Goal: Task Accomplishment & Management: Complete application form

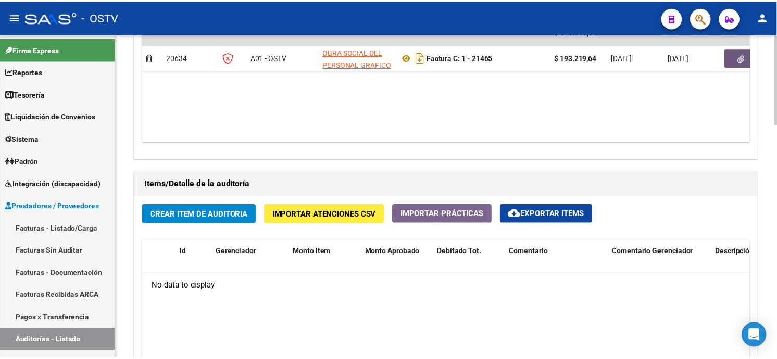
scroll to position [637, 0]
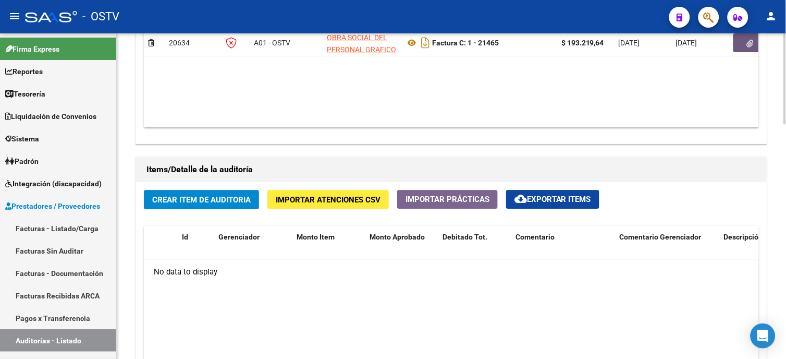
click at [211, 201] on span "Crear Item de Auditoria" at bounding box center [201, 199] width 98 height 9
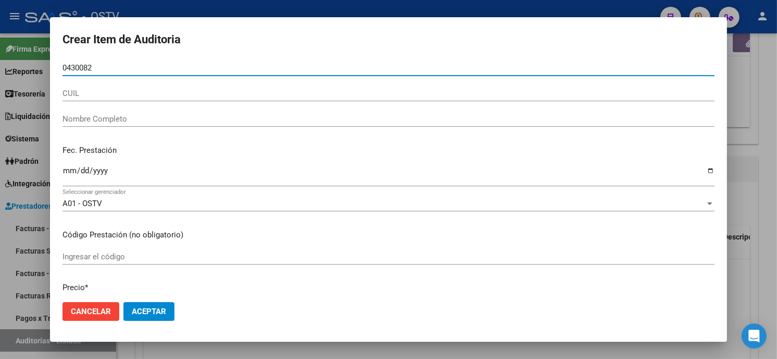
type input "04300828"
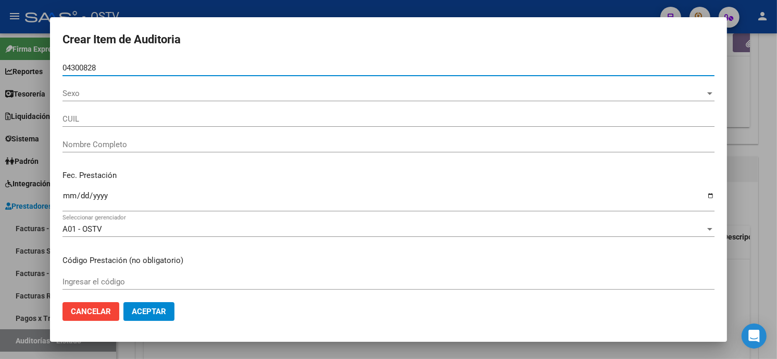
type input "20043008286"
type input "[PERSON_NAME]"
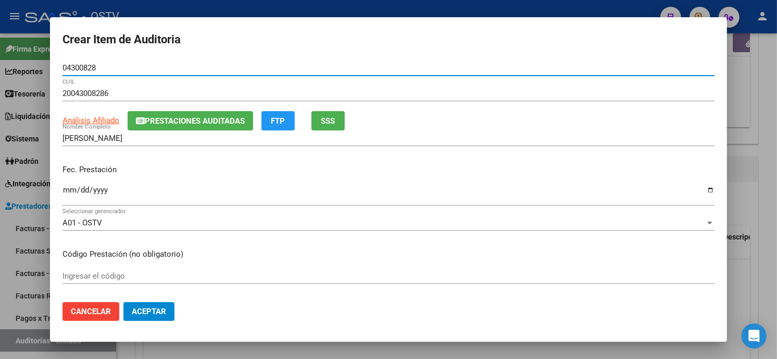
type input "04300828"
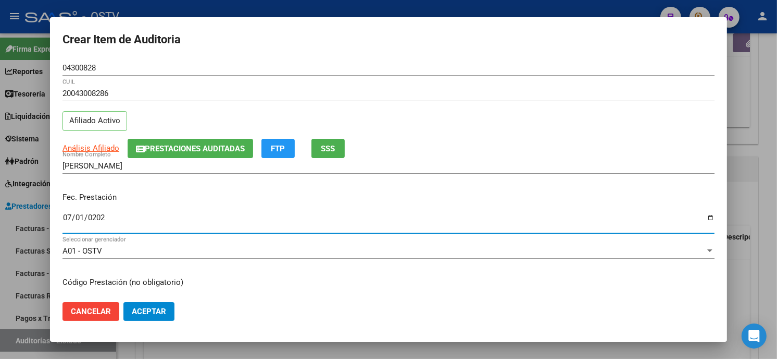
type input "[DATE]"
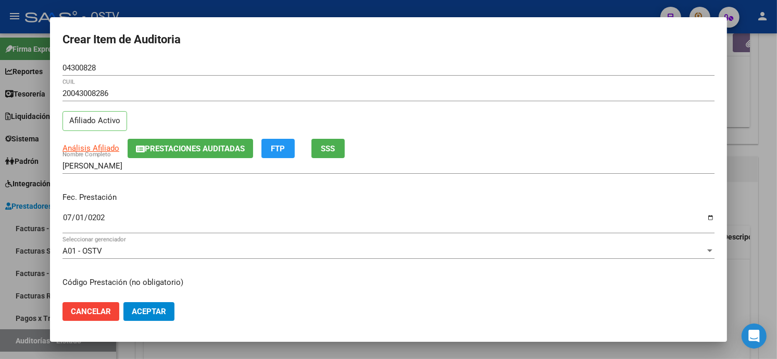
scroll to position [127, 0]
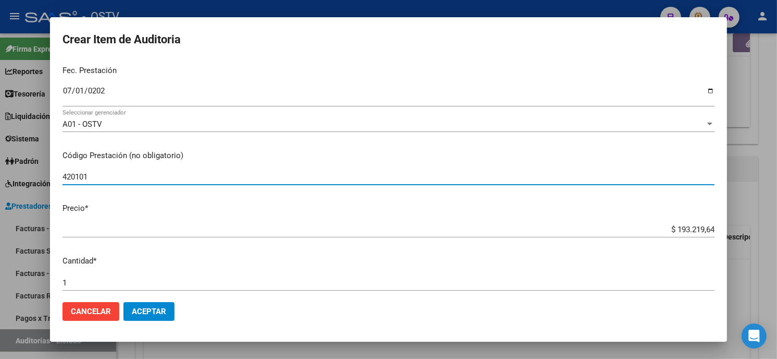
type input "420101 Clínica médica"
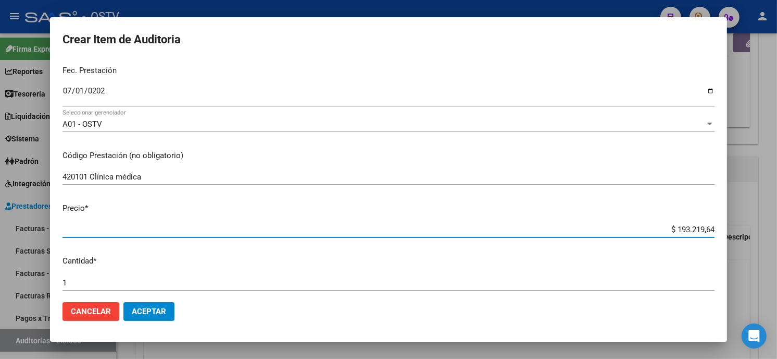
type input "$ 0,01"
type input "$ 0,17"
type input "$ 1,72"
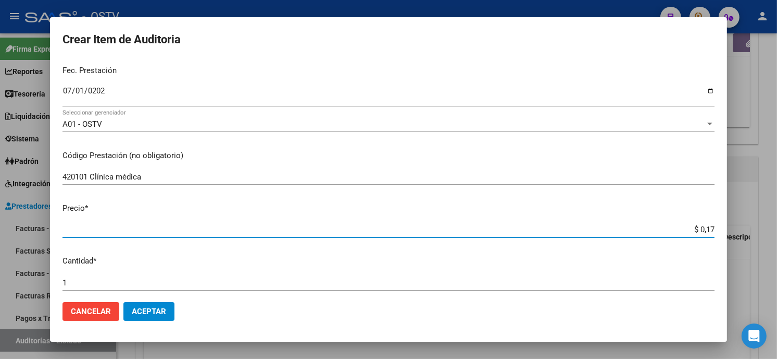
type input "$ 1,72"
type input "$ 17,28"
type input "$ 172,84"
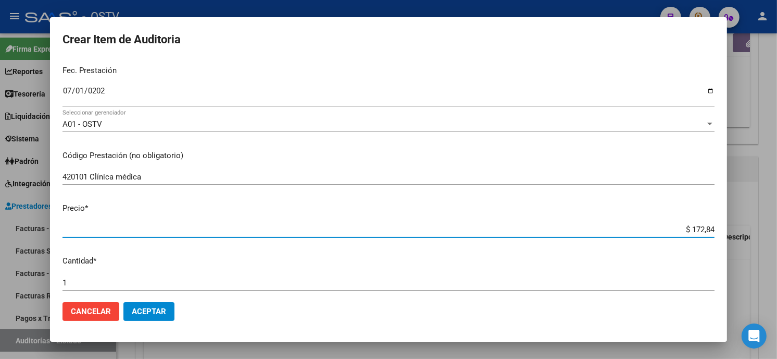
type input "$ 1.728,41"
type input "$ 17.284,19"
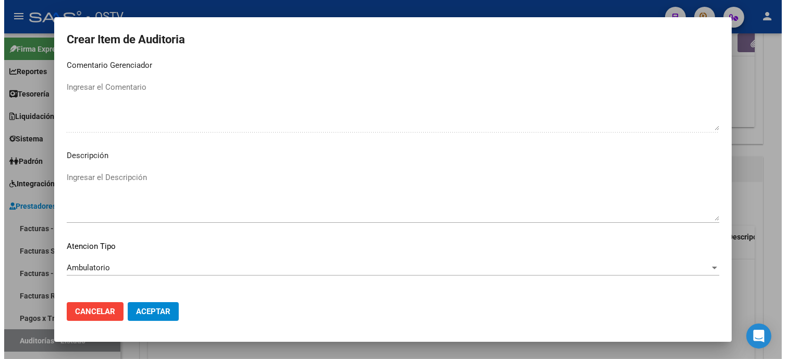
scroll to position [615, 0]
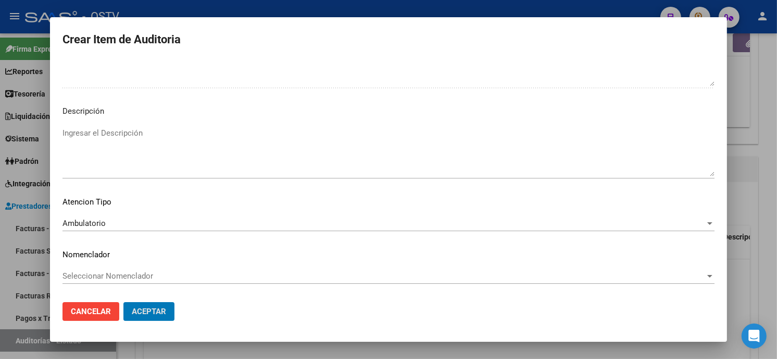
click at [123, 302] on button "Aceptar" at bounding box center [148, 311] width 51 height 19
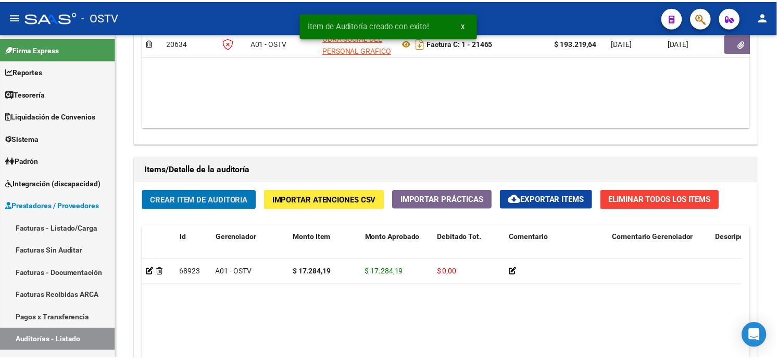
scroll to position [637, 0]
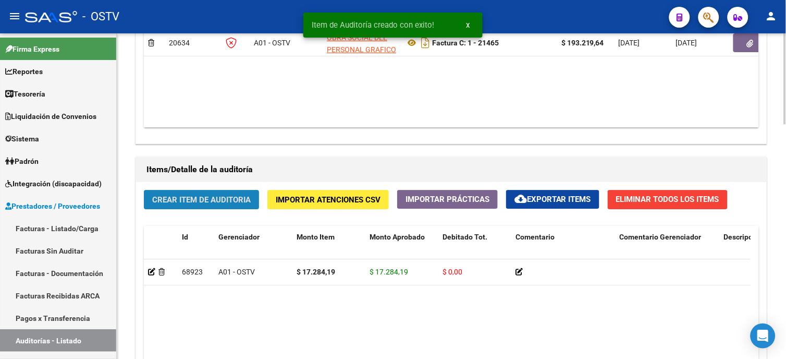
click at [240, 202] on span "Crear Item de Auditoria" at bounding box center [201, 199] width 98 height 9
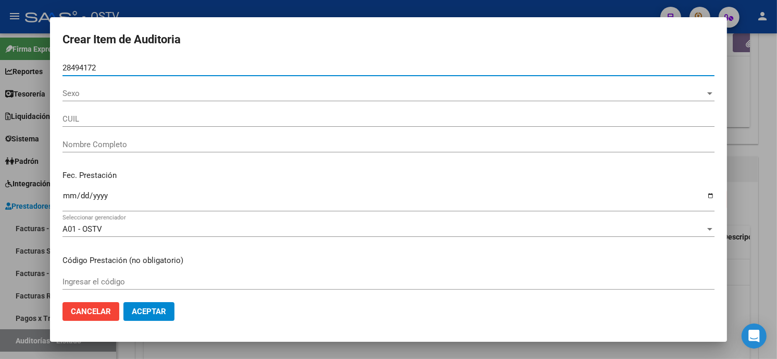
type input "28494172"
type input "20284941722"
type input "[PERSON_NAME]"
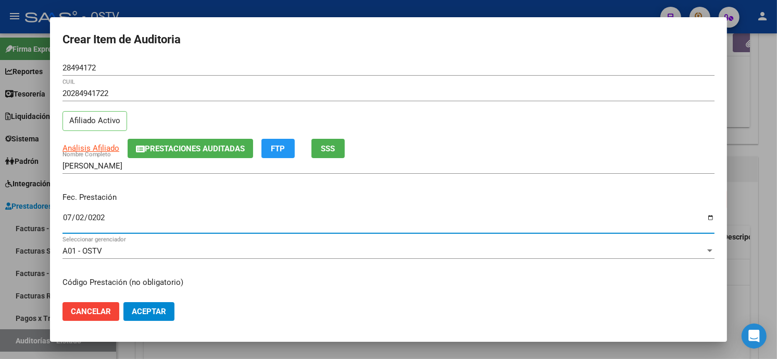
type input "[DATE]"
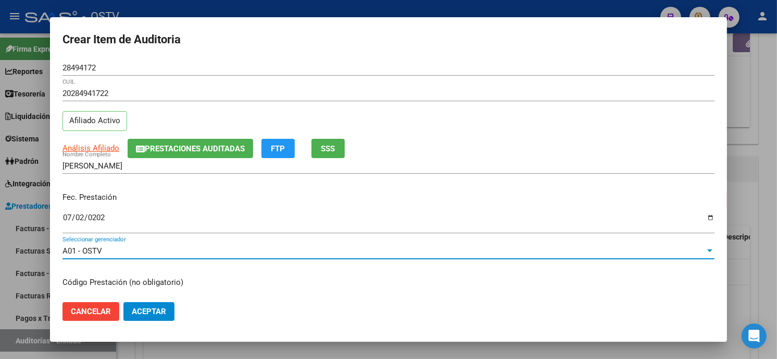
scroll to position [127, 0]
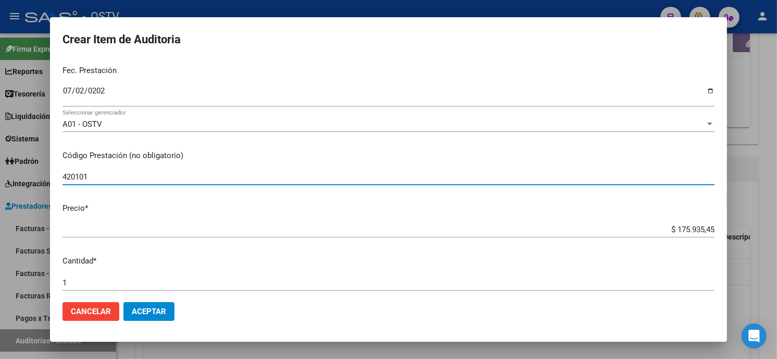
type input "420101 Clínica médica"
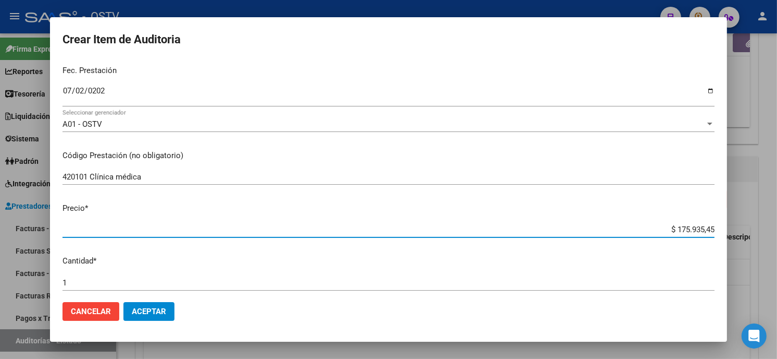
type input "$ 0,01"
type input "$ 0,17"
type input "$ 1,72"
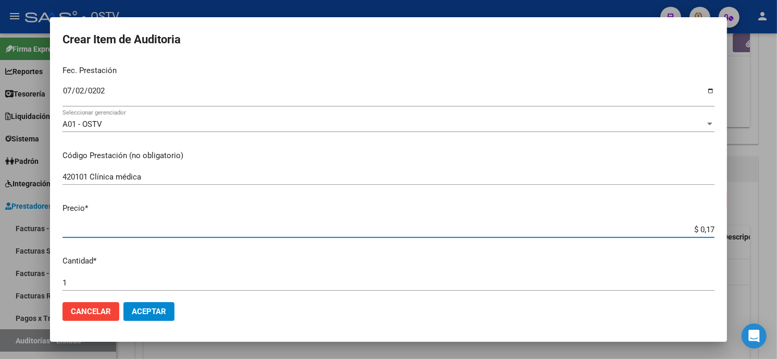
type input "$ 1,72"
type input "$ 17,25"
type input "$ 172,57"
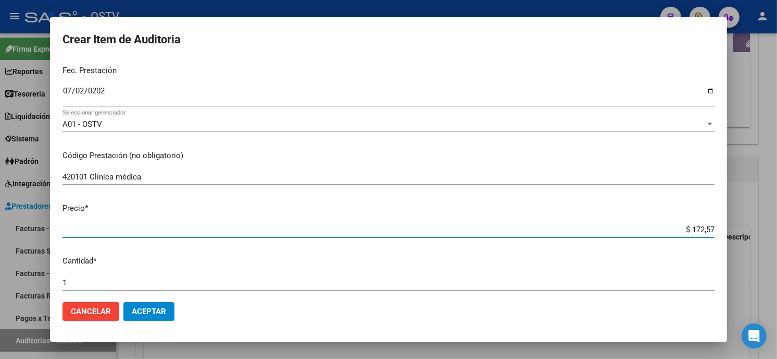
type input "$ 17,25"
type input "$ 172,54"
type input "$ 1.725,41"
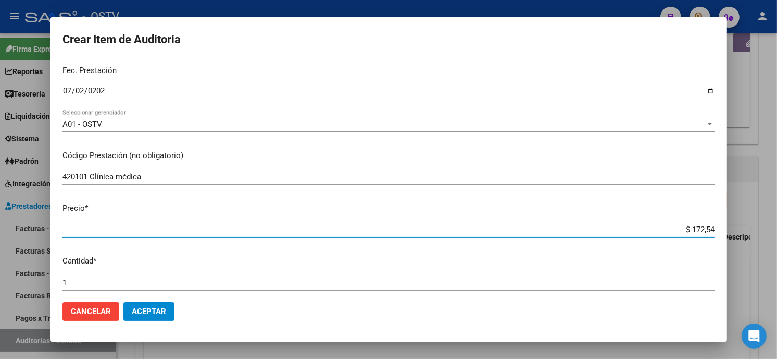
type input "$ 1.725,41"
type input "$ 17.254,19"
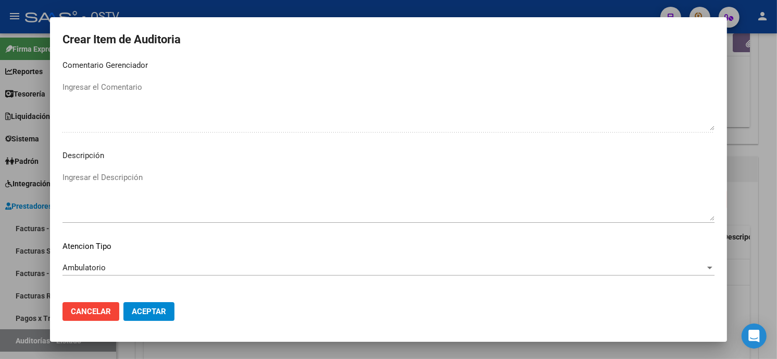
scroll to position [615, 0]
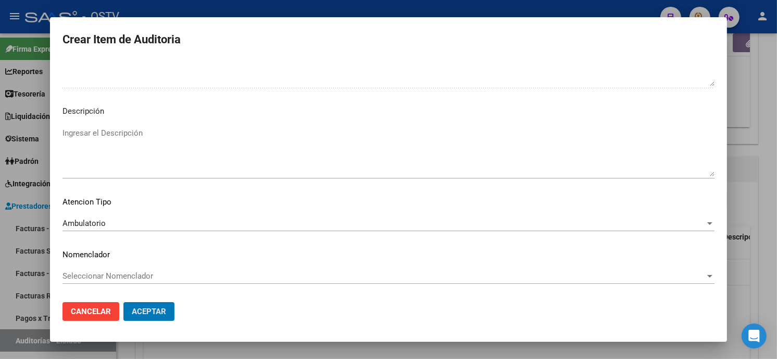
click at [123, 302] on button "Aceptar" at bounding box center [148, 311] width 51 height 19
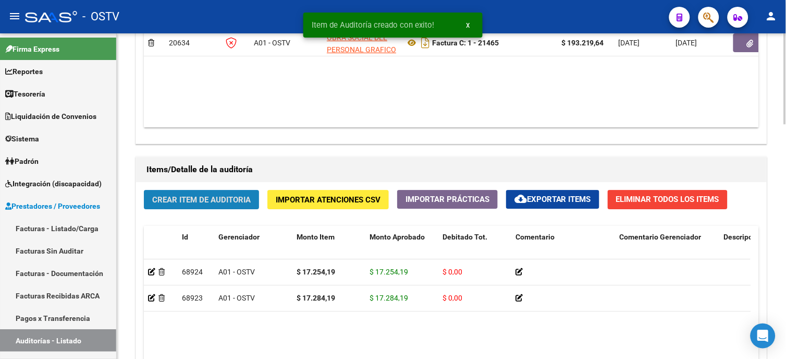
click at [229, 201] on span "Crear Item de Auditoria" at bounding box center [201, 199] width 98 height 9
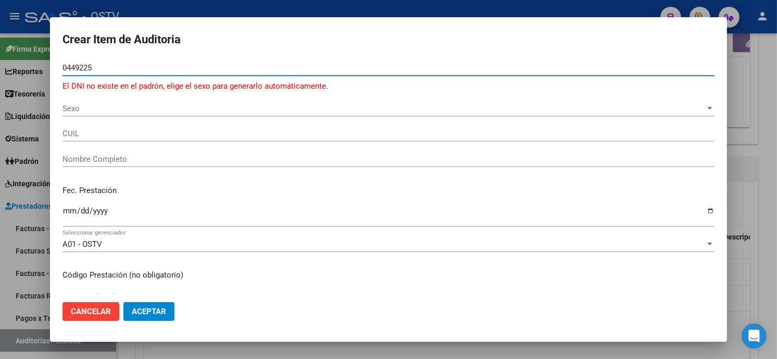
type input "04492259"
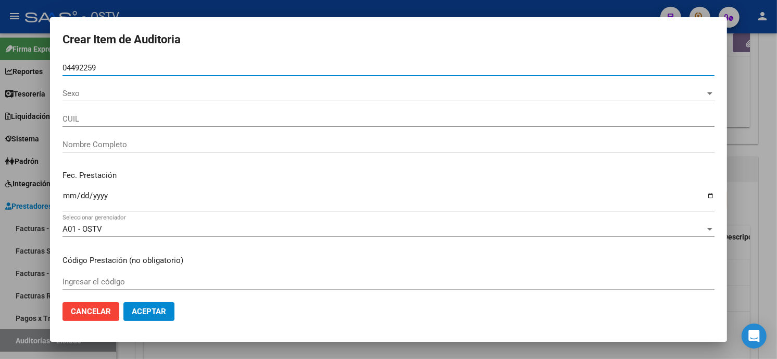
type input "20044922593"
type input "[PERSON_NAME]"
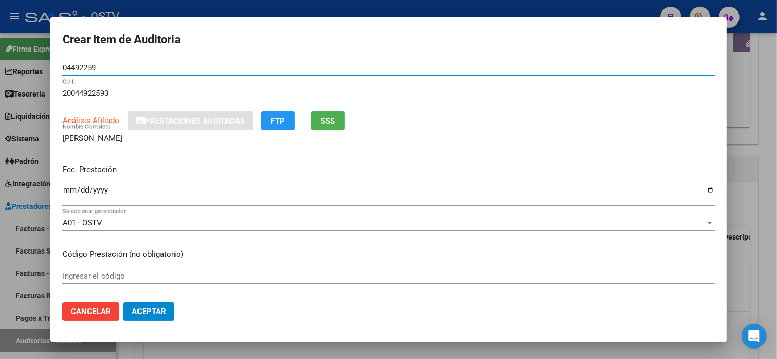
type input "04492259"
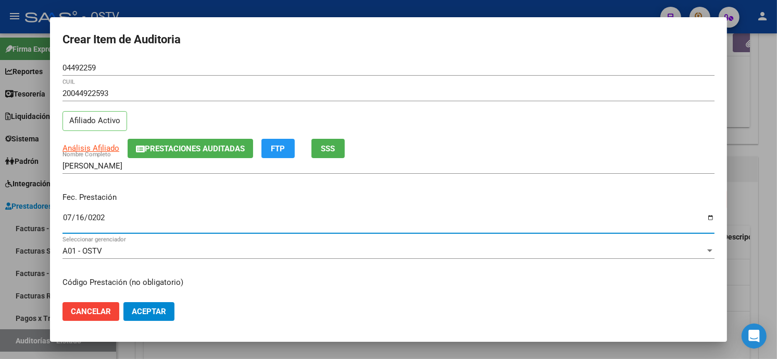
type input "[DATE]"
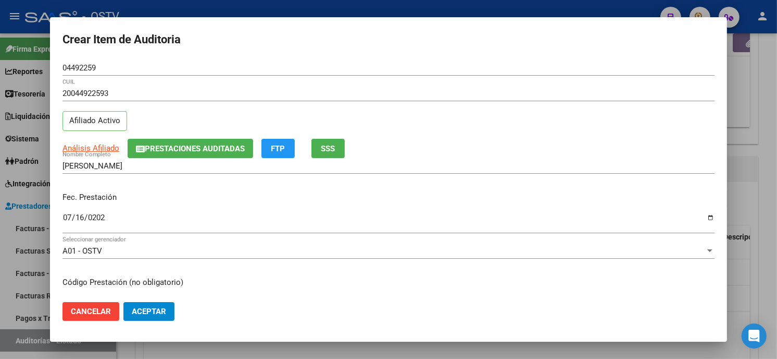
scroll to position [127, 0]
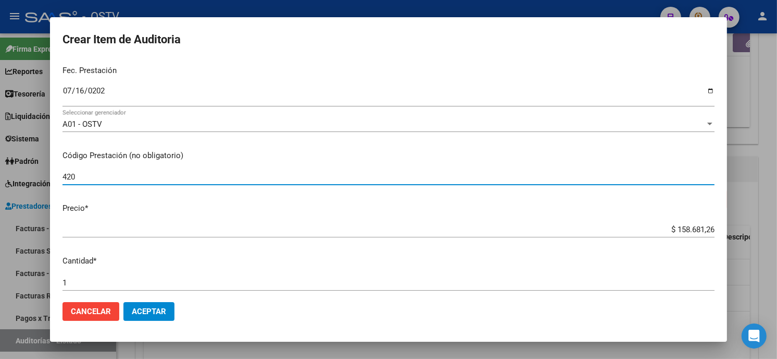
type input "420101 Clínica médica"
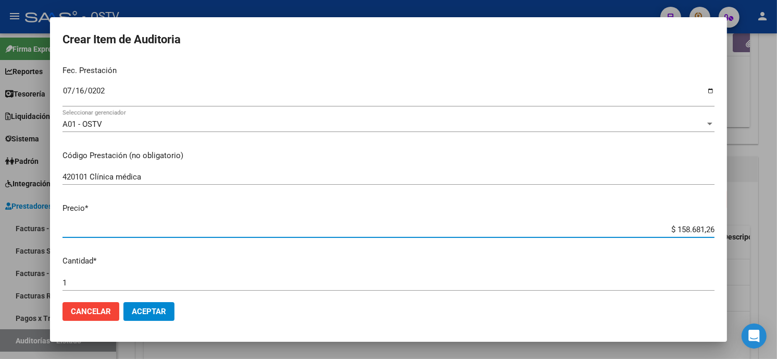
type input "$ 0,07"
type input "$ 0,72"
type input "$ 7,28"
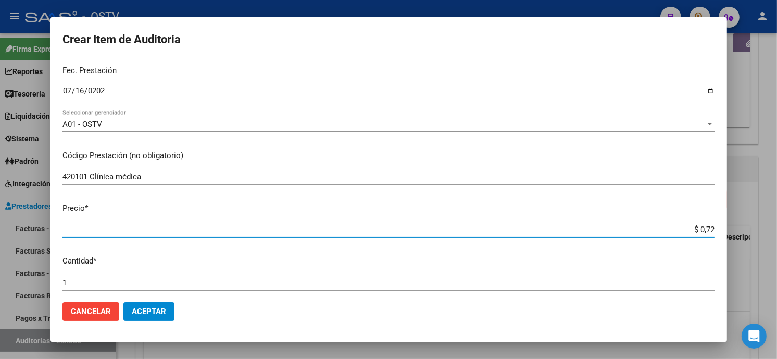
type input "$ 7,28"
type input "$ 72,84"
type input "$ 728,41"
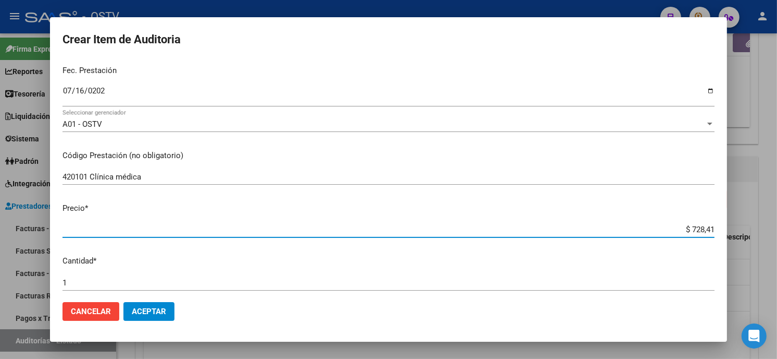
type input "$ 7.284,19"
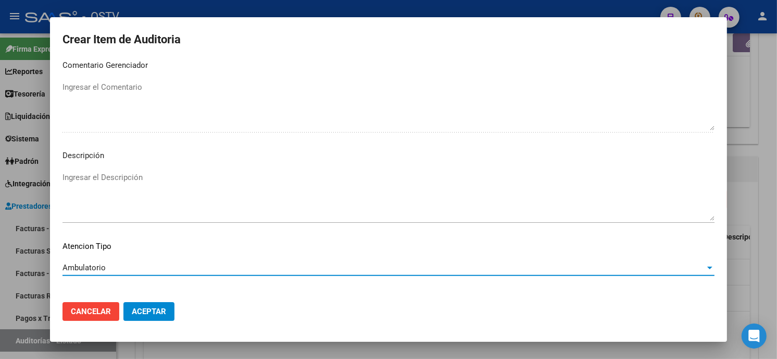
scroll to position [615, 0]
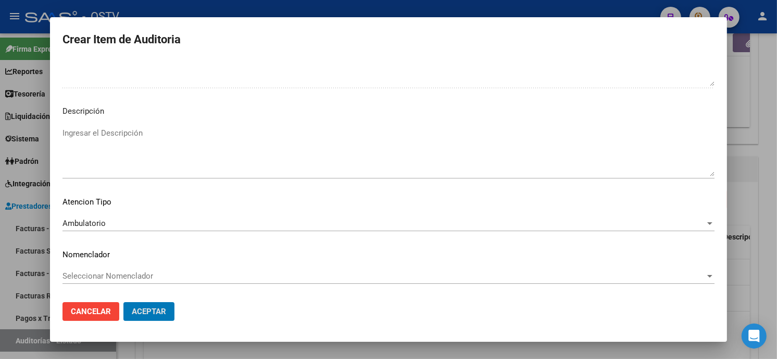
click at [123, 302] on button "Aceptar" at bounding box center [148, 311] width 51 height 19
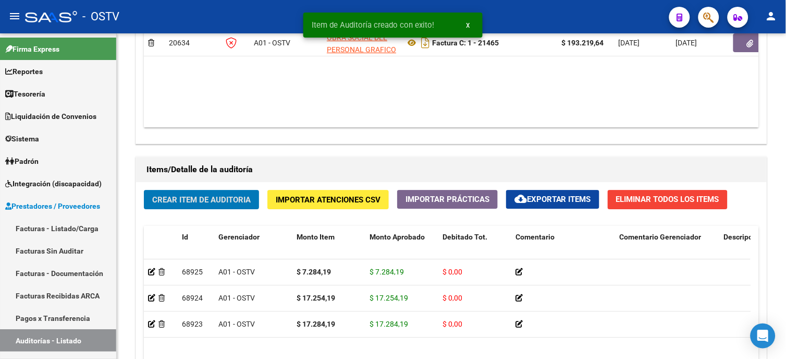
click at [229, 201] on span "Crear Item de Auditoria" at bounding box center [201, 199] width 98 height 9
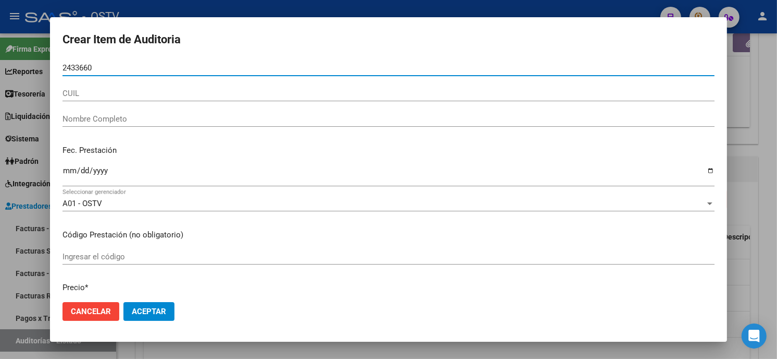
type input "02433660"
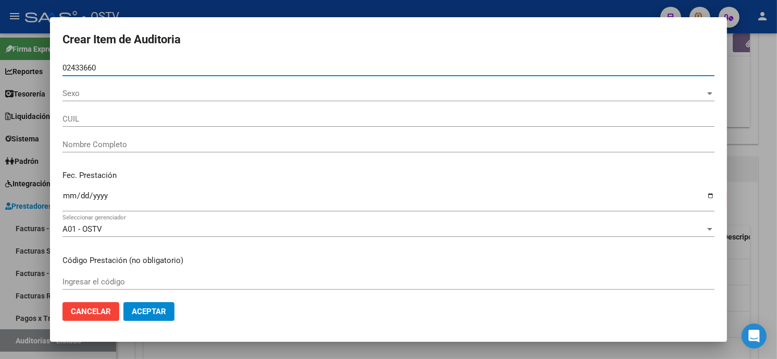
type input "27024336609"
type input "[PERSON_NAME]"
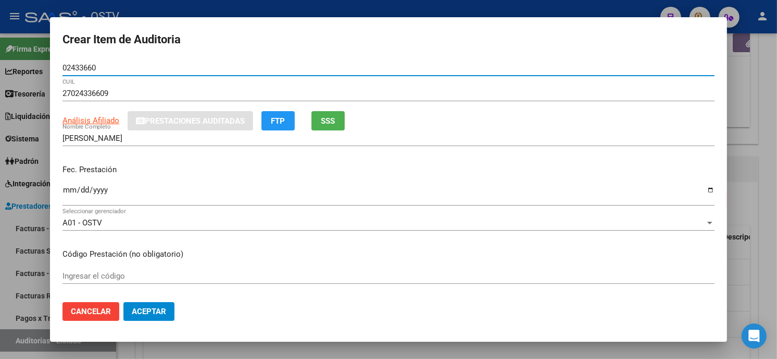
type input "02433660"
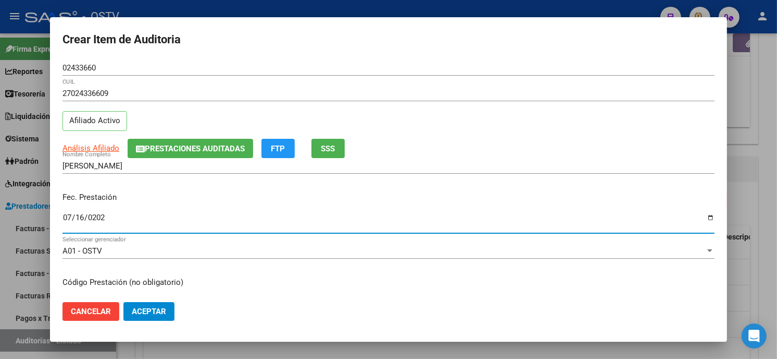
type input "[DATE]"
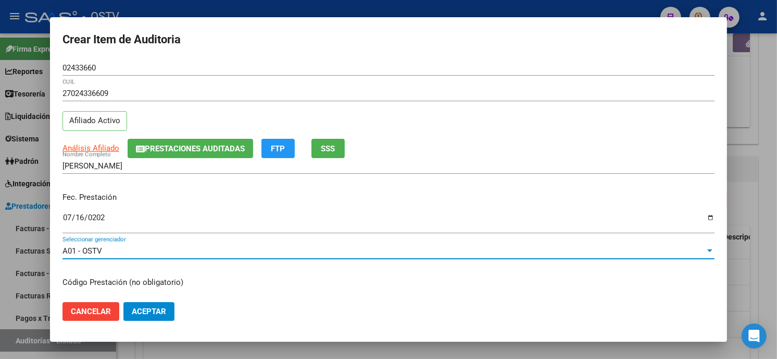
scroll to position [127, 0]
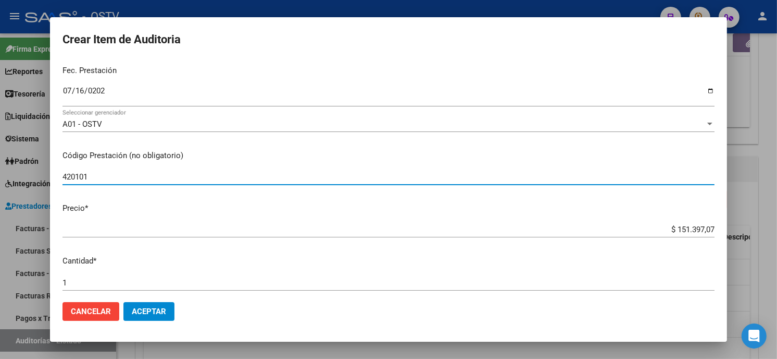
type input "420101 Clínica médica"
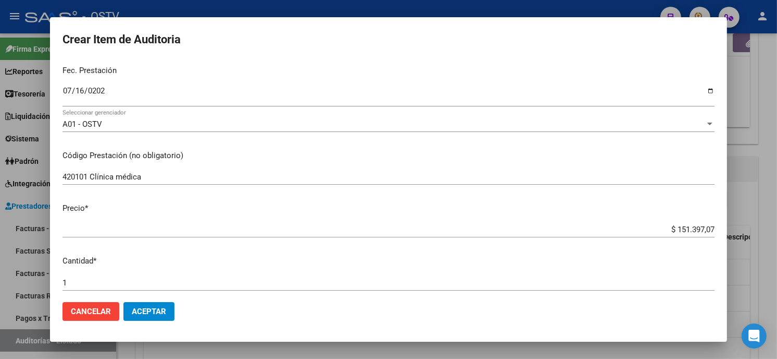
type input "$ 0,01"
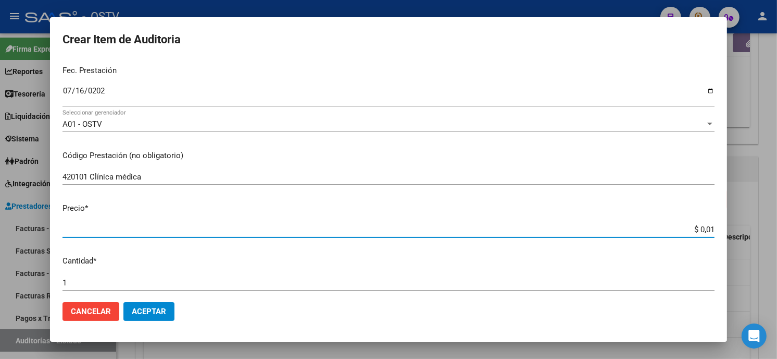
type input "$ 0,17"
type input "$ 1,72"
type input "$ 17,28"
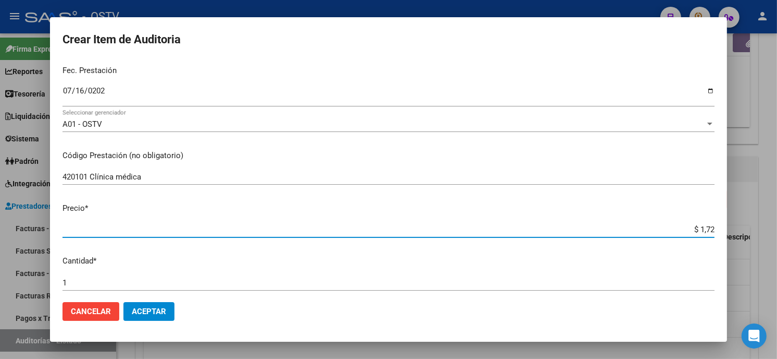
type input "$ 17,28"
type input "$ 172,84"
type input "$ 1.728,41"
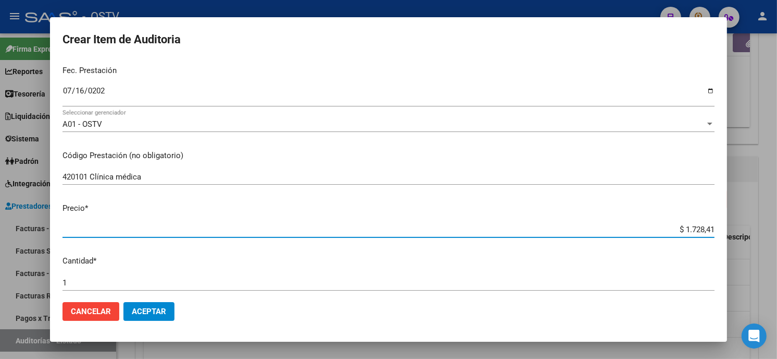
type input "$ 17.284,19"
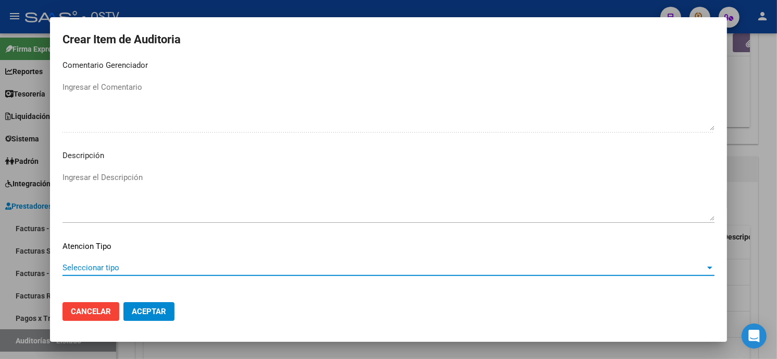
scroll to position [615, 0]
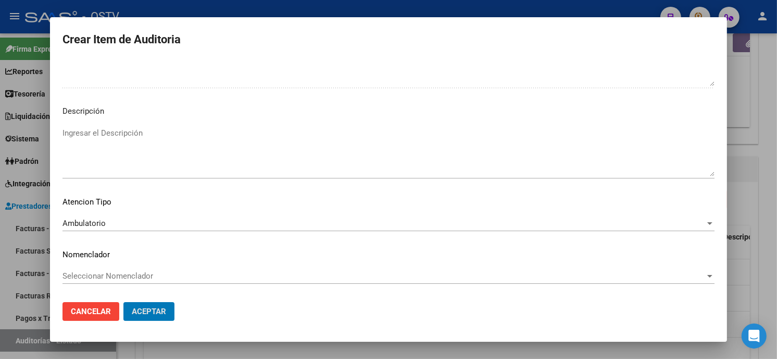
click at [123, 302] on button "Aceptar" at bounding box center [148, 311] width 51 height 19
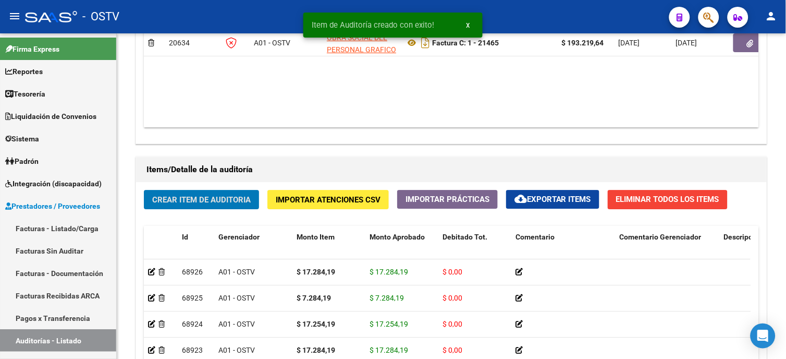
click at [229, 201] on span "Crear Item de Auditoria" at bounding box center [201, 199] width 98 height 9
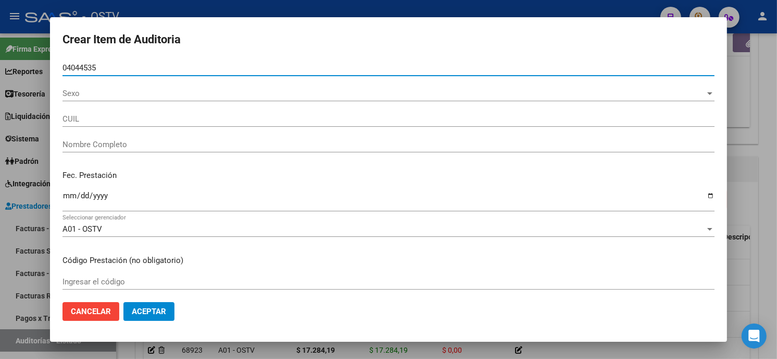
type input "04044535"
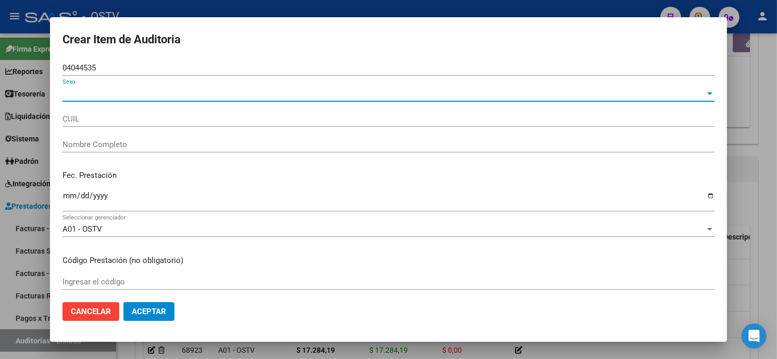
type input "20040445359"
type input "[PERSON_NAME]"
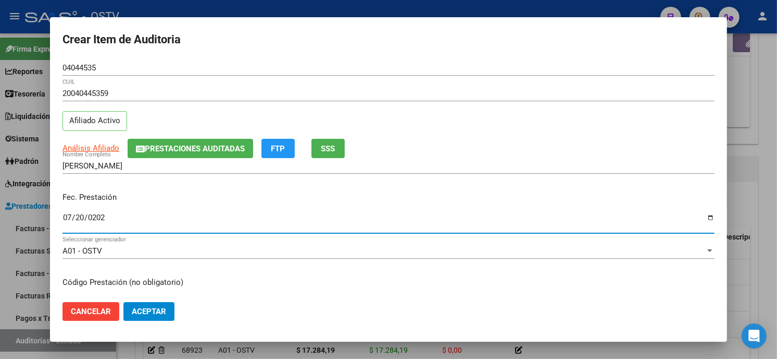
type input "[DATE]"
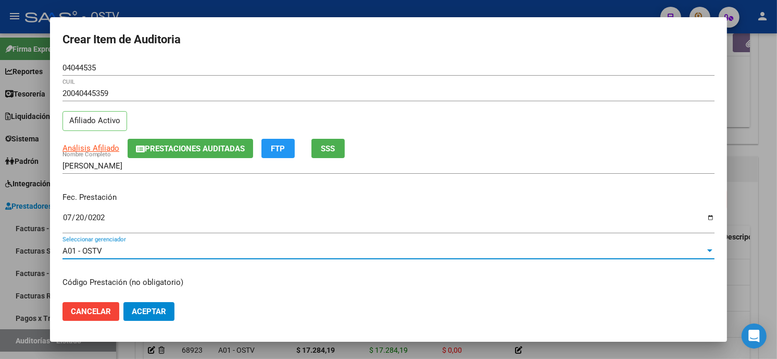
scroll to position [127, 0]
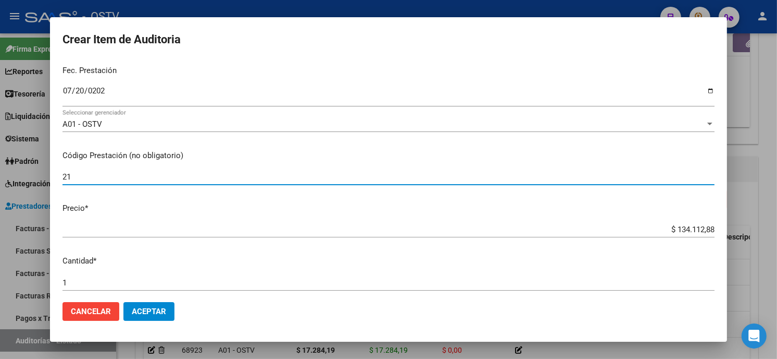
type input "2"
type input "420101 Clínica médica + Rx"
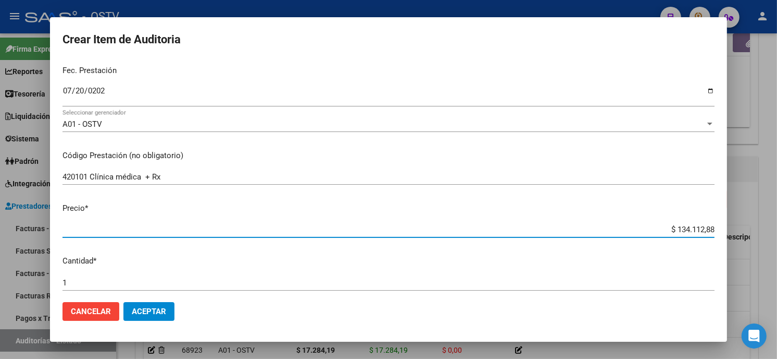
type input "$ 0,02"
type input "$ 0,20"
type input "$ 2,03"
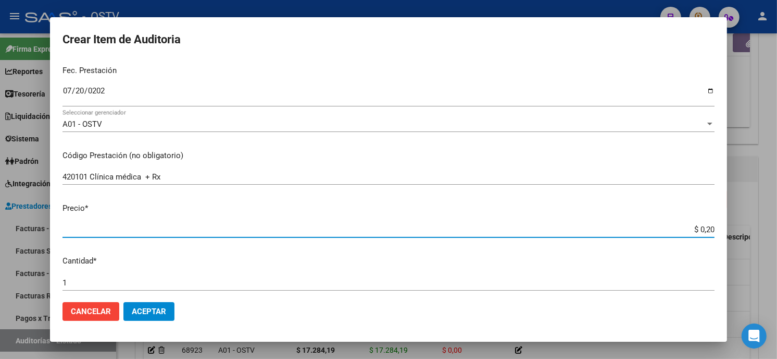
type input "$ 2,03"
type input "$ 20,39"
type input "$ 203,92"
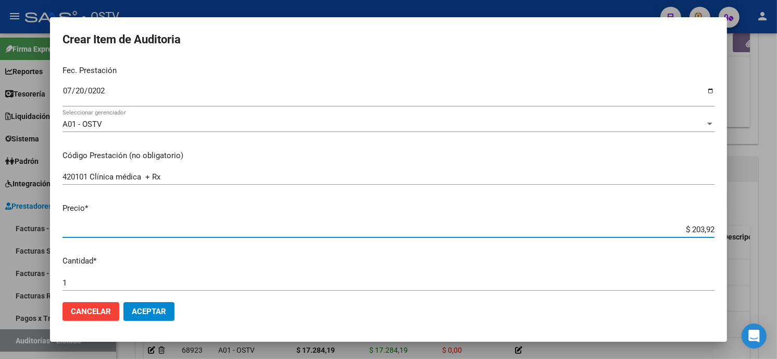
type input "$ 2.039,27"
type input "$ 20.392,72"
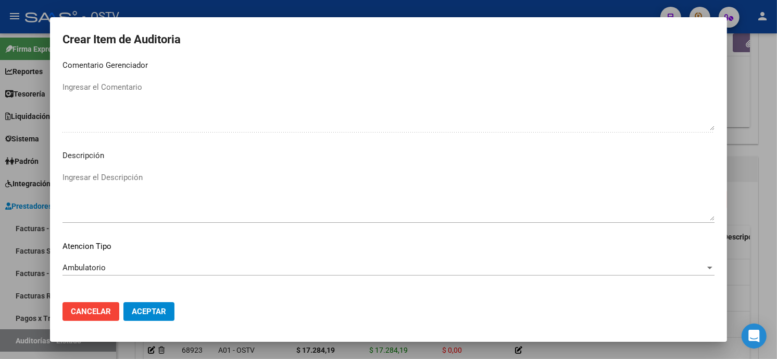
scroll to position [615, 0]
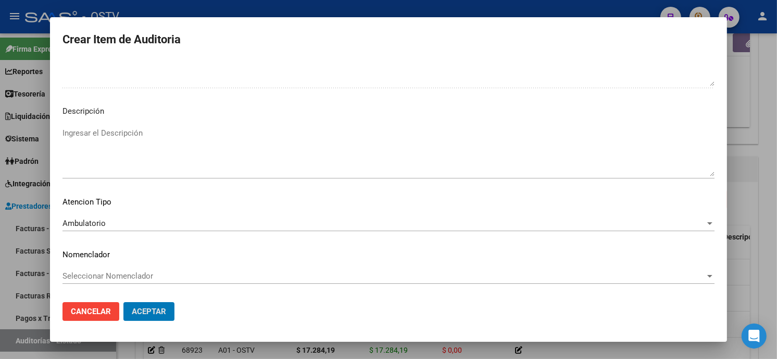
click at [123, 302] on button "Aceptar" at bounding box center [148, 311] width 51 height 19
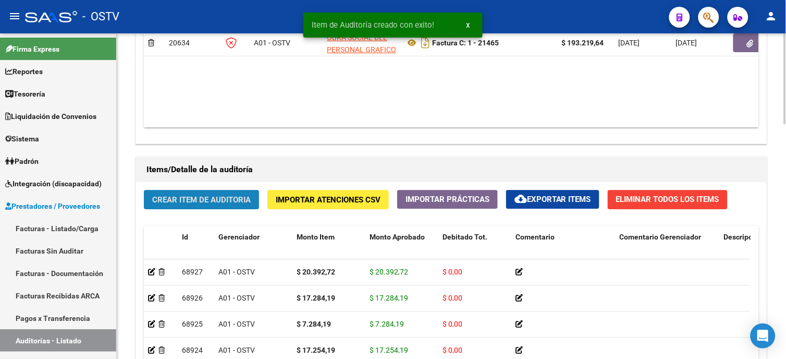
click at [189, 198] on span "Crear Item de Auditoria" at bounding box center [201, 199] width 98 height 9
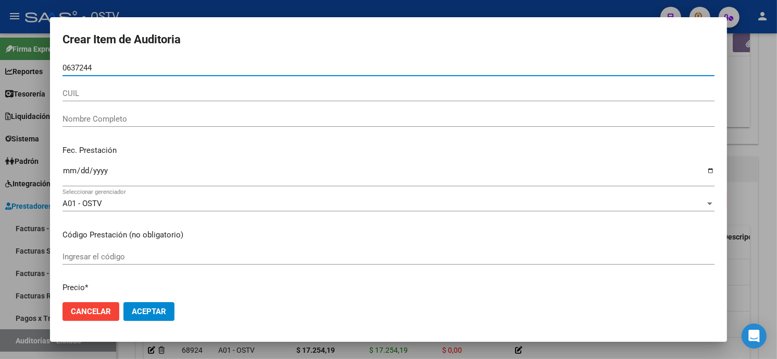
type input "06372448"
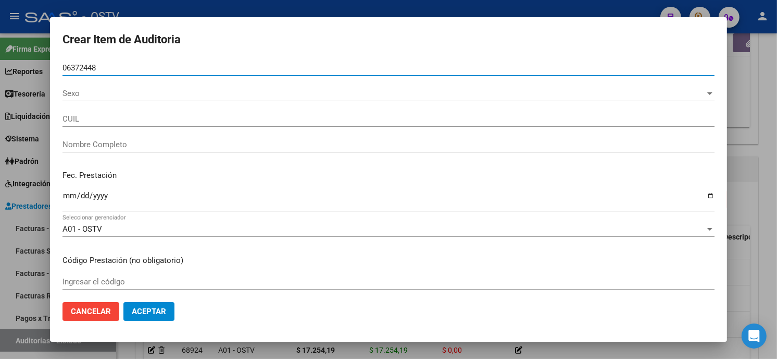
type input "27063724489"
type input "[PERSON_NAME] [PERSON_NAME]"
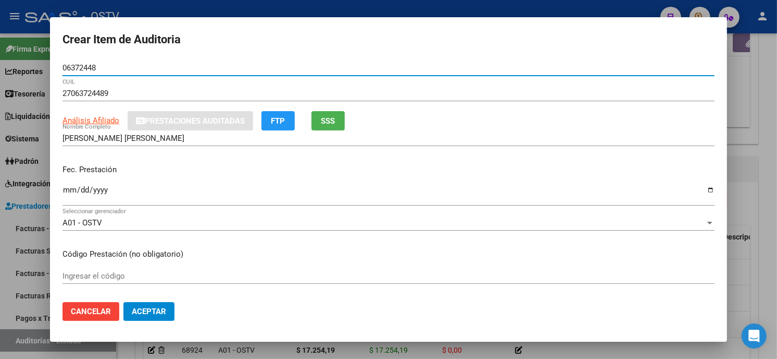
type input "06372448"
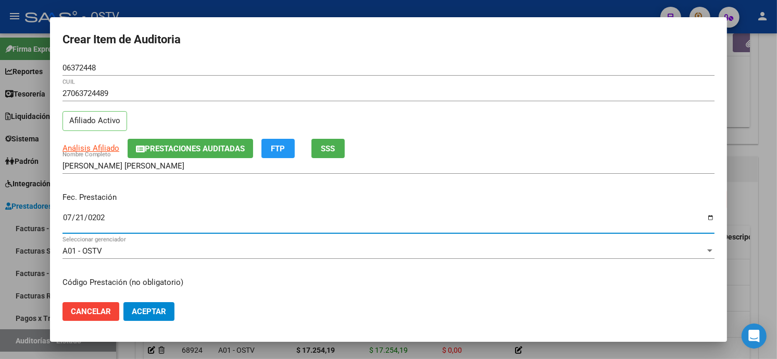
type input "[DATE]"
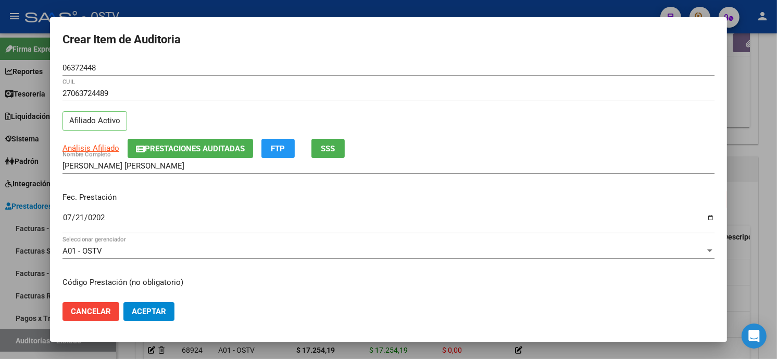
scroll to position [127, 0]
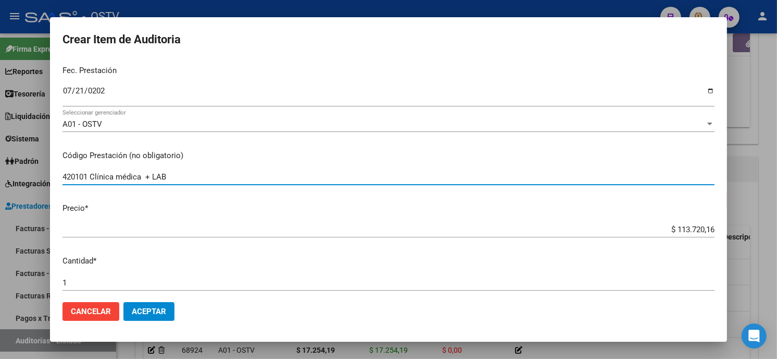
type input "420101 Clínica médica + LAB"
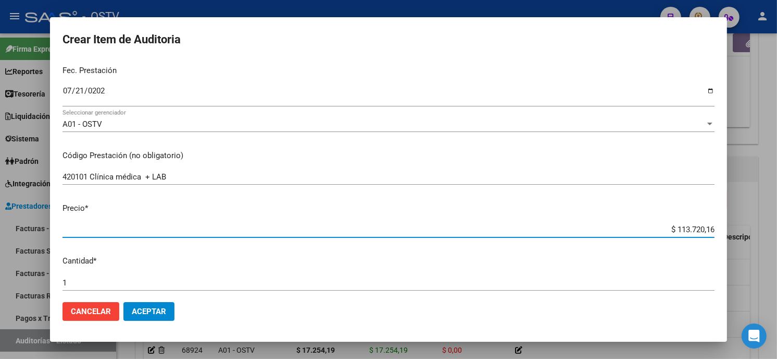
type input "$ 0,02"
type input "$ 0,20"
type input "$ 2,03"
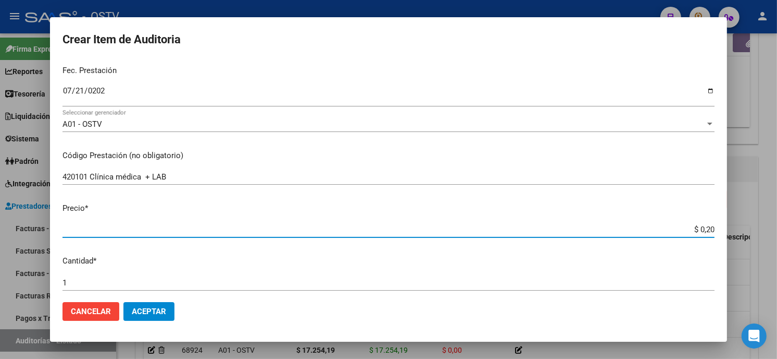
type input "$ 2,03"
type input "$ 20,39"
type input "$ 203,92"
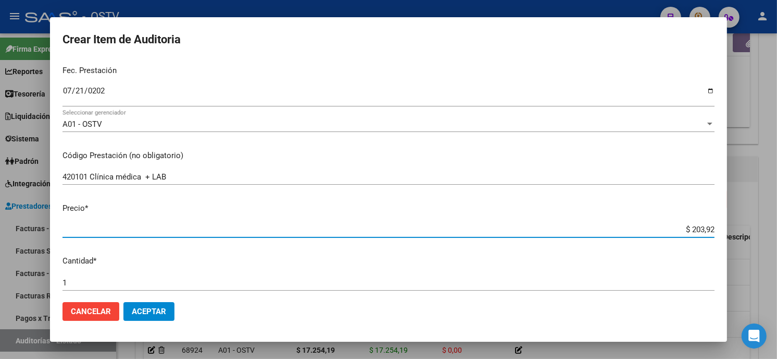
type input "$ 2.039,27"
type input "$ 20.392,72"
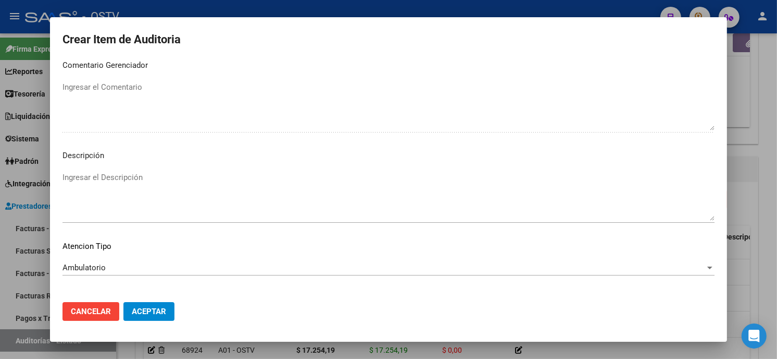
scroll to position [615, 0]
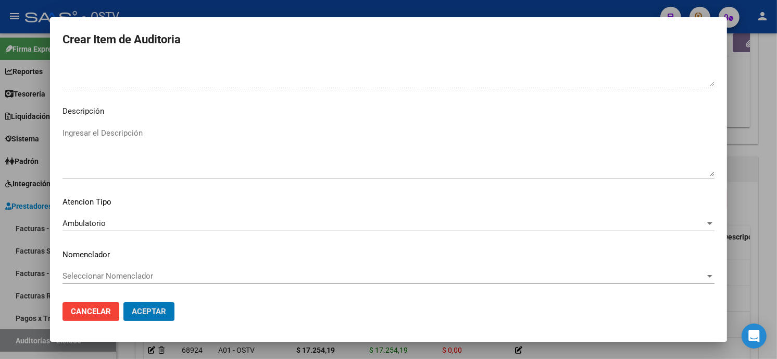
click at [123, 302] on button "Aceptar" at bounding box center [148, 311] width 51 height 19
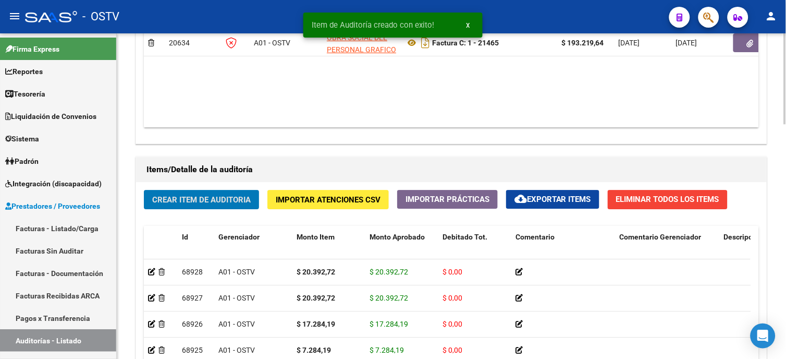
click at [167, 206] on button "Crear Item de Auditoria" at bounding box center [201, 199] width 115 height 19
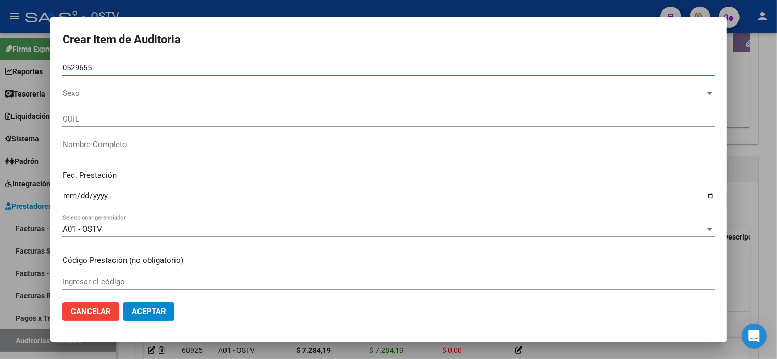
type input "05296551"
type input "27052965514"
type input "[PERSON_NAME]"
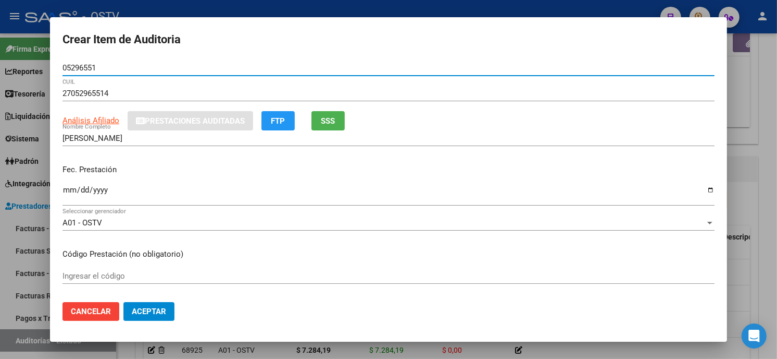
type input "05296551"
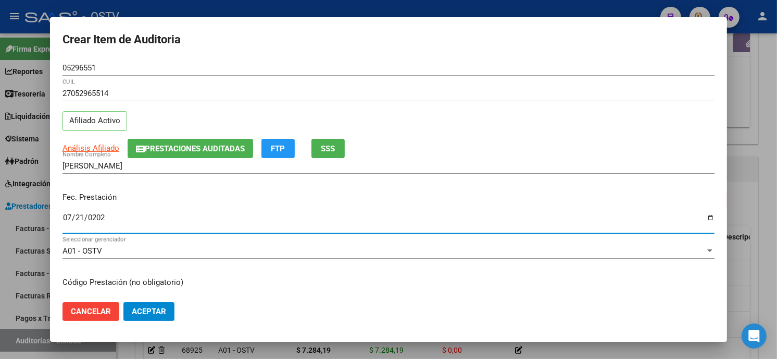
type input "[DATE]"
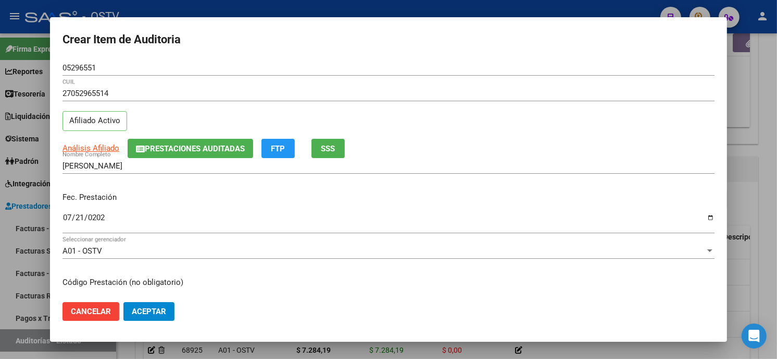
scroll to position [127, 0]
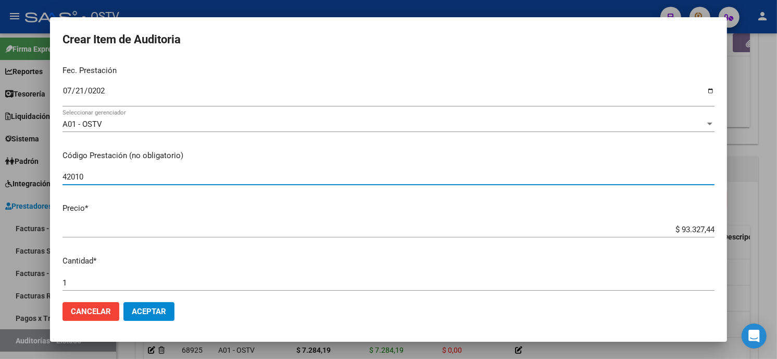
type input "420101 Clínica médica"
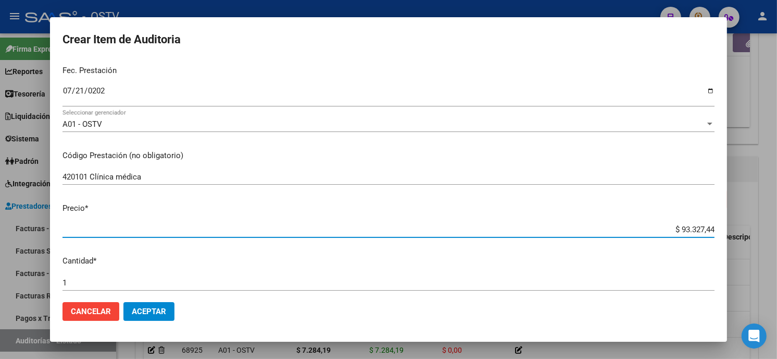
type input "$ 0,01"
type input "$ 0,17"
type input "$ 1,77"
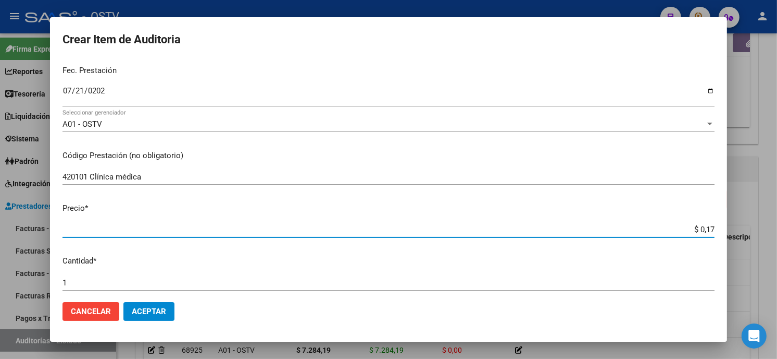
type input "$ 1,77"
type input "$ 17,72"
type input "$ 177,27"
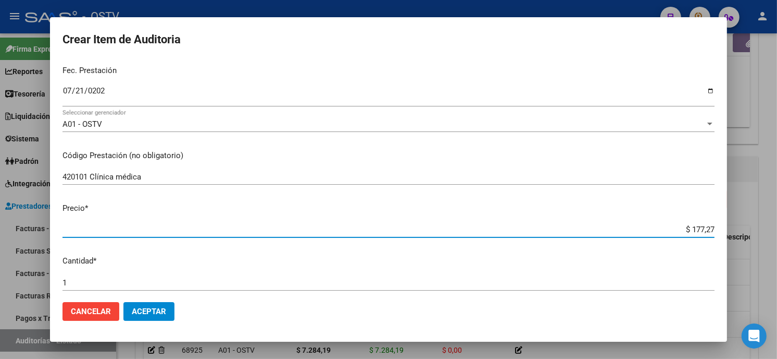
type input "$ 1.772,73"
type input "$ 17.727,37"
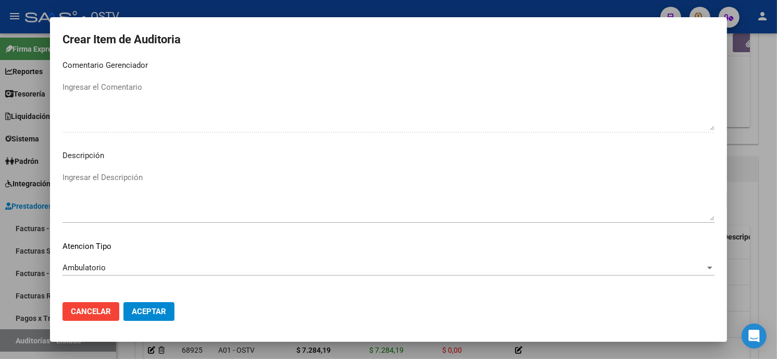
scroll to position [615, 0]
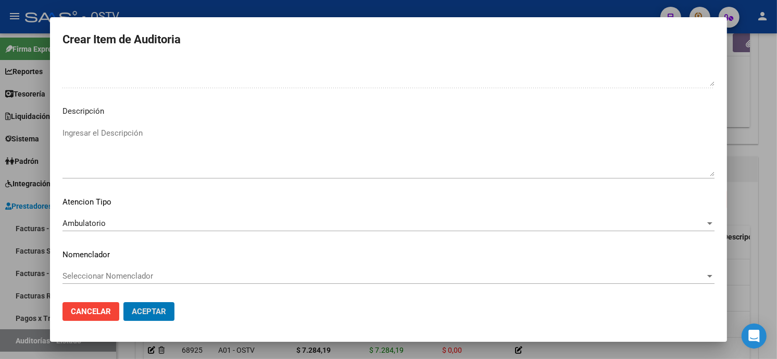
click at [123, 302] on button "Aceptar" at bounding box center [148, 311] width 51 height 19
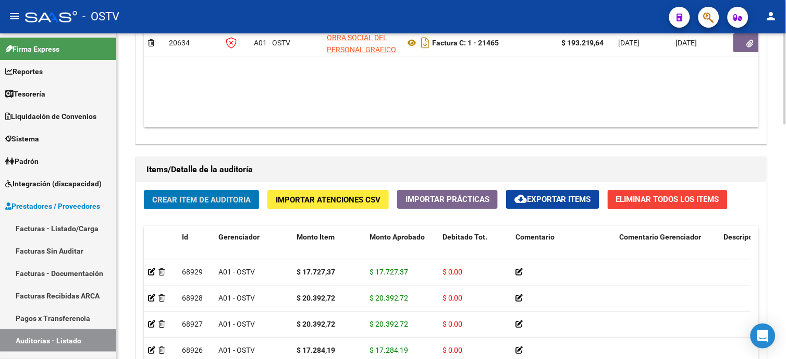
click at [184, 203] on span "Crear Item de Auditoria" at bounding box center [201, 199] width 98 height 9
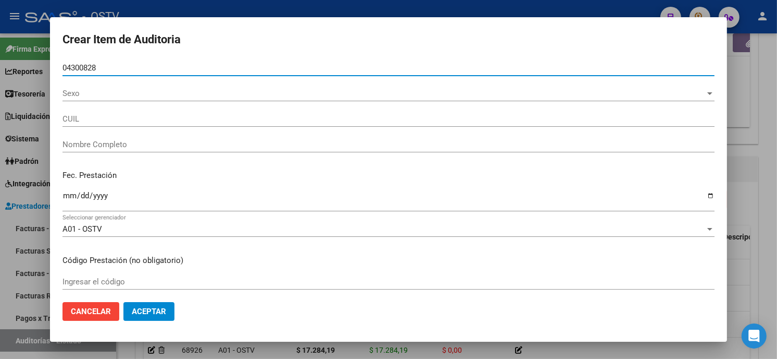
type input "04300828"
type input "20043008286"
type input "[PERSON_NAME]"
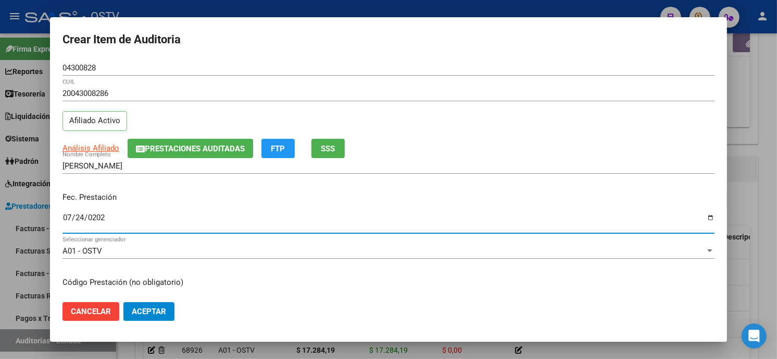
type input "[DATE]"
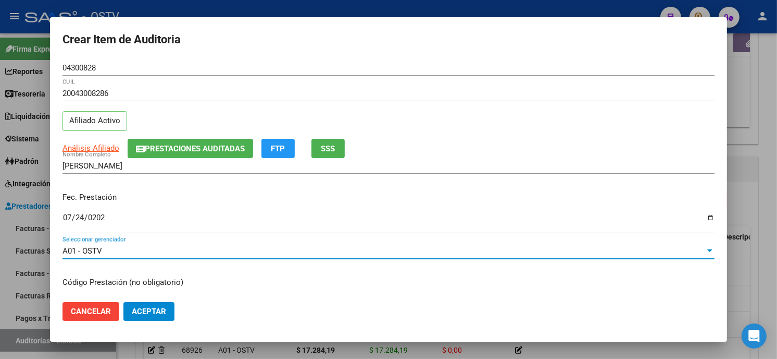
scroll to position [127, 0]
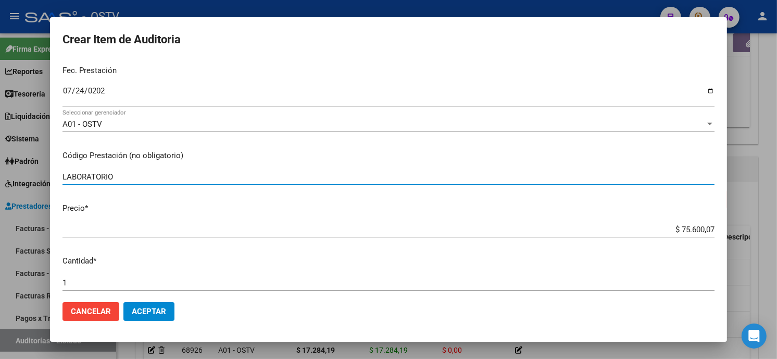
type input "LABORATORIO"
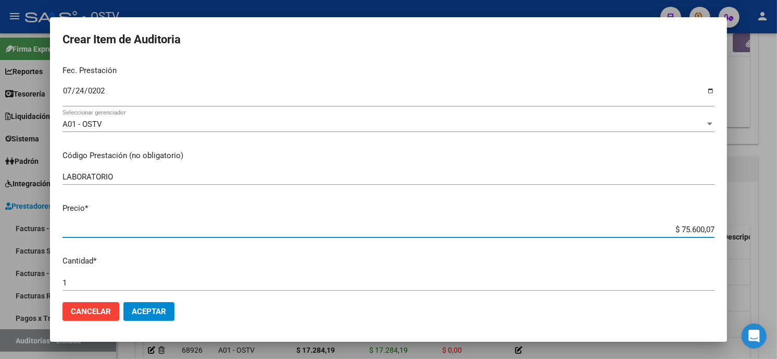
type input "$ 0,05"
type input "$ 0,51"
type input "$ 5,19"
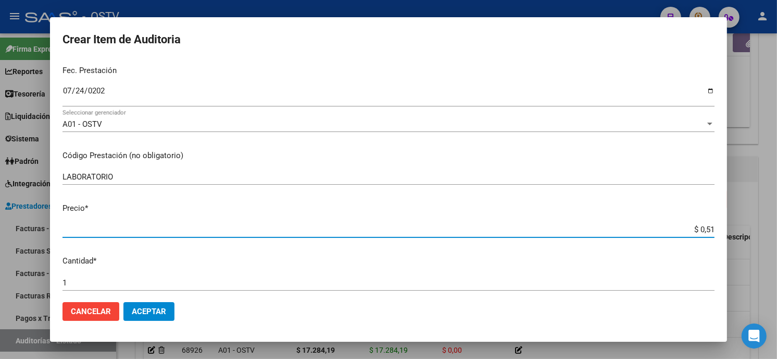
type input "$ 5,19"
type input "$ 51,97"
type input "$ 519,74"
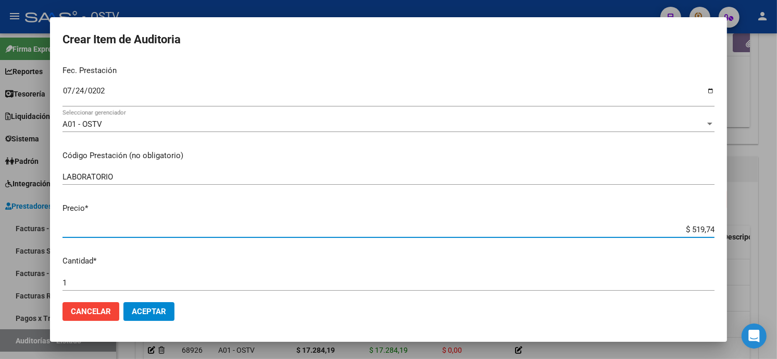
type input "$ 5.197,43"
type input "$ 51.974,35"
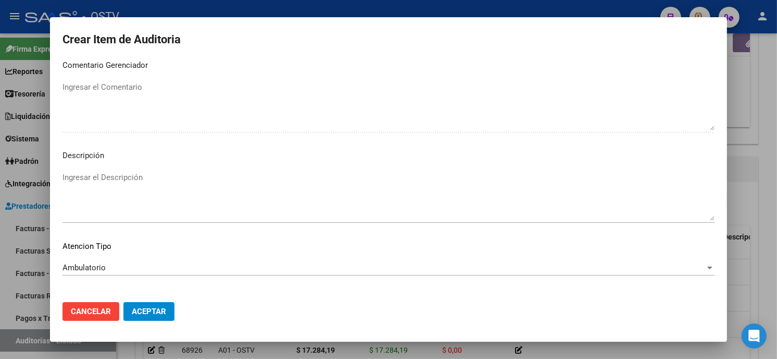
scroll to position [615, 0]
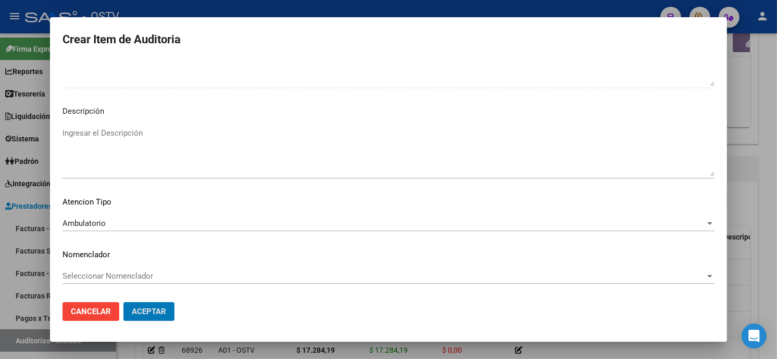
click at [123, 302] on button "Aceptar" at bounding box center [148, 311] width 51 height 19
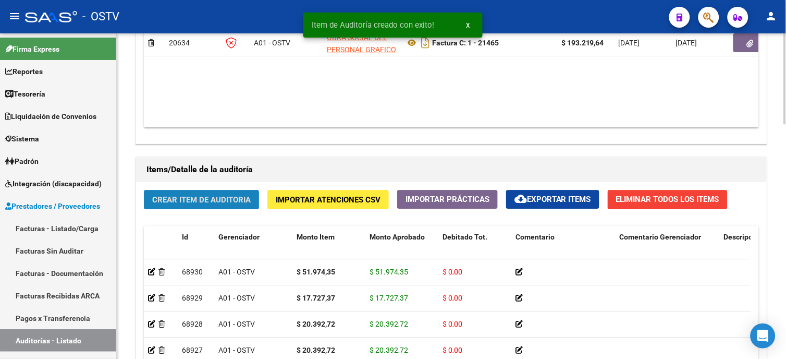
click at [193, 198] on span "Crear Item de Auditoria" at bounding box center [201, 199] width 98 height 9
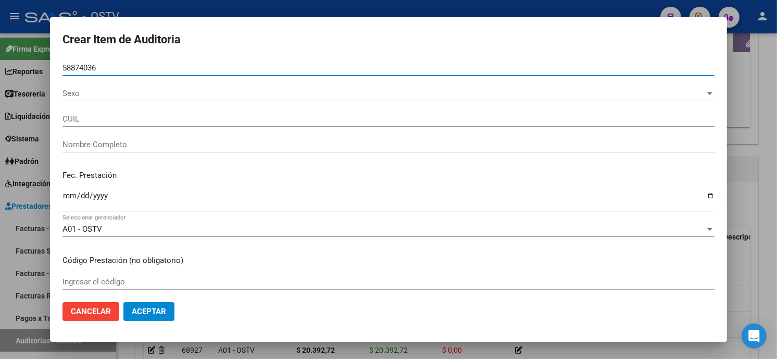
type input "58874036"
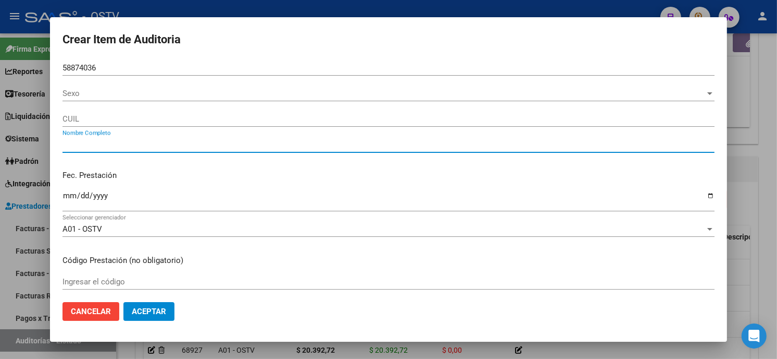
type input "20588740367"
type input "[PERSON_NAME] [PERSON_NAME]"
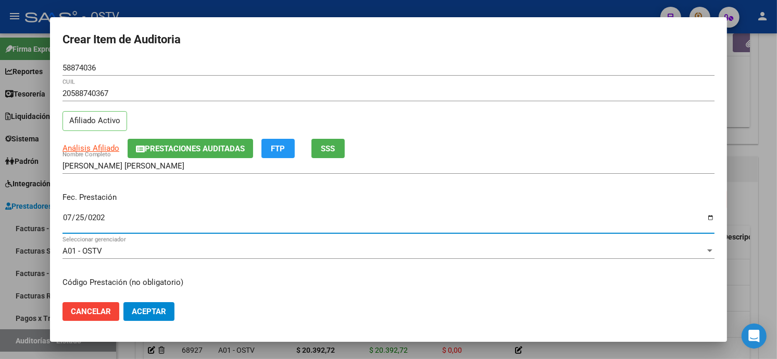
type input "[DATE]"
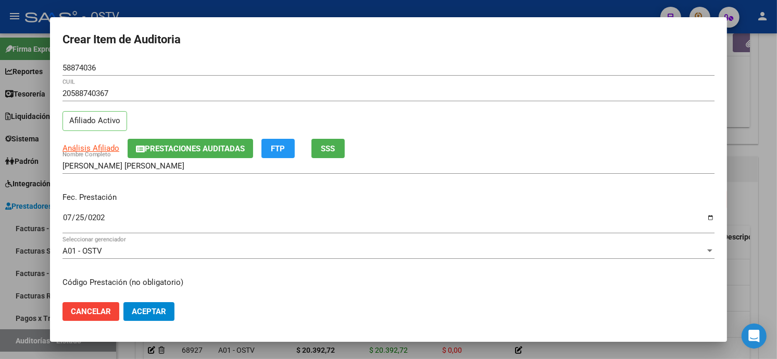
scroll to position [127, 0]
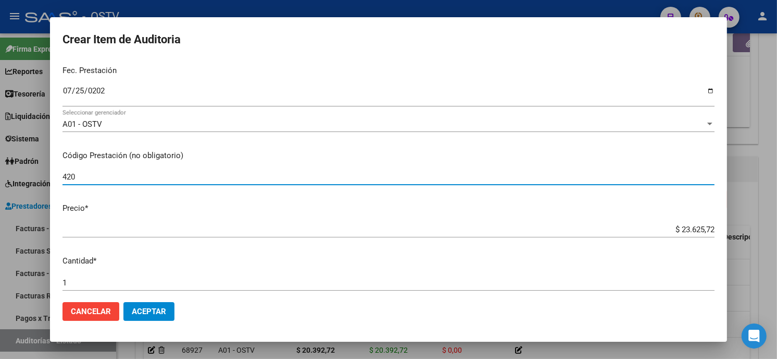
type input "420101 Clínica médica"
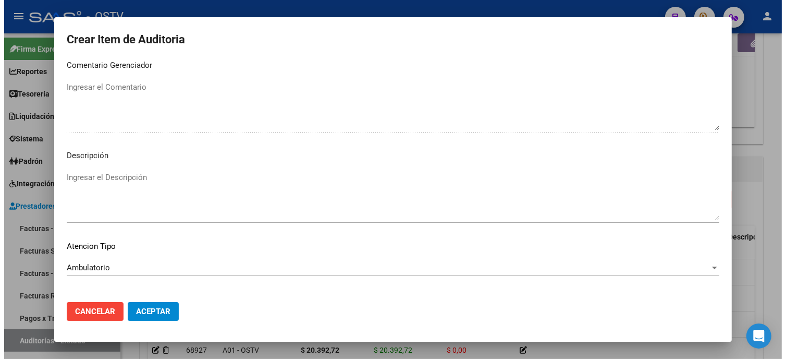
scroll to position [615, 0]
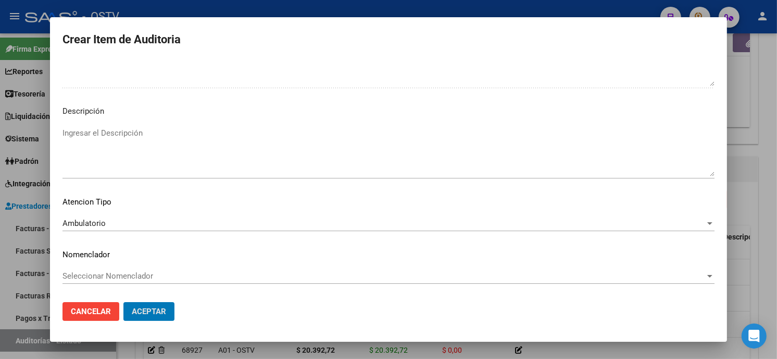
click at [123, 302] on button "Aceptar" at bounding box center [148, 311] width 51 height 19
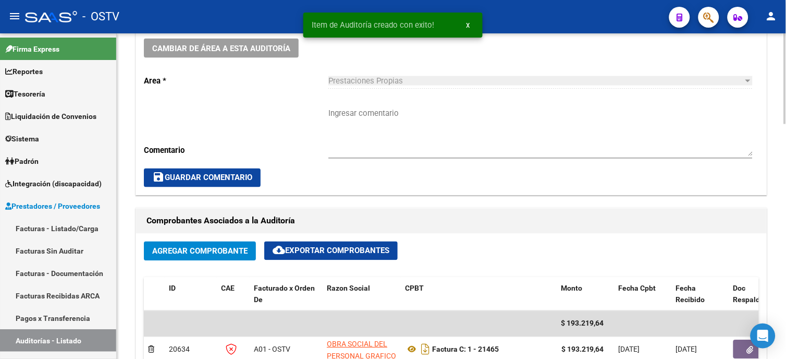
scroll to position [290, 0]
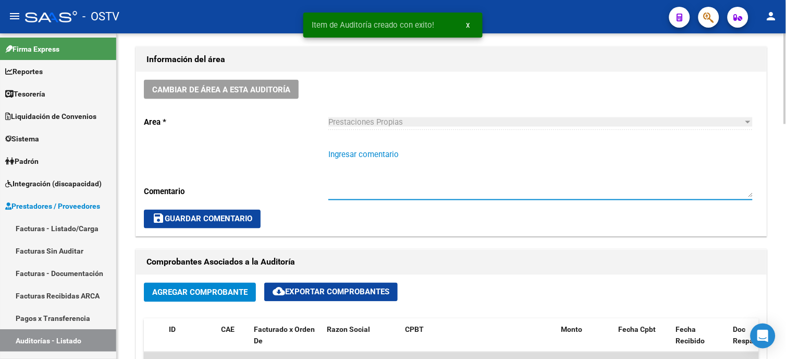
click at [361, 159] on textarea "Ingresar comentario" at bounding box center [540, 173] width 424 height 49
type textarea "c"
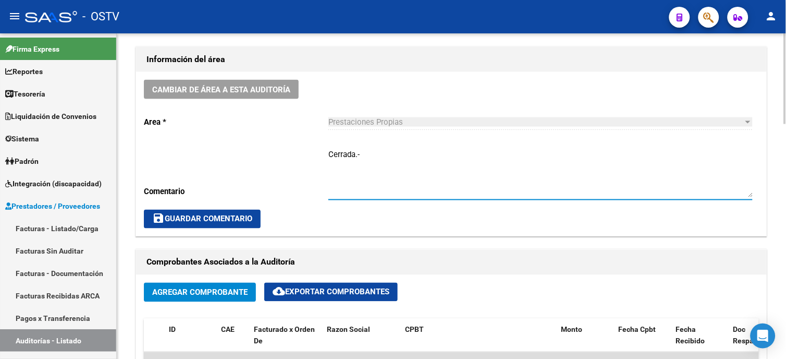
type textarea "Cerrada.-"
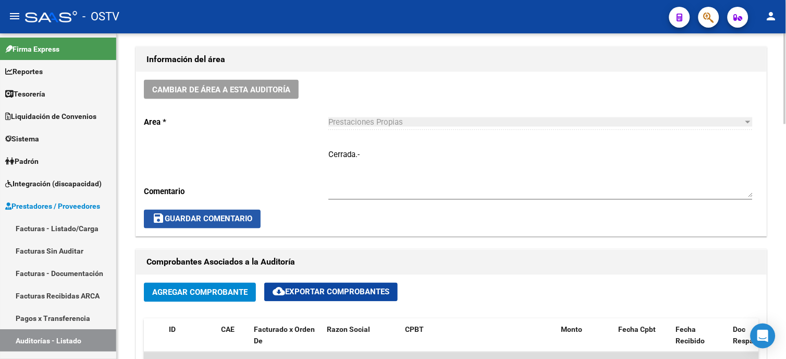
click at [210, 216] on span "save Guardar Comentario" at bounding box center [202, 218] width 100 height 9
click at [201, 223] on span "save Guardar Comentario" at bounding box center [202, 218] width 100 height 9
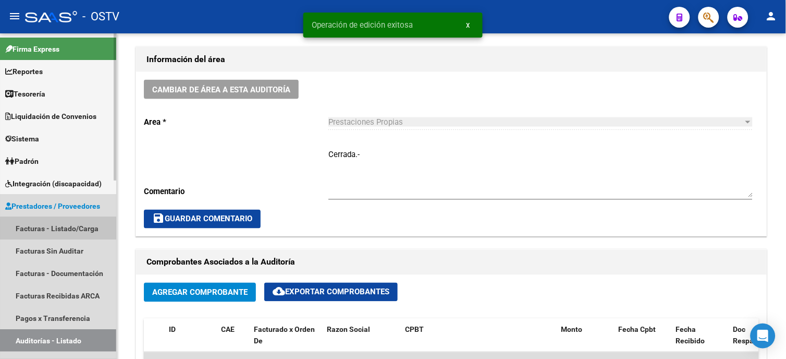
click at [61, 232] on link "Facturas - Listado/Carga" at bounding box center [58, 228] width 116 height 22
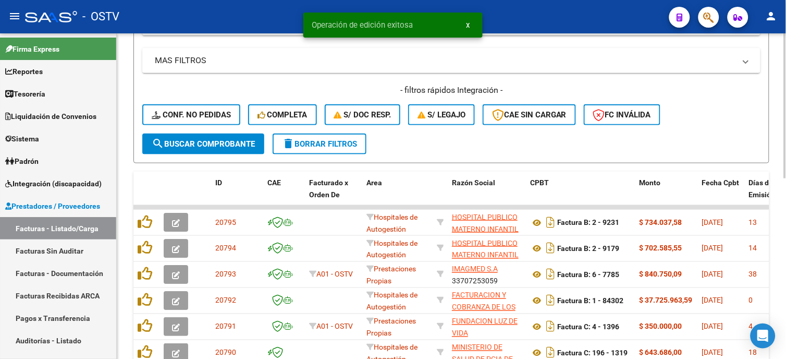
scroll to position [116, 0]
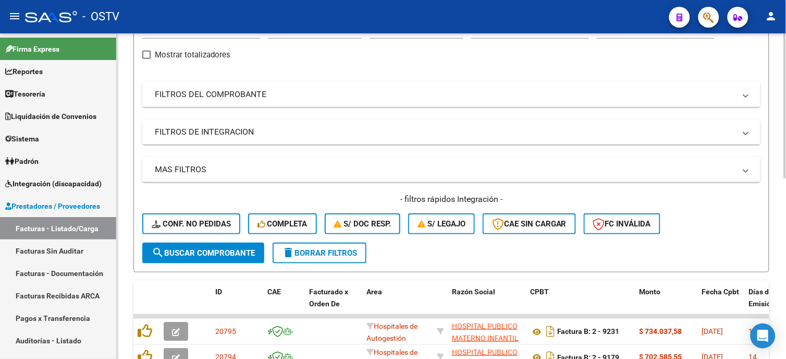
click at [227, 96] on mat-panel-title "FILTROS DEL COMPROBANTE" at bounding box center [445, 94] width 580 height 11
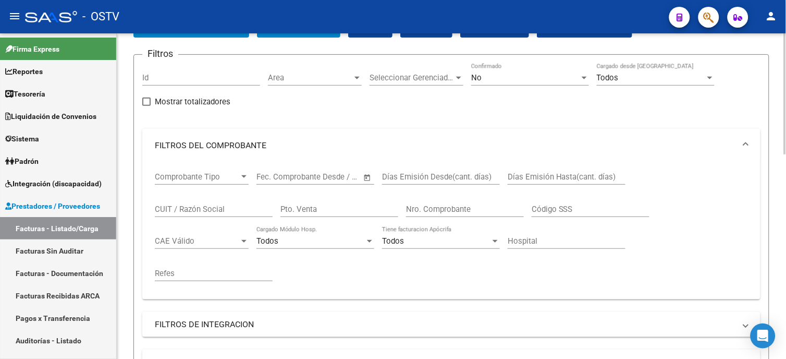
scroll to position [1, 0]
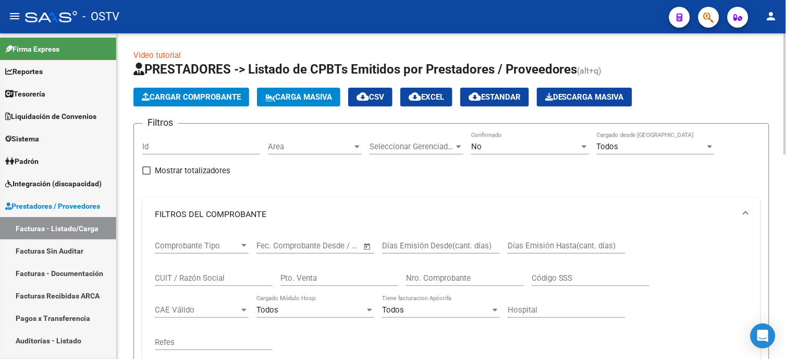
click at [444, 275] on input "Nro. Comprobante" at bounding box center [465, 277] width 118 height 9
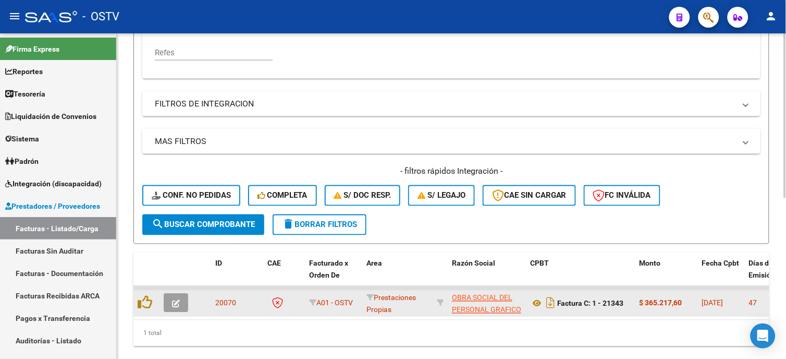
scroll to position [318, 0]
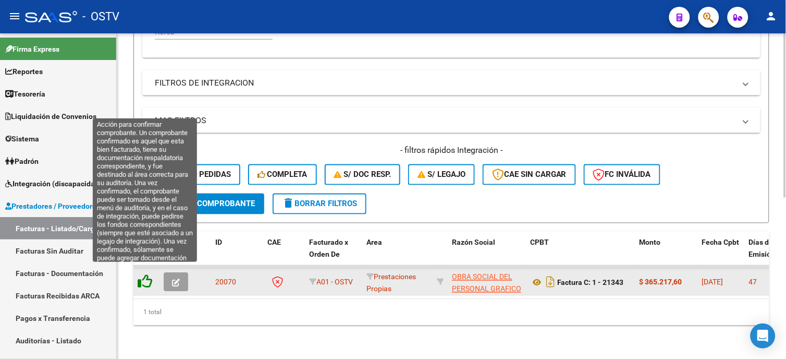
type input "21343"
click at [145, 274] on icon at bounding box center [145, 281] width 15 height 15
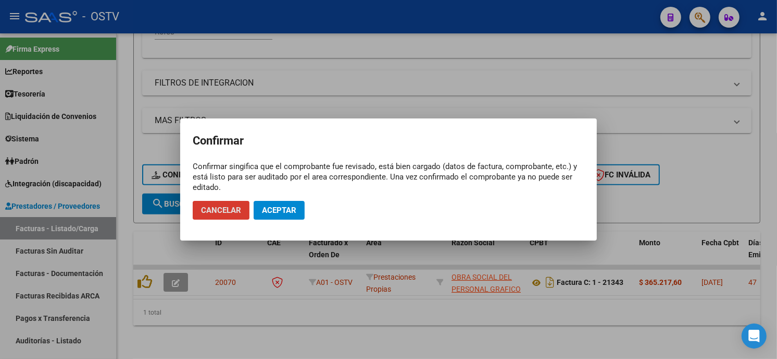
click at [277, 211] on span "Aceptar" at bounding box center [279, 209] width 34 height 9
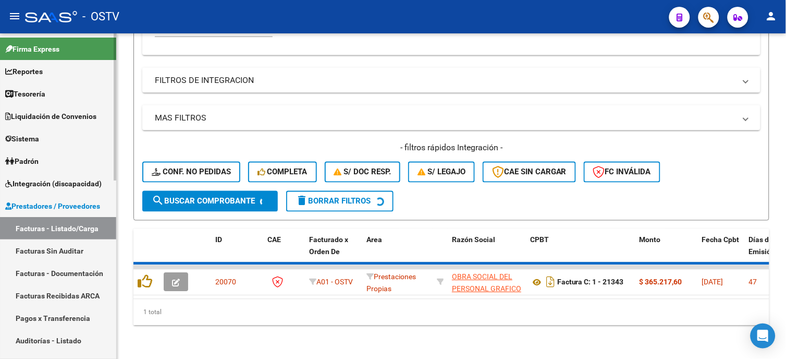
scroll to position [301, 0]
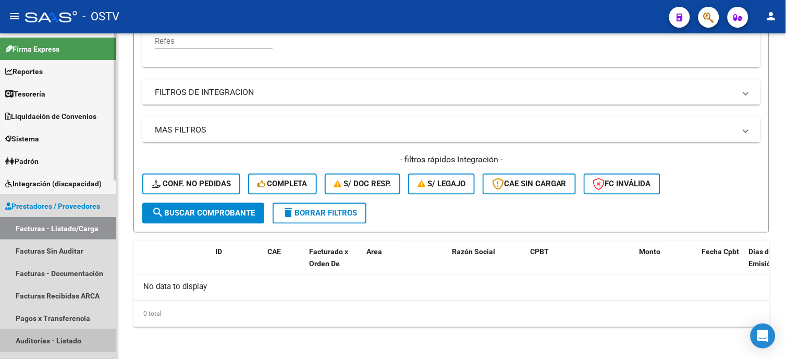
click at [59, 335] on link "Auditorías - Listado" at bounding box center [58, 340] width 116 height 22
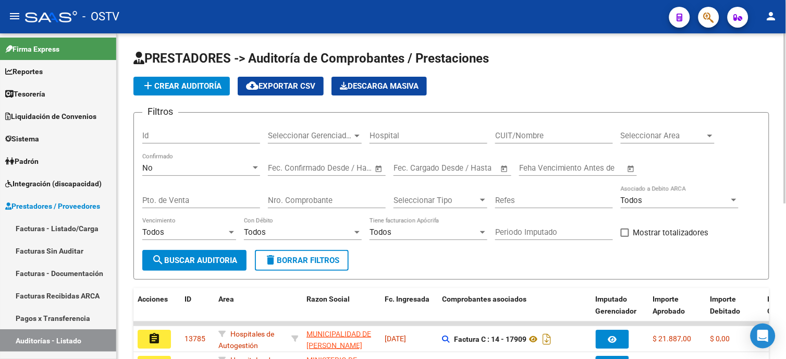
click at [186, 71] on app-list-header "PRESTADORES -> Auditoría de Comprobantes / Prestaciones add Crear Auditoría clo…" at bounding box center [451, 164] width 636 height 229
click at [186, 79] on button "add Crear Auditoría" at bounding box center [181, 86] width 96 height 19
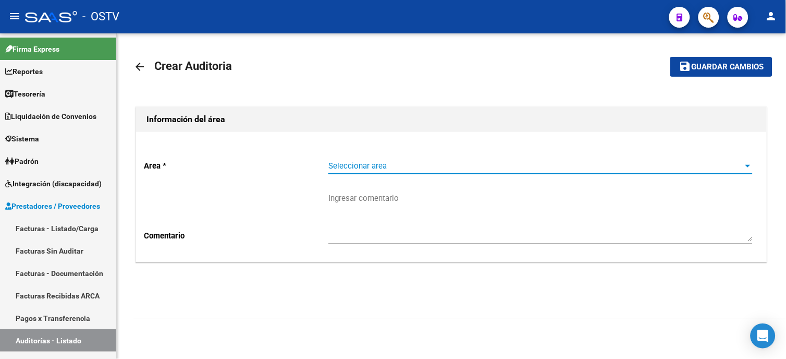
click at [425, 163] on span "Seleccionar area" at bounding box center [535, 165] width 415 height 9
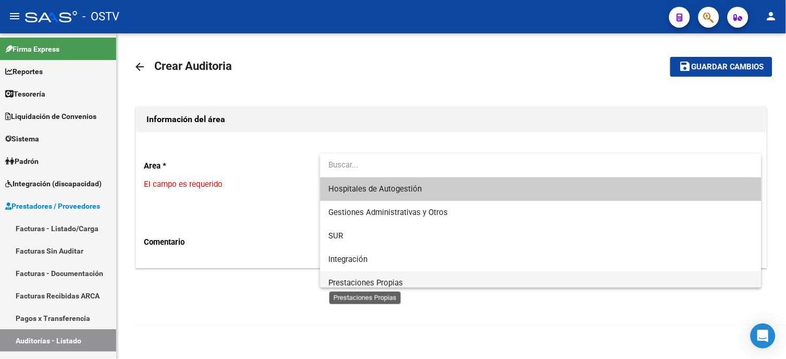
click at [398, 279] on span "Prestaciones Propias" at bounding box center [365, 282] width 75 height 9
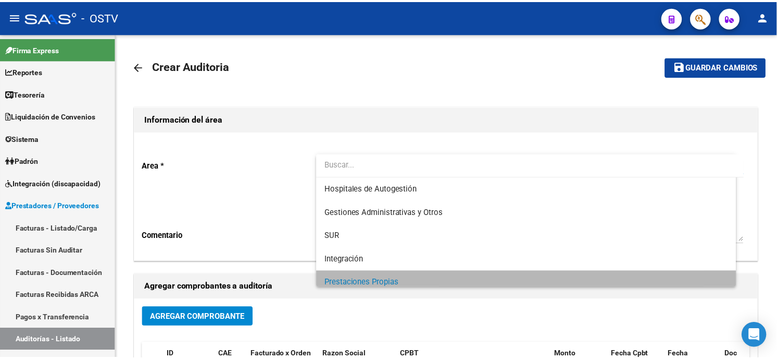
scroll to position [7, 0]
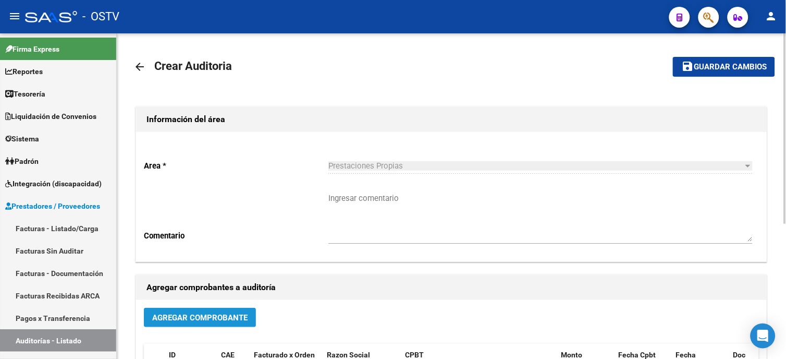
click at [245, 314] on span "Agregar Comprobante" at bounding box center [199, 317] width 95 height 9
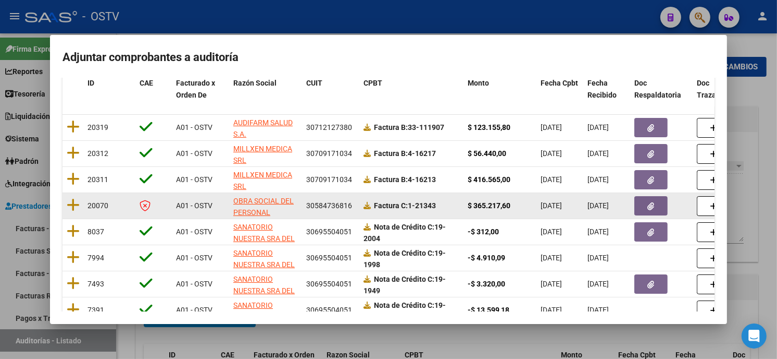
scroll to position [116, 0]
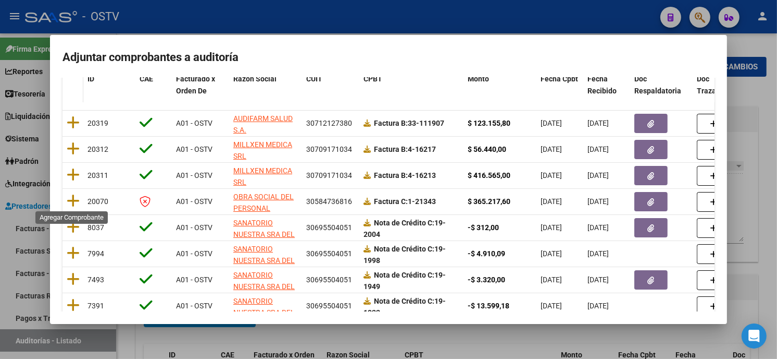
click at [74, 197] on icon at bounding box center [73, 200] width 13 height 15
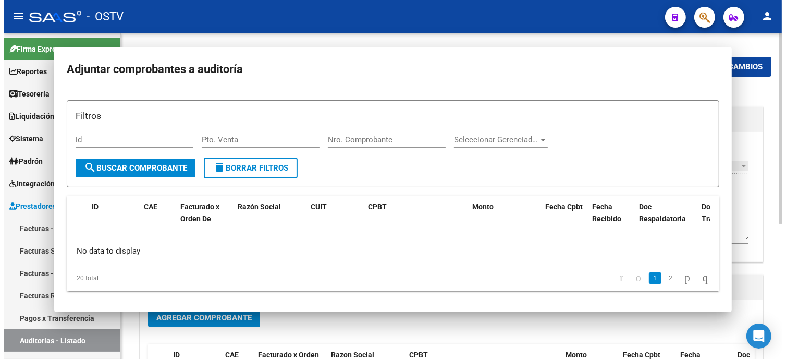
scroll to position [0, 0]
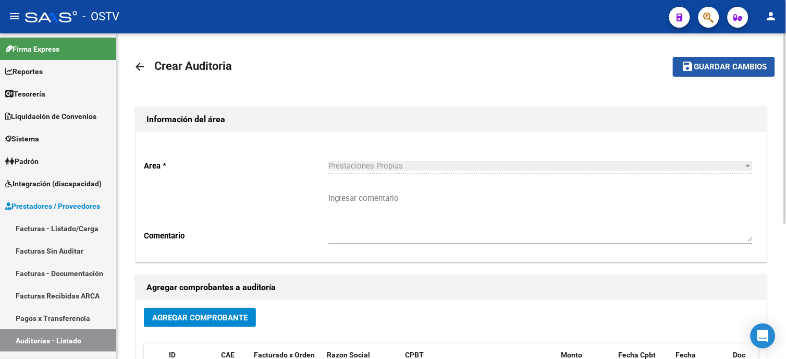
click at [686, 67] on mat-icon "save" at bounding box center [687, 66] width 13 height 13
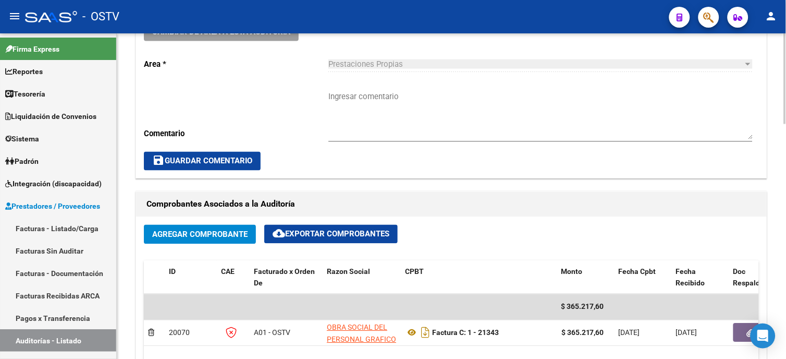
scroll to position [405, 0]
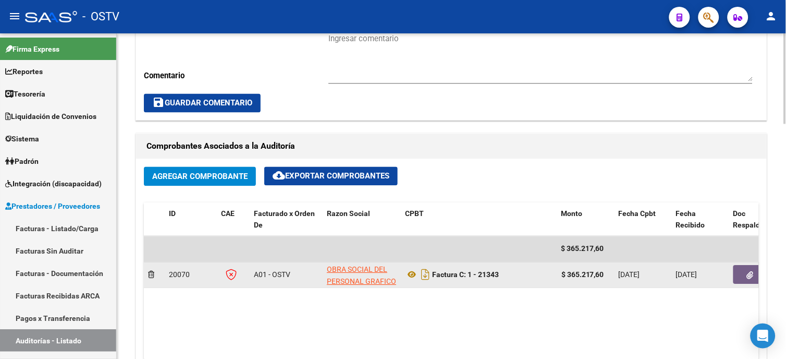
click at [749, 275] on icon "button" at bounding box center [750, 275] width 7 height 8
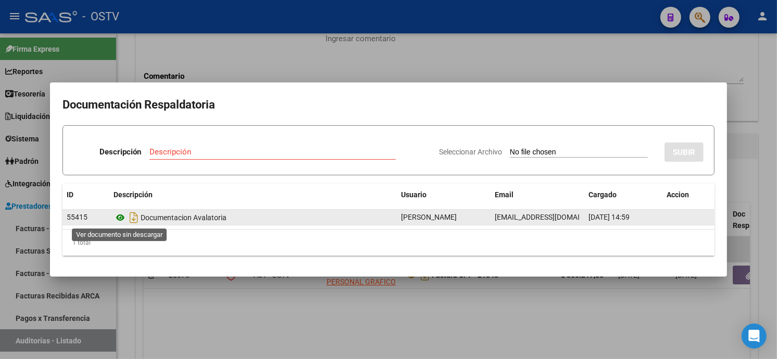
click at [118, 216] on icon at bounding box center [121, 217] width 14 height 13
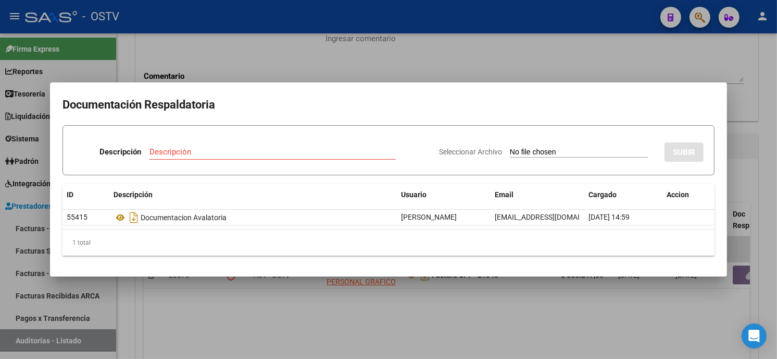
click at [357, 69] on div at bounding box center [388, 179] width 777 height 359
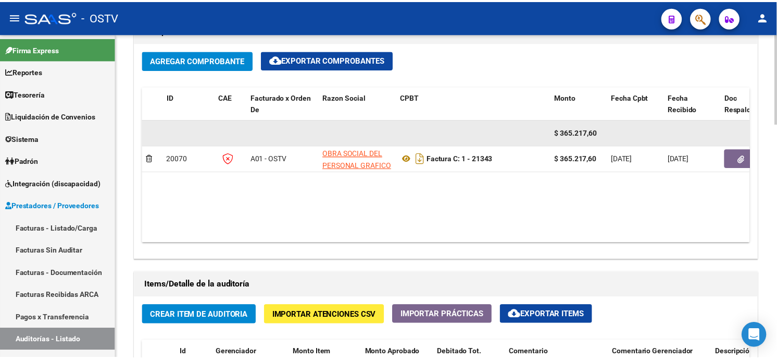
scroll to position [637, 0]
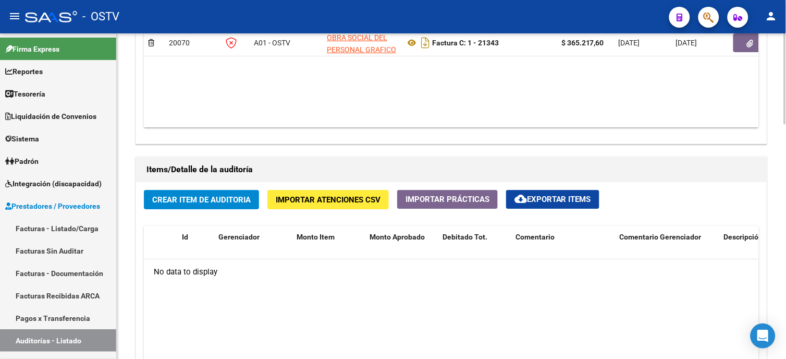
click at [244, 201] on span "Crear Item de Auditoria" at bounding box center [201, 199] width 98 height 9
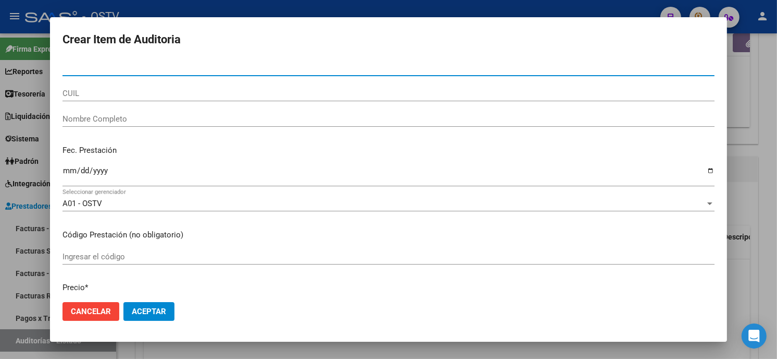
paste input "162244249"
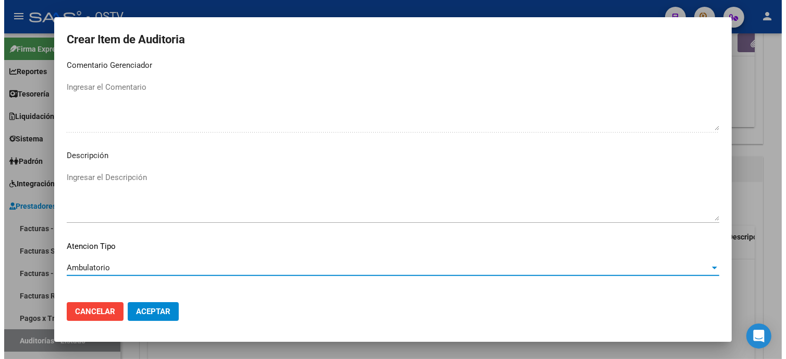
scroll to position [615, 0]
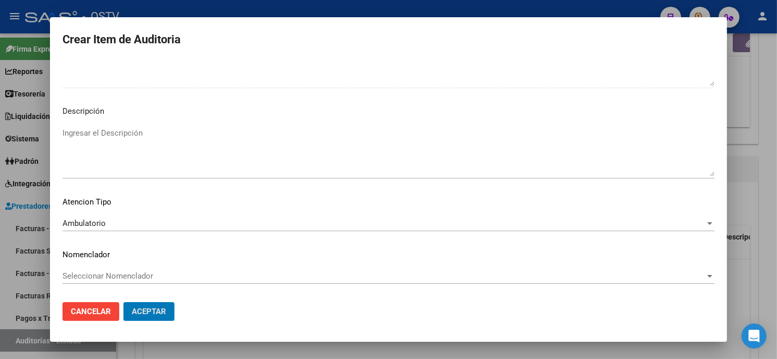
click at [123, 302] on button "Aceptar" at bounding box center [148, 311] width 51 height 19
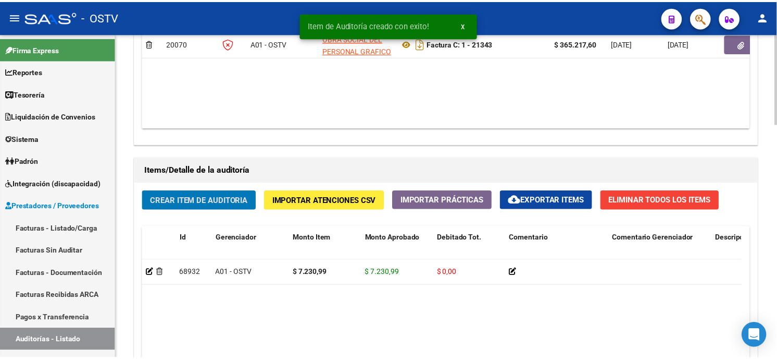
scroll to position [637, 0]
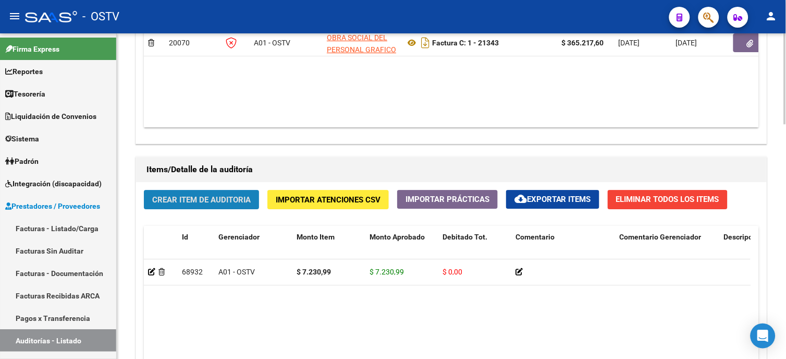
click at [190, 202] on span "Crear Item de Auditoria" at bounding box center [201, 199] width 98 height 9
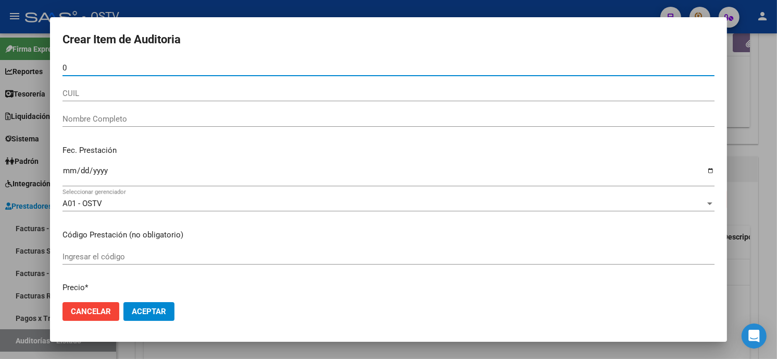
paste input "2433660"
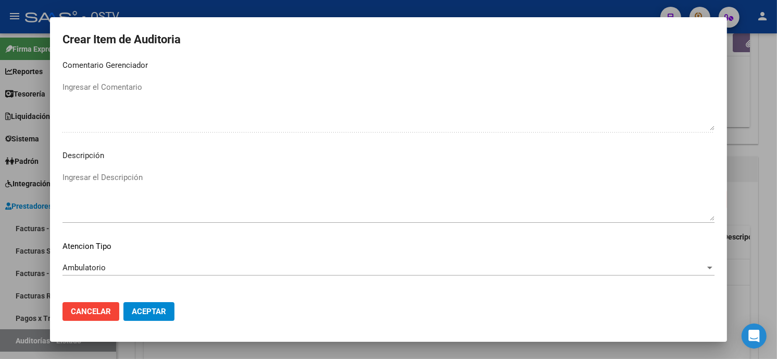
scroll to position [615, 0]
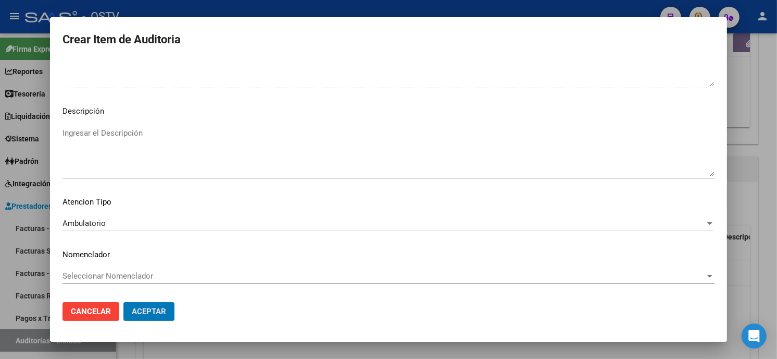
click at [123, 302] on button "Aceptar" at bounding box center [148, 311] width 51 height 19
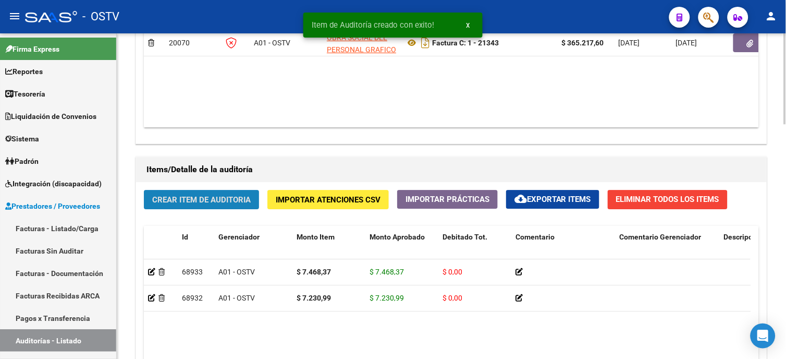
click at [223, 194] on button "Crear Item de Auditoria" at bounding box center [201, 199] width 115 height 19
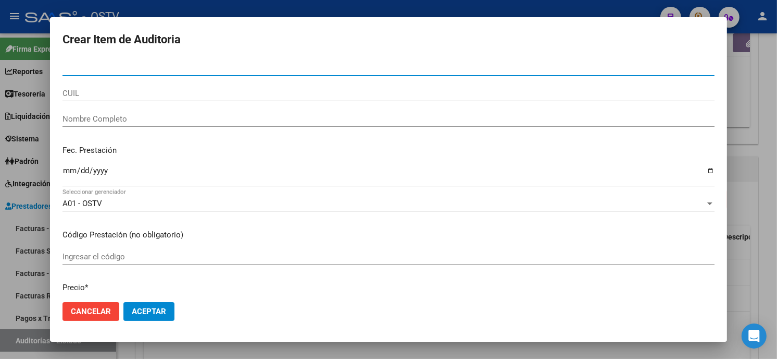
paste input "28494172"
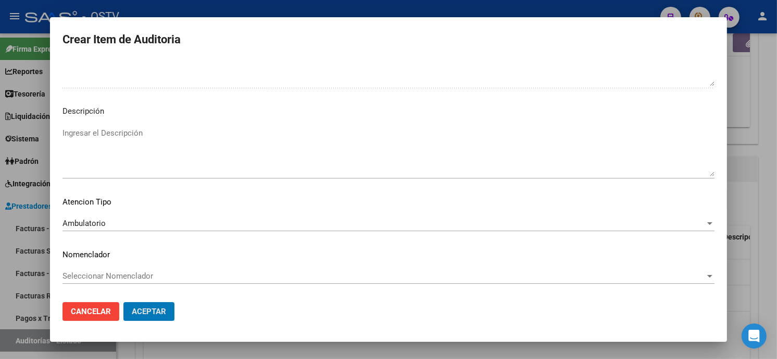
click at [123, 302] on button "Aceptar" at bounding box center [148, 311] width 51 height 19
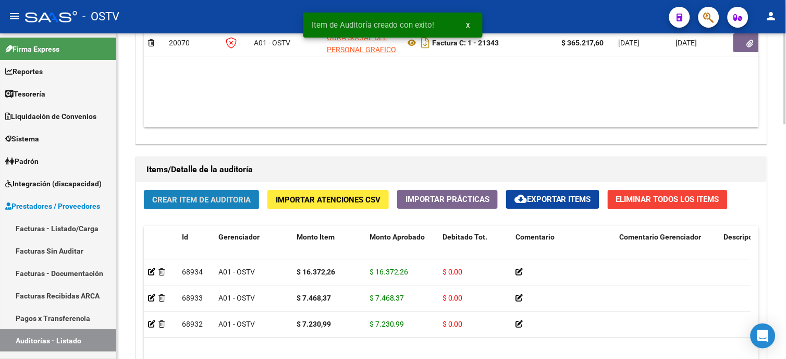
click at [204, 200] on span "Crear Item de Auditoria" at bounding box center [201, 199] width 98 height 9
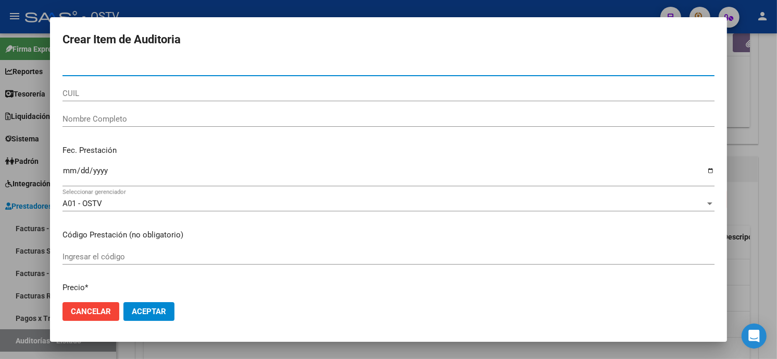
paste input "5864743"
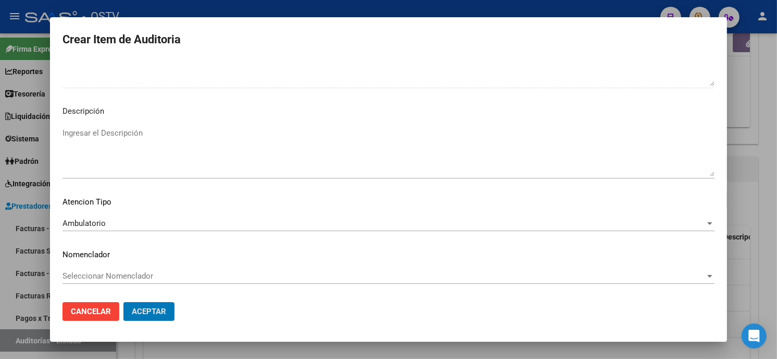
click at [123, 302] on button "Aceptar" at bounding box center [148, 311] width 51 height 19
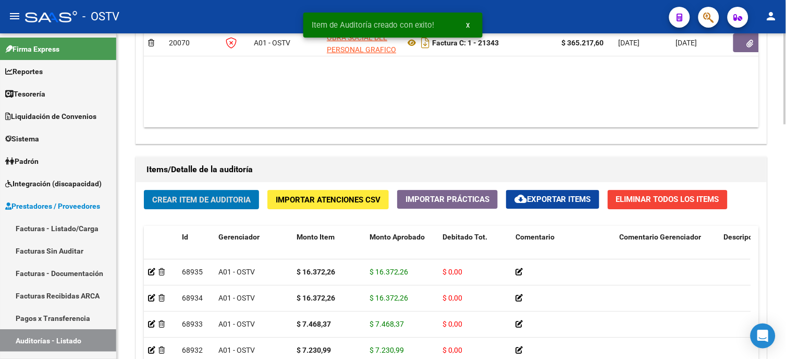
click at [209, 201] on span "Crear Item de Auditoria" at bounding box center [201, 199] width 98 height 9
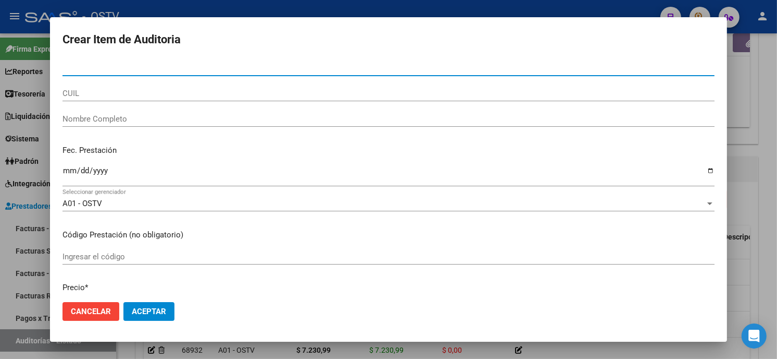
paste input "34149283"
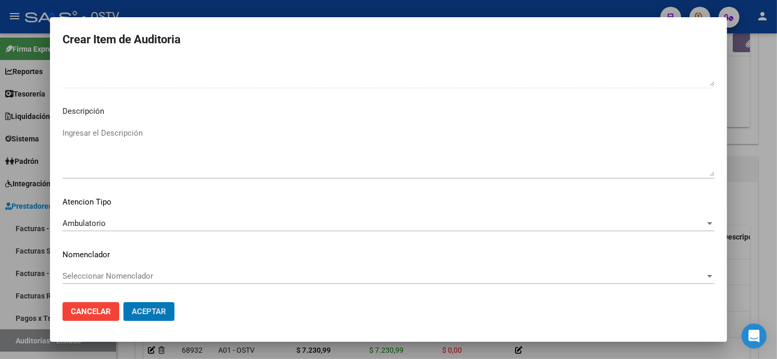
click at [123, 302] on button "Aceptar" at bounding box center [148, 311] width 51 height 19
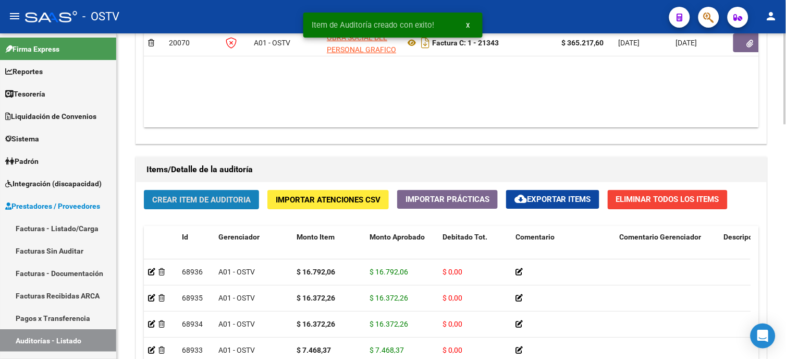
click at [217, 194] on button "Crear Item de Auditoria" at bounding box center [201, 199] width 115 height 19
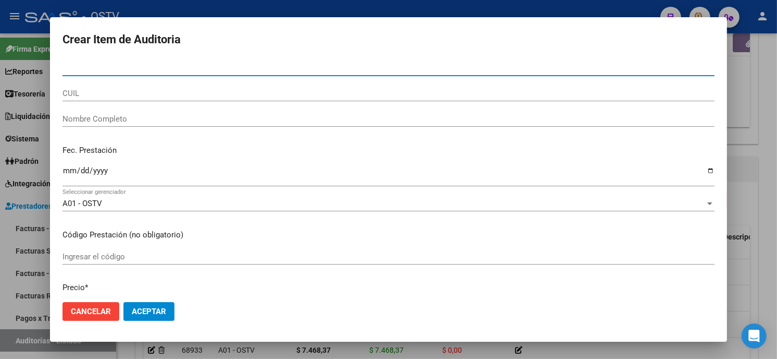
paste input "30477669"
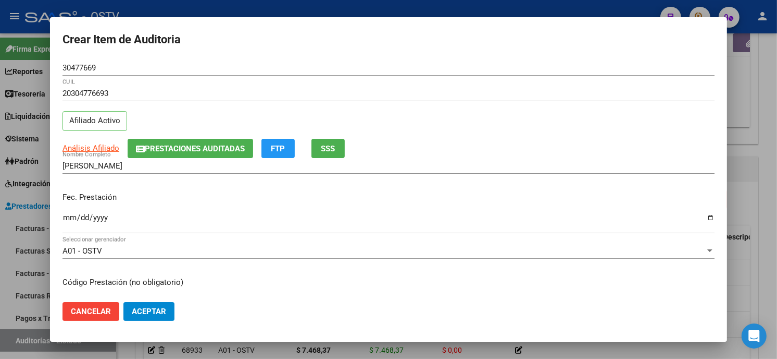
scroll to position [127, 0]
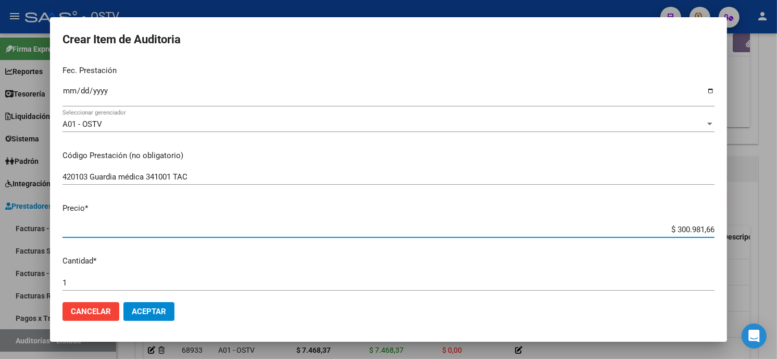
paste input "97.190,33"
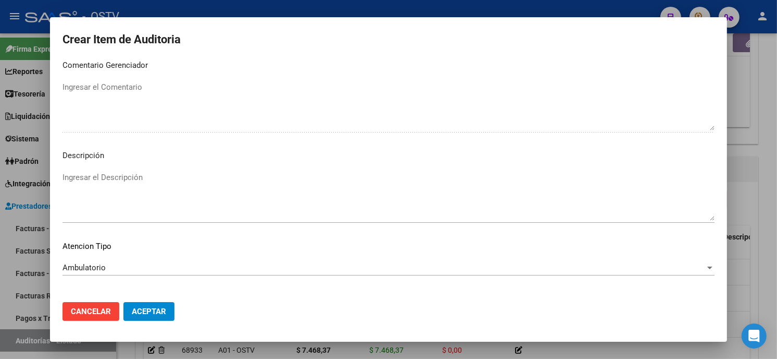
scroll to position [615, 0]
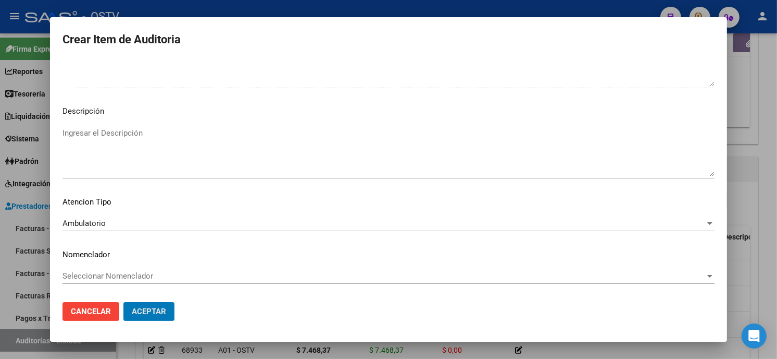
click at [123, 302] on button "Aceptar" at bounding box center [148, 311] width 51 height 19
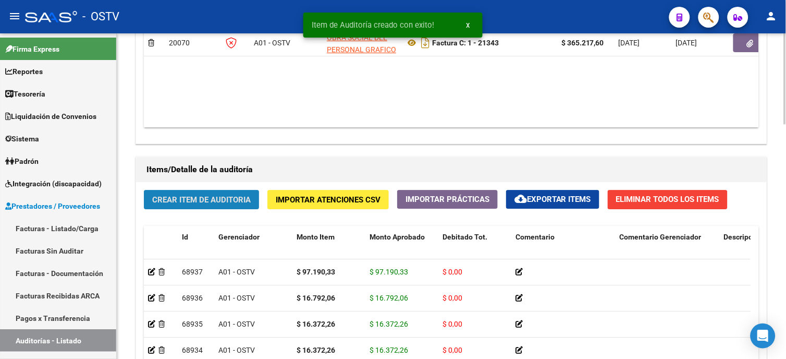
click at [237, 199] on span "Crear Item de Auditoria" at bounding box center [201, 199] width 98 height 9
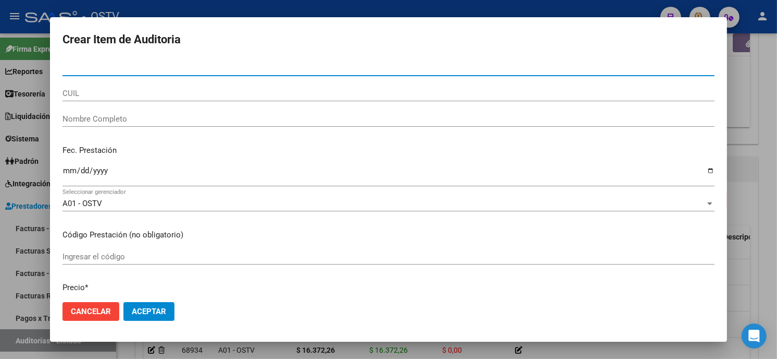
paste input "58874036"
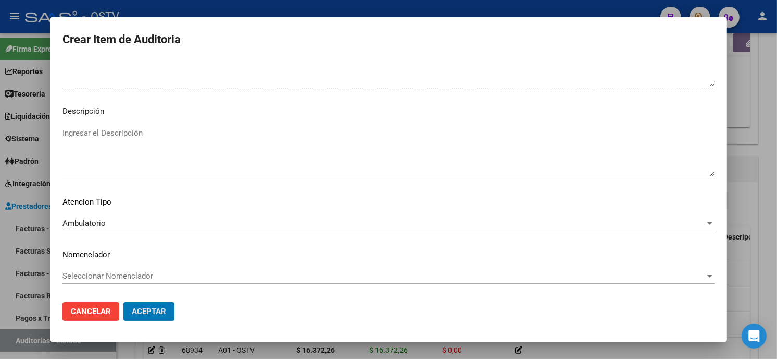
click at [123, 302] on button "Aceptar" at bounding box center [148, 311] width 51 height 19
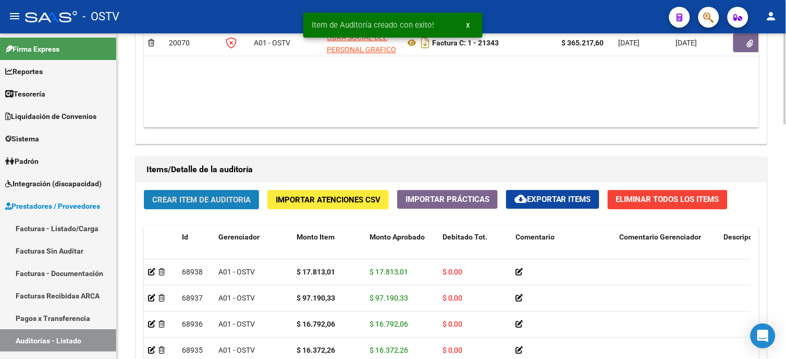
click at [223, 200] on span "Crear Item de Auditoria" at bounding box center [201, 199] width 98 height 9
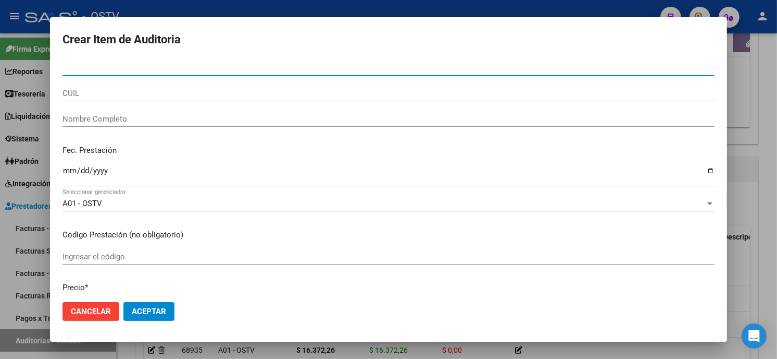
paste input "32192646"
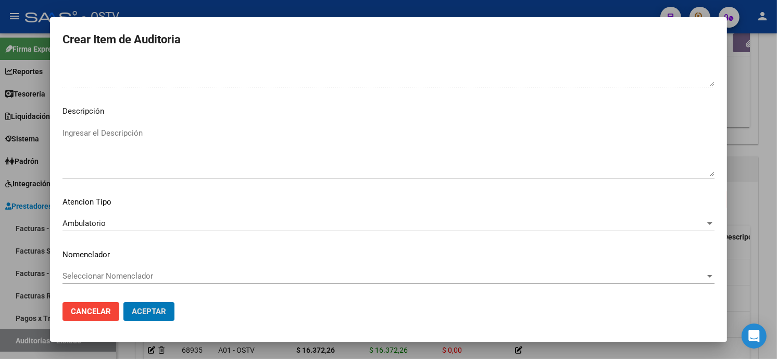
click at [123, 302] on button "Aceptar" at bounding box center [148, 311] width 51 height 19
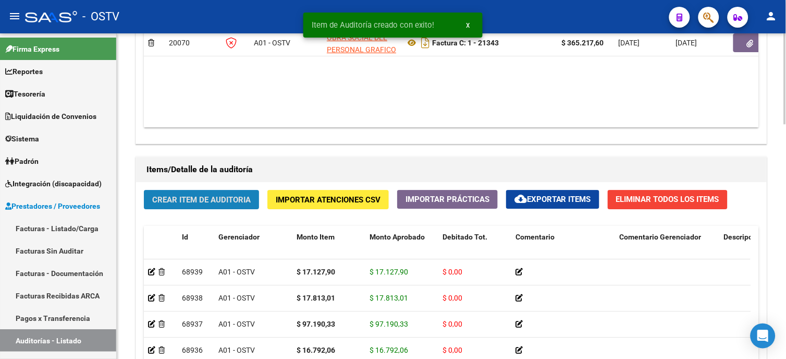
click at [186, 204] on span "Crear Item de Auditoria" at bounding box center [201, 199] width 98 height 9
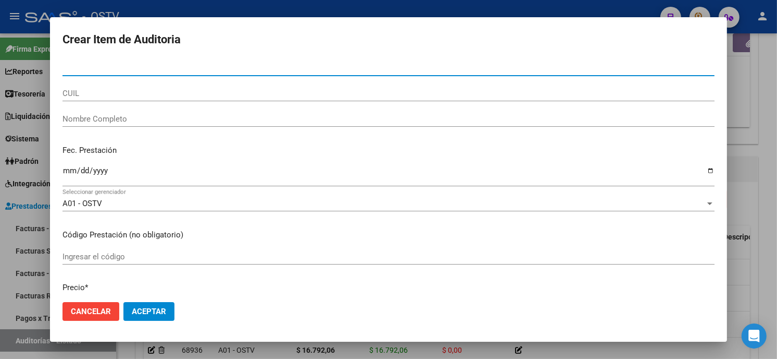
paste input "24069819101"
click at [69, 68] on input "24069819101" at bounding box center [389, 67] width 652 height 9
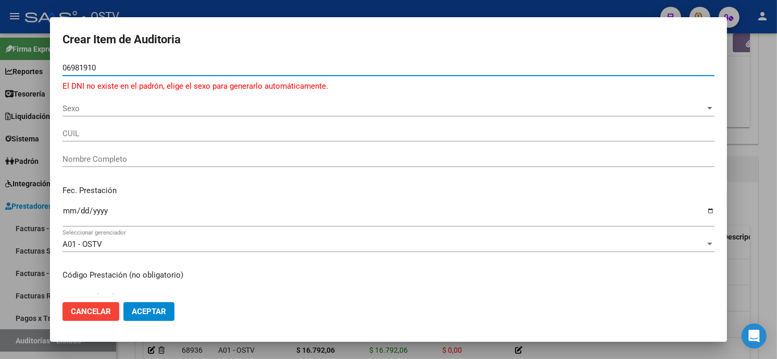
paste input "24069819101"
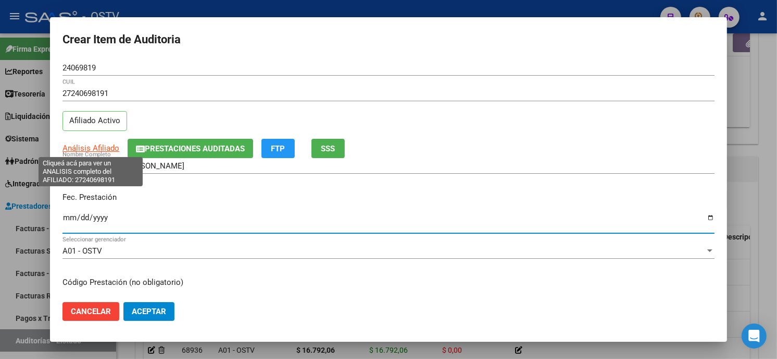
click at [101, 146] on span "Análisis Afiliado" at bounding box center [91, 147] width 57 height 9
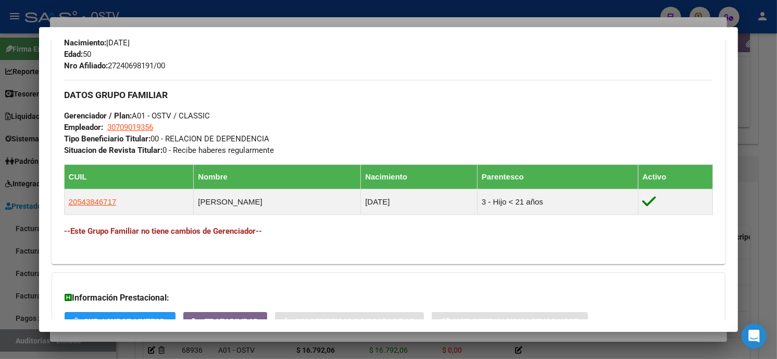
scroll to position [463, 0]
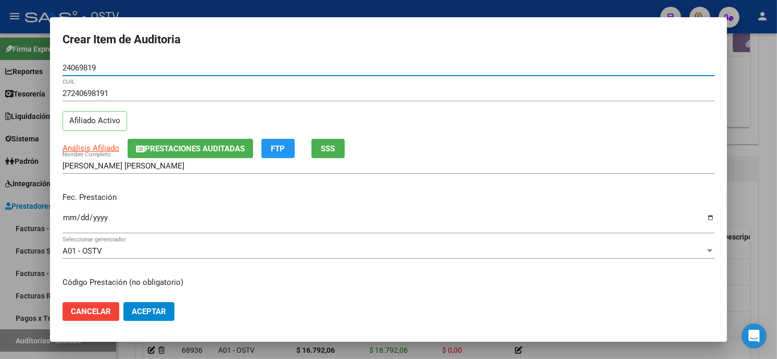
drag, startPoint x: 101, startPoint y: 65, endPoint x: 0, endPoint y: 27, distance: 107.8
click at [0, 31] on html "menu - OSTV person Firma Express Reportes Tablero de Control Ingresos Percibido…" at bounding box center [388, 179] width 777 height 359
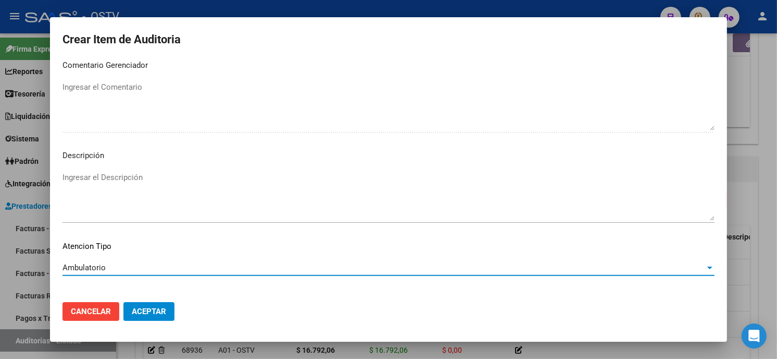
scroll to position [615, 0]
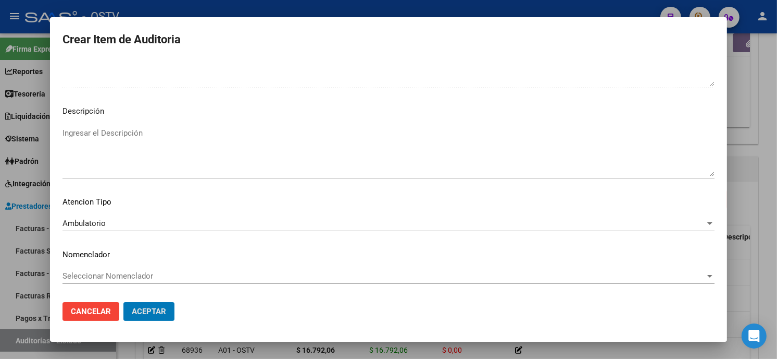
click at [123, 302] on button "Aceptar" at bounding box center [148, 311] width 51 height 19
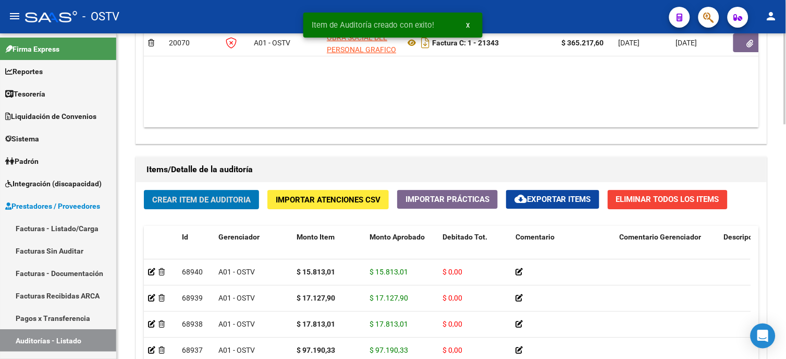
click at [217, 194] on button "Crear Item de Auditoria" at bounding box center [201, 199] width 115 height 19
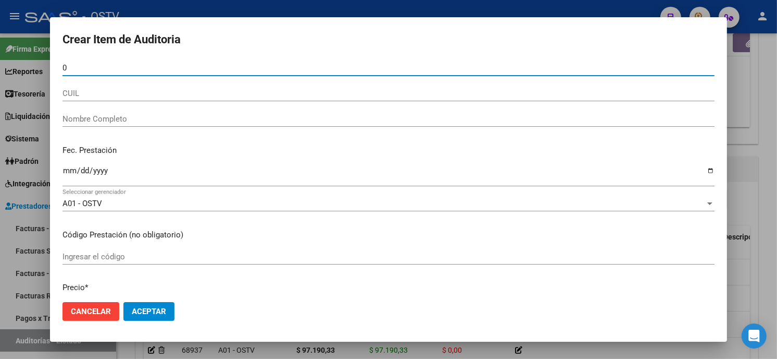
paste input "2979203"
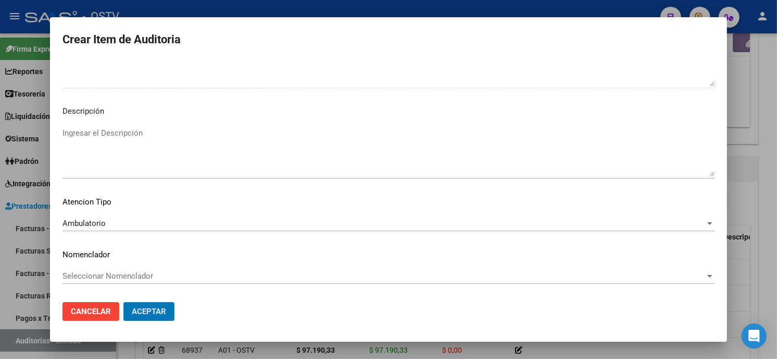
click at [123, 302] on button "Aceptar" at bounding box center [148, 311] width 51 height 19
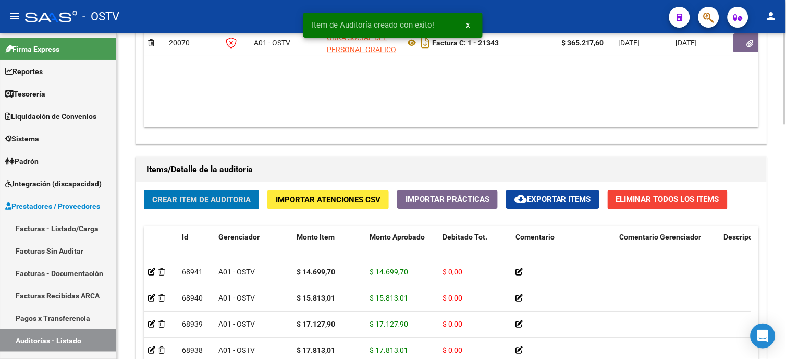
click at [179, 206] on button "Crear Item de Auditoria" at bounding box center [201, 199] width 115 height 19
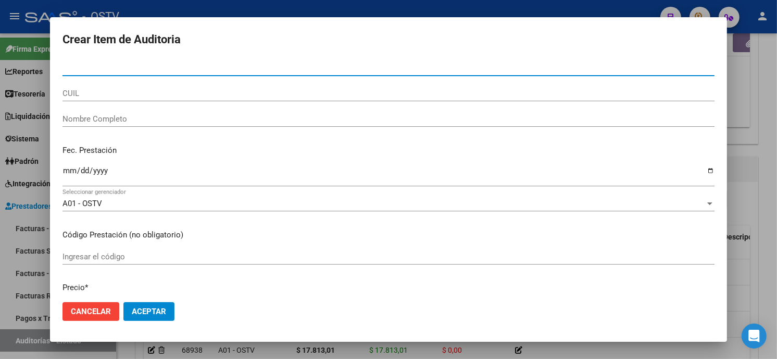
paste input "401075"
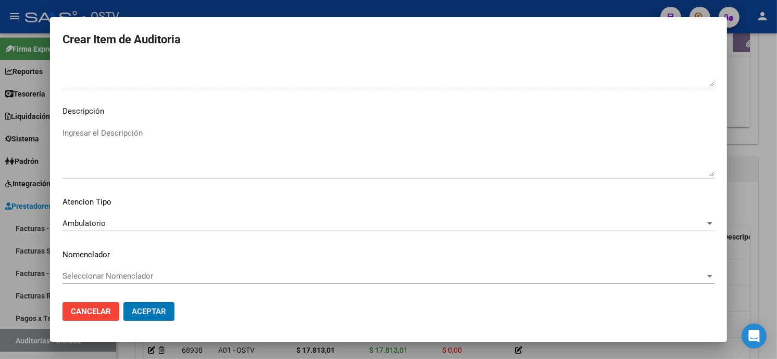
click at [123, 302] on button "Aceptar" at bounding box center [148, 311] width 51 height 19
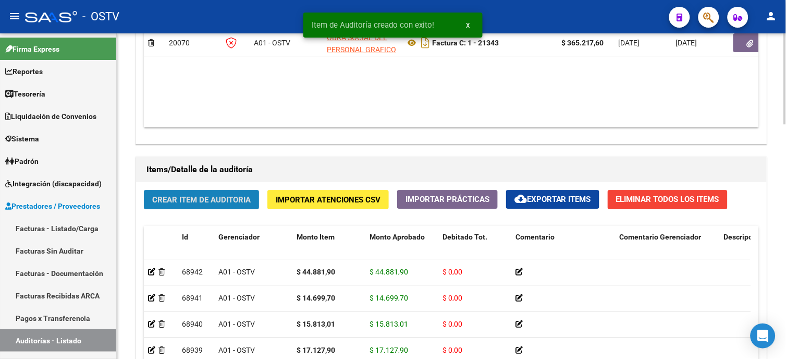
click at [231, 201] on span "Crear Item de Auditoria" at bounding box center [201, 199] width 98 height 9
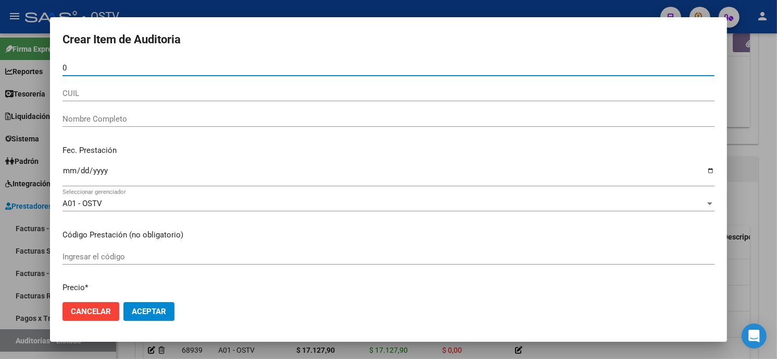
paste input "5864743"
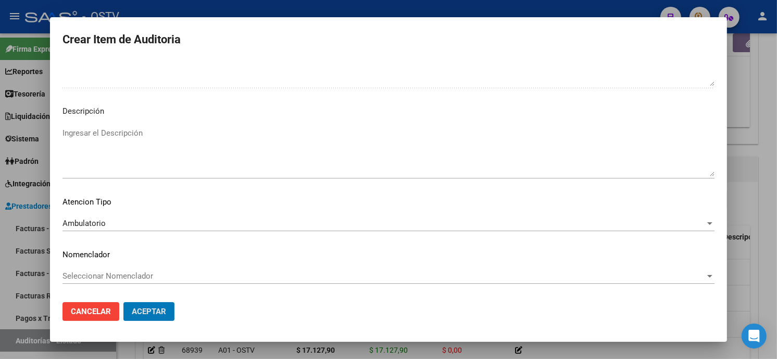
click at [123, 302] on button "Aceptar" at bounding box center [148, 311] width 51 height 19
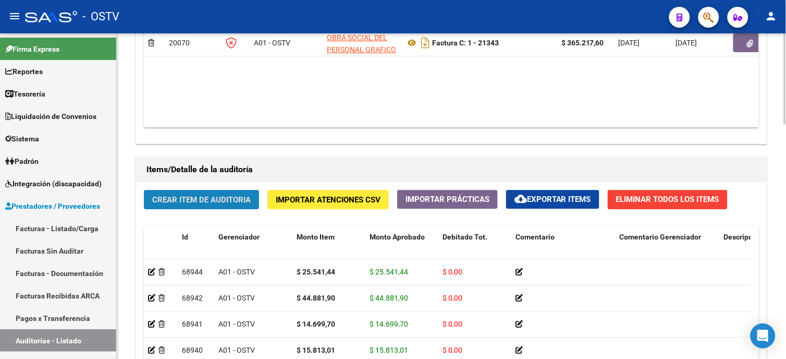
click at [215, 196] on span "Crear Item de Auditoria" at bounding box center [201, 199] width 98 height 9
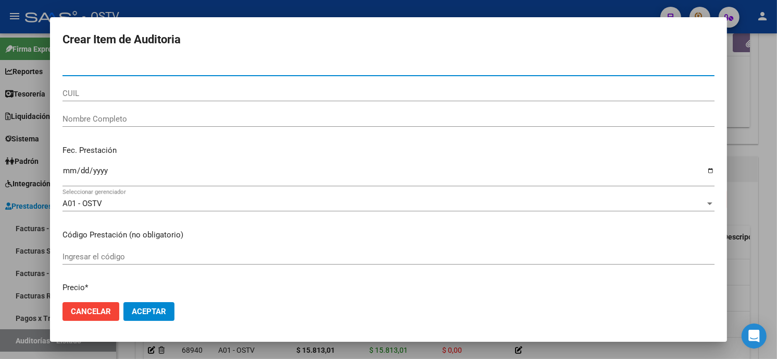
paste input "95384227"
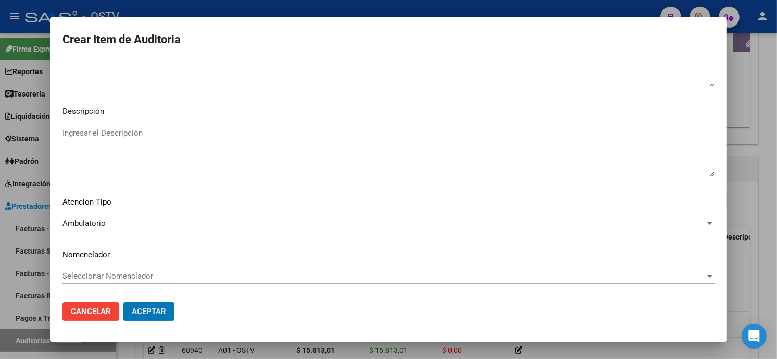
click at [123, 302] on button "Aceptar" at bounding box center [148, 311] width 51 height 19
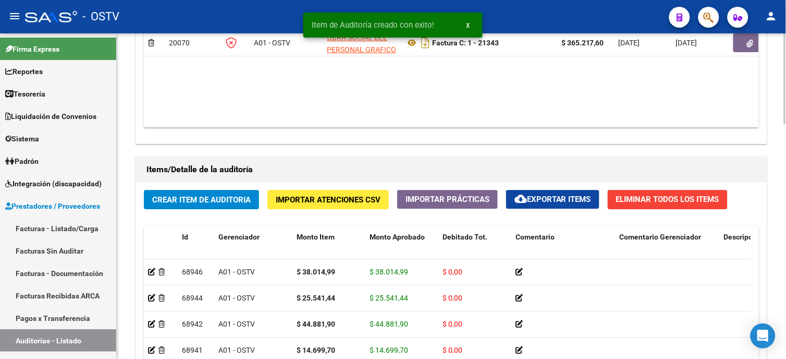
click at [204, 211] on div "Crear Item de Auditoria Importar Atenciones CSV Importar Prácticas cloud_downlo…" at bounding box center [451, 337] width 631 height 311
click at [204, 206] on button "Crear Item de Auditoria" at bounding box center [201, 199] width 115 height 19
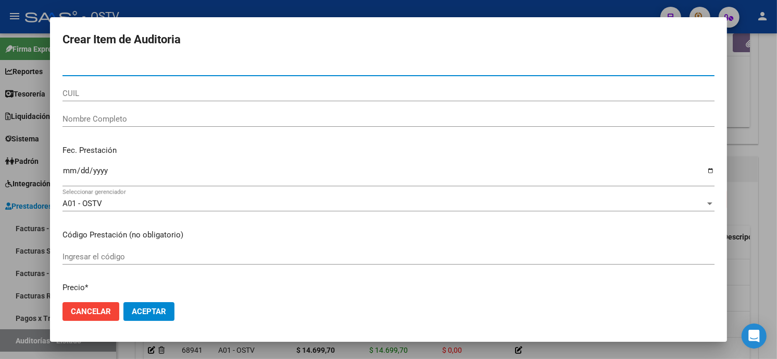
paste input "30477669"
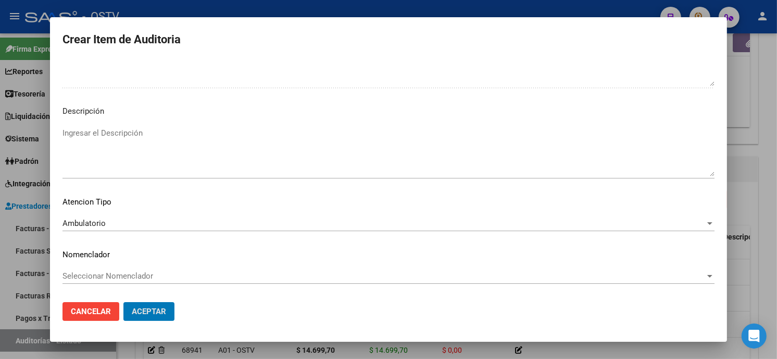
click at [123, 302] on button "Aceptar" at bounding box center [148, 311] width 51 height 19
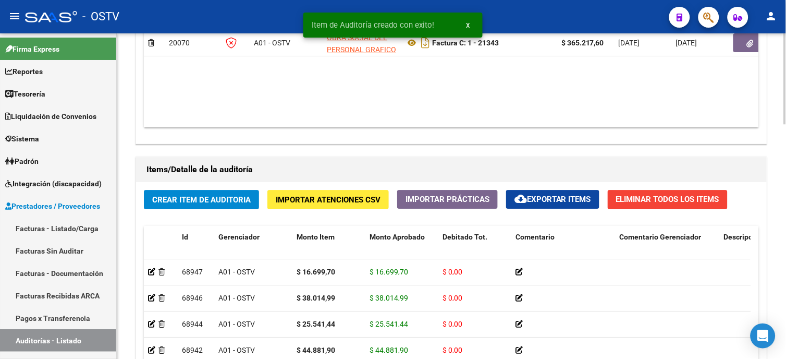
click at [195, 210] on div "Crear Item de Auditoria Importar Atenciones CSV Importar Prácticas cloud_downlo…" at bounding box center [451, 337] width 631 height 311
click at [200, 199] on span "Crear Item de Auditoria" at bounding box center [201, 199] width 98 height 9
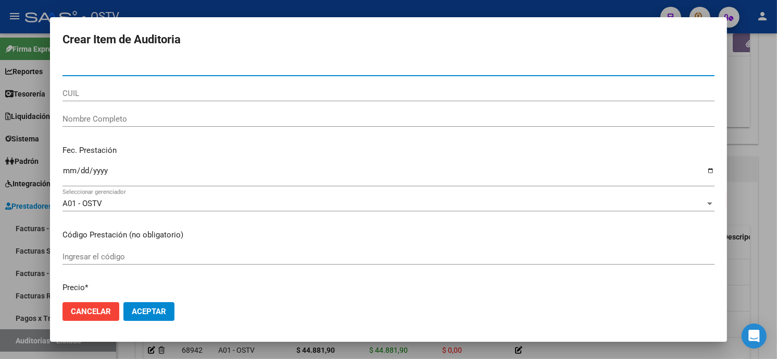
paste input "32192646"
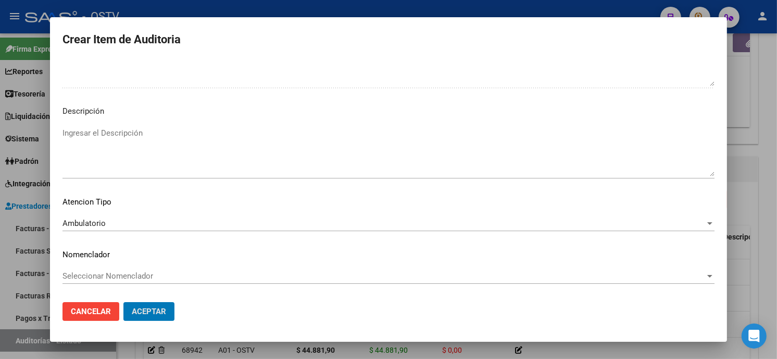
click at [123, 302] on button "Aceptar" at bounding box center [148, 311] width 51 height 19
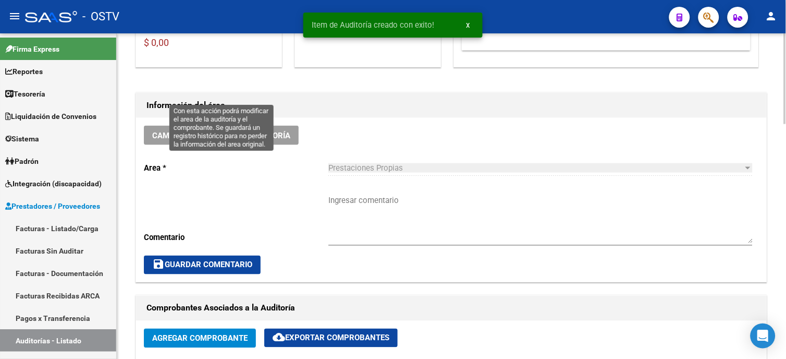
scroll to position [232, 0]
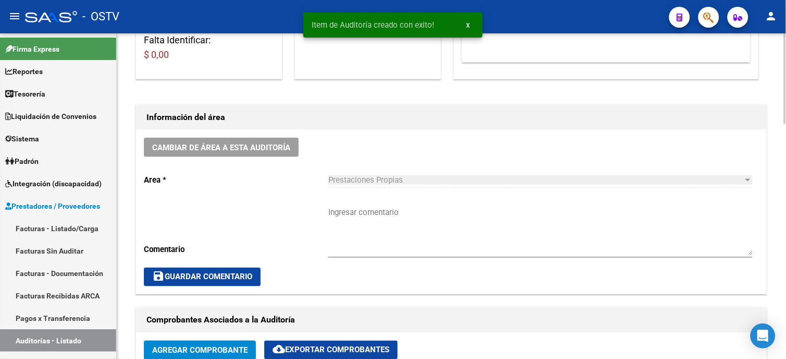
click at [351, 219] on textarea "Ingresar comentario" at bounding box center [540, 230] width 424 height 49
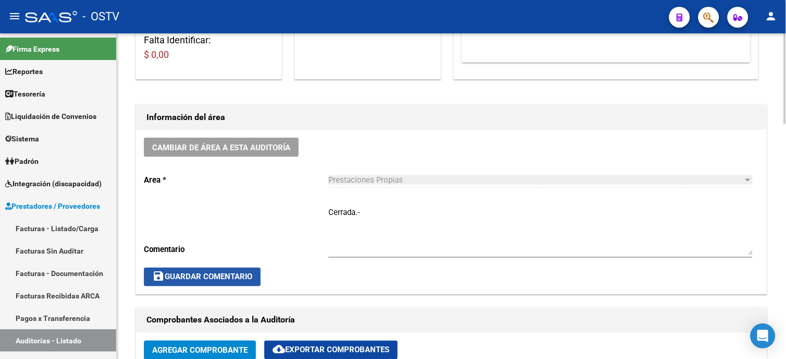
click at [214, 282] on button "save Guardar Comentario" at bounding box center [202, 276] width 117 height 19
click at [207, 278] on span "save Guardar Comentario" at bounding box center [202, 276] width 100 height 9
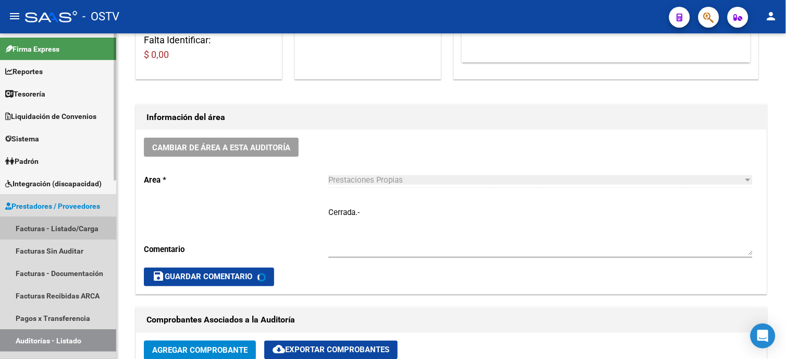
click at [72, 226] on link "Facturas - Listado/Carga" at bounding box center [58, 228] width 116 height 22
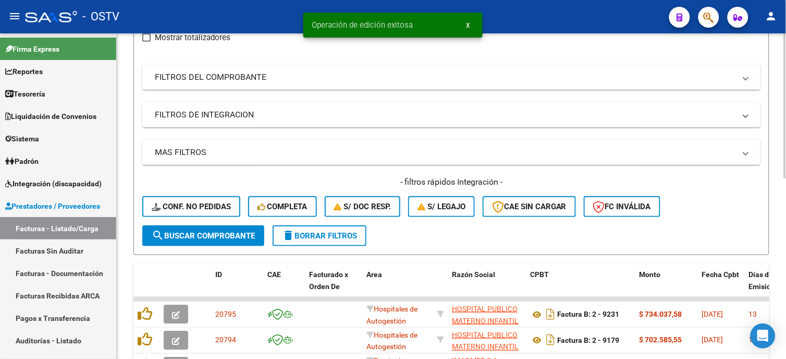
scroll to position [58, 0]
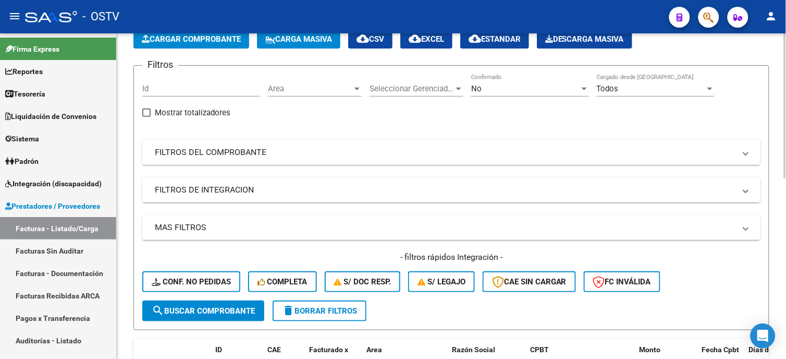
click at [197, 151] on mat-panel-title "FILTROS DEL COMPROBANTE" at bounding box center [445, 151] width 580 height 11
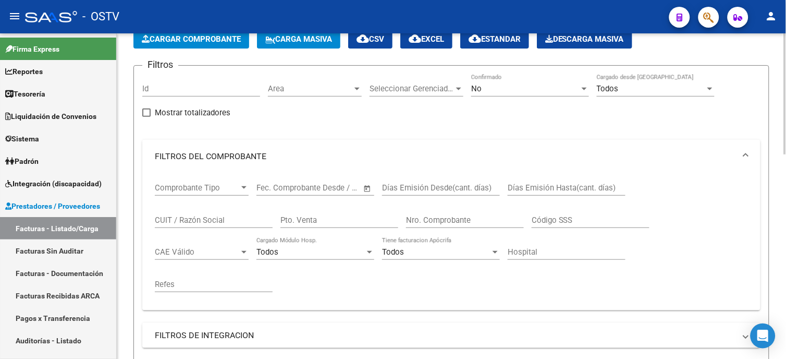
click at [433, 216] on input "Nro. Comprobante" at bounding box center [465, 219] width 118 height 9
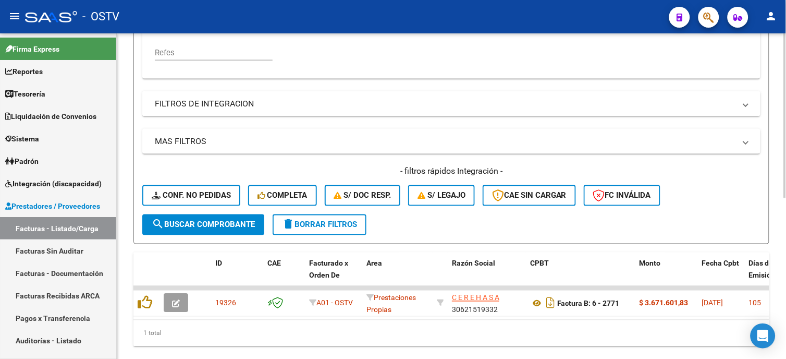
scroll to position [318, 0]
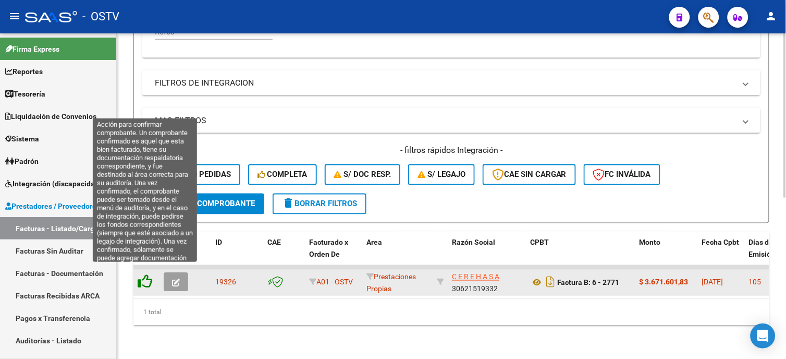
click at [143, 274] on icon at bounding box center [145, 281] width 15 height 15
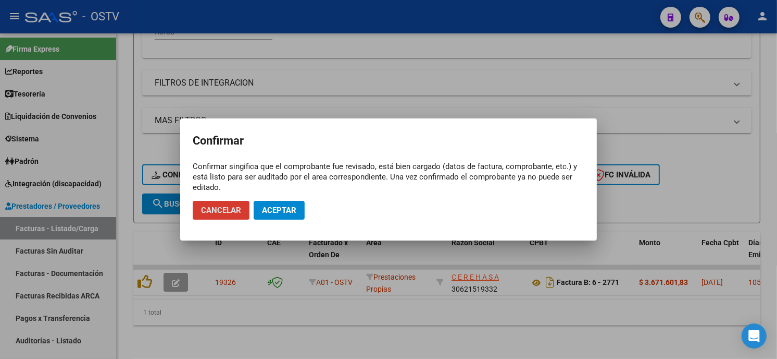
click at [283, 209] on span "Aceptar" at bounding box center [279, 209] width 34 height 9
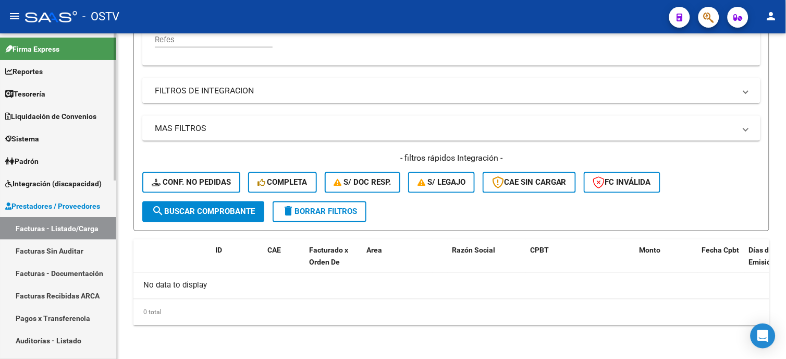
scroll to position [301, 0]
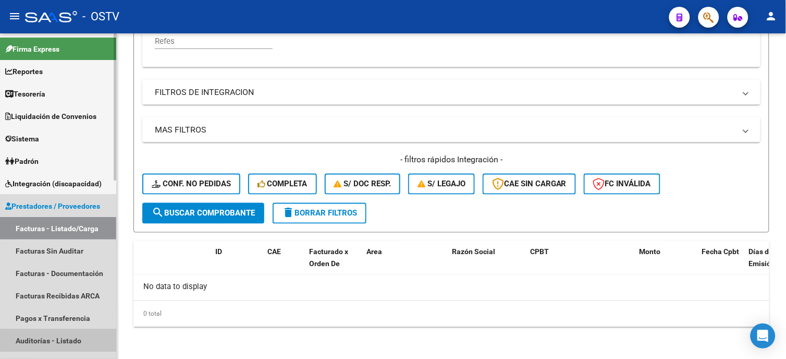
click at [65, 337] on link "Auditorías - Listado" at bounding box center [58, 340] width 116 height 22
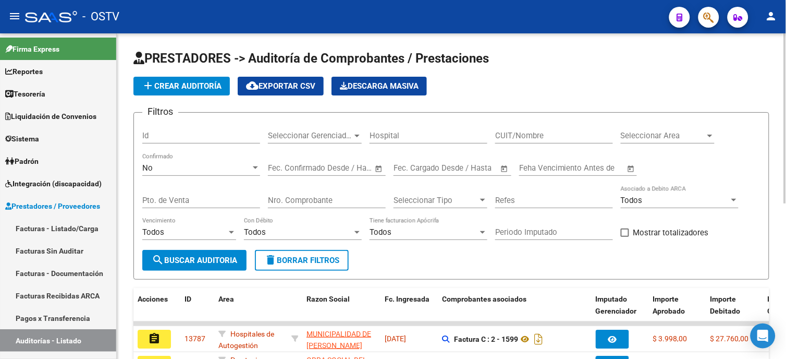
click at [205, 89] on span "add Crear Auditoría" at bounding box center [182, 85] width 80 height 9
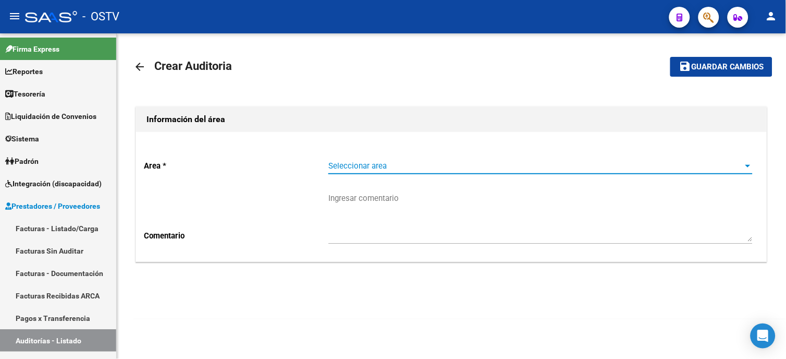
click at [347, 166] on span "Seleccionar area" at bounding box center [535, 165] width 415 height 9
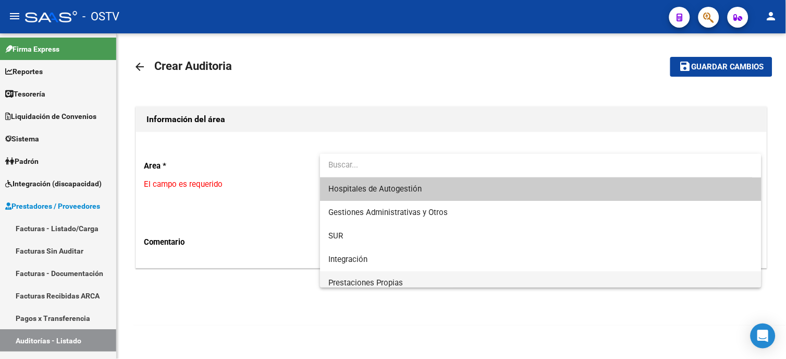
click at [375, 275] on span "Prestaciones Propias" at bounding box center [540, 282] width 425 height 23
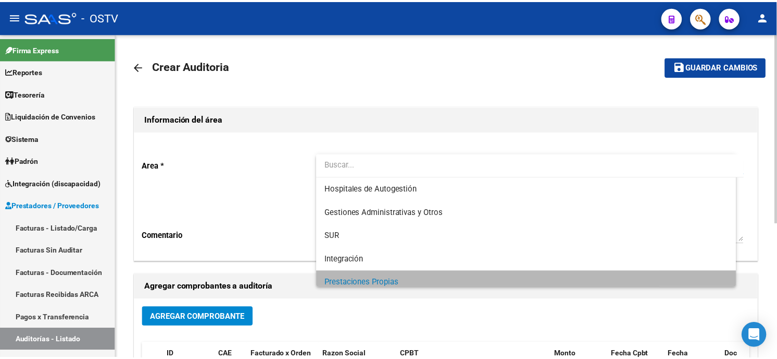
scroll to position [7, 0]
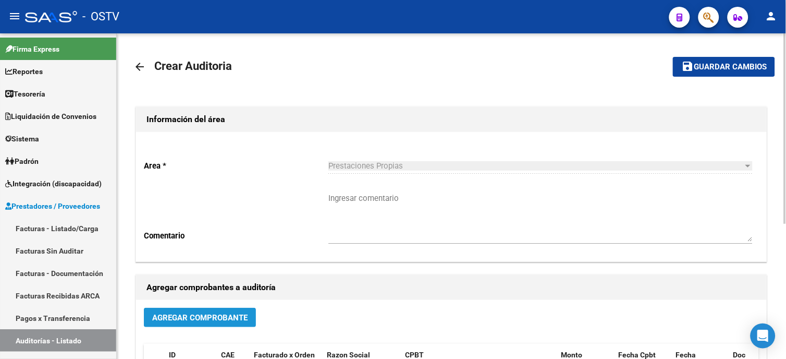
click at [241, 311] on button "Agregar Comprobante" at bounding box center [200, 316] width 112 height 19
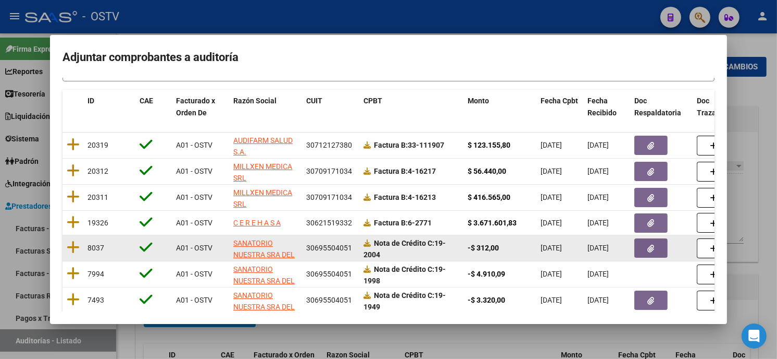
scroll to position [116, 0]
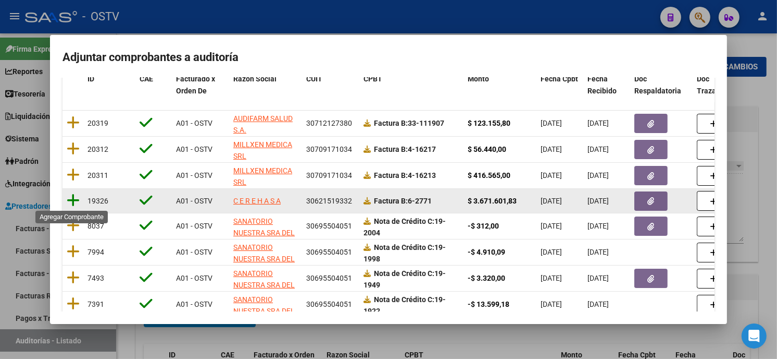
click at [73, 202] on icon at bounding box center [73, 200] width 13 height 15
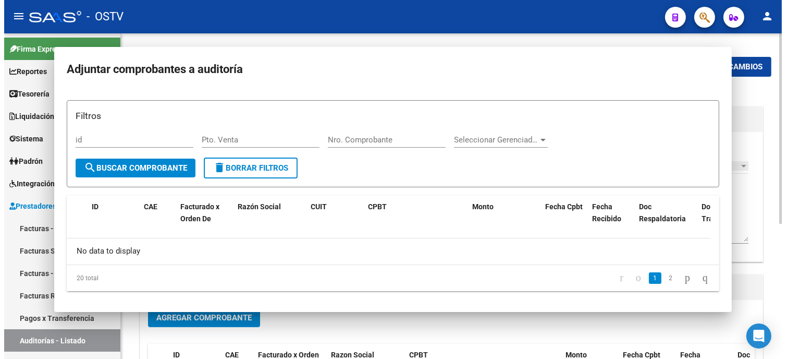
scroll to position [0, 0]
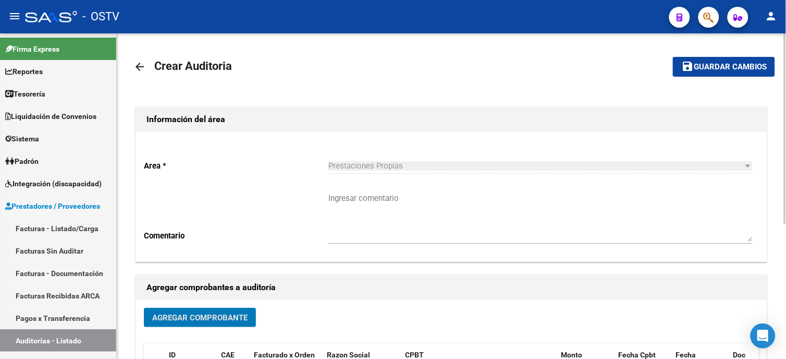
click at [706, 65] on span "Guardar cambios" at bounding box center [730, 67] width 73 height 9
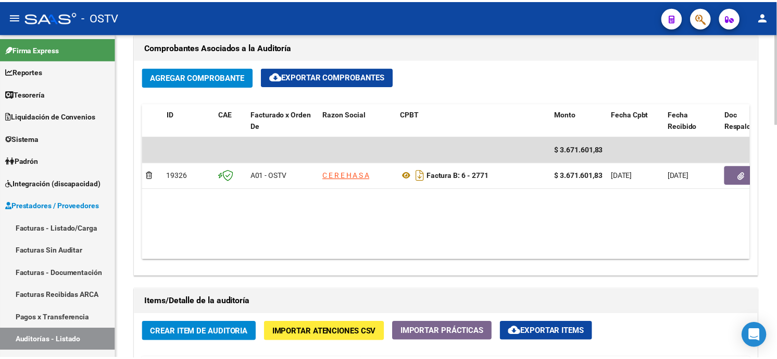
scroll to position [579, 0]
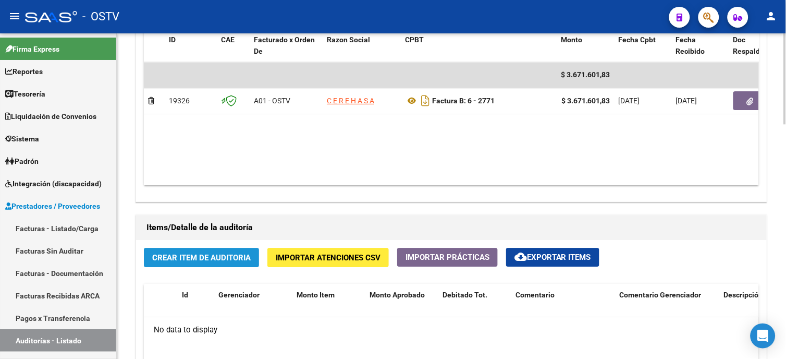
click at [212, 260] on span "Crear Item de Auditoria" at bounding box center [201, 257] width 98 height 9
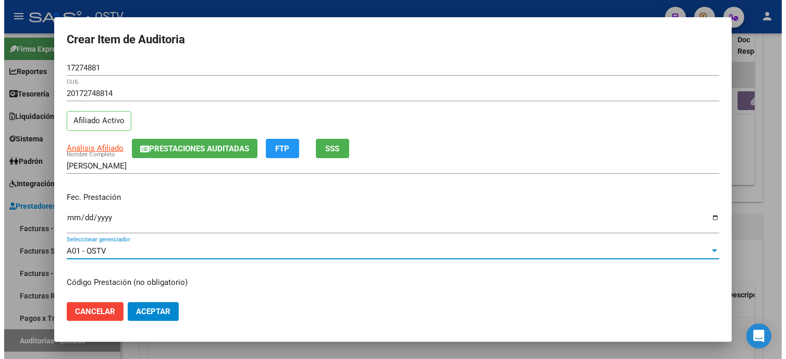
scroll to position [127, 0]
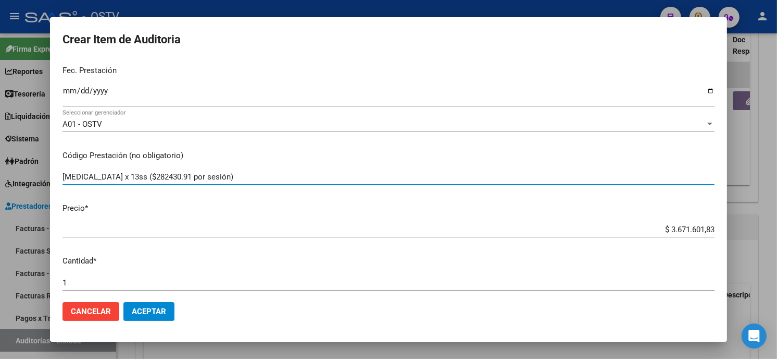
click at [159, 306] on span "Aceptar" at bounding box center [149, 310] width 34 height 9
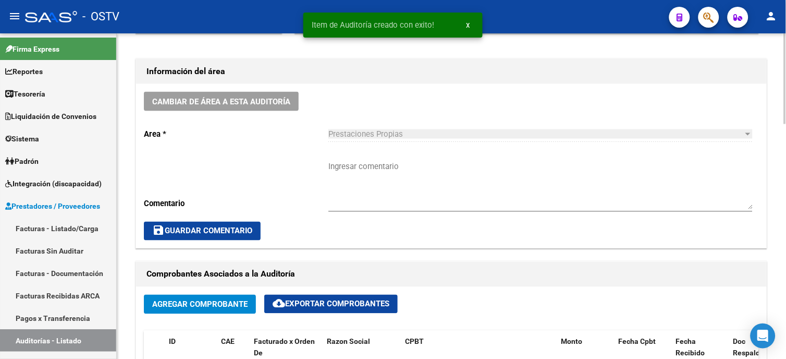
scroll to position [232, 0]
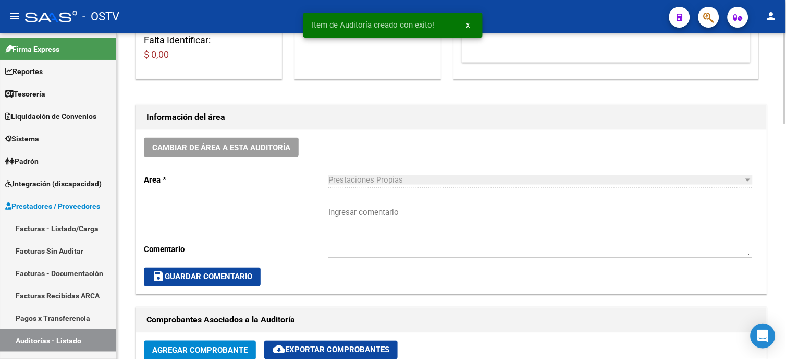
drag, startPoint x: 357, startPoint y: 216, endPoint x: 345, endPoint y: 212, distance: 12.7
click at [357, 215] on textarea "Ingresar comentario" at bounding box center [540, 230] width 424 height 49
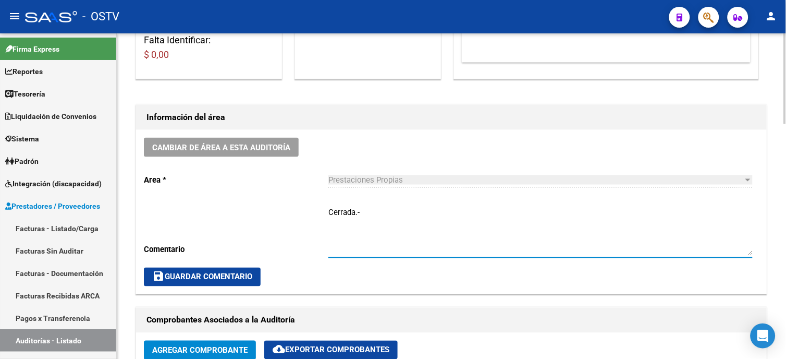
click at [214, 280] on span "save Guardar Comentario" at bounding box center [202, 276] width 100 height 9
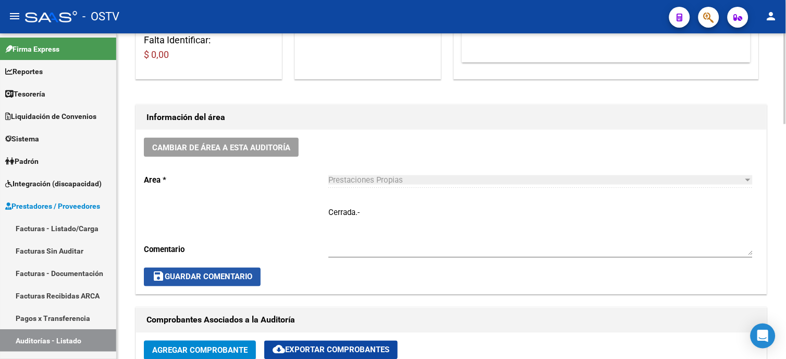
click at [243, 275] on span "save Guardar Comentario" at bounding box center [202, 276] width 100 height 9
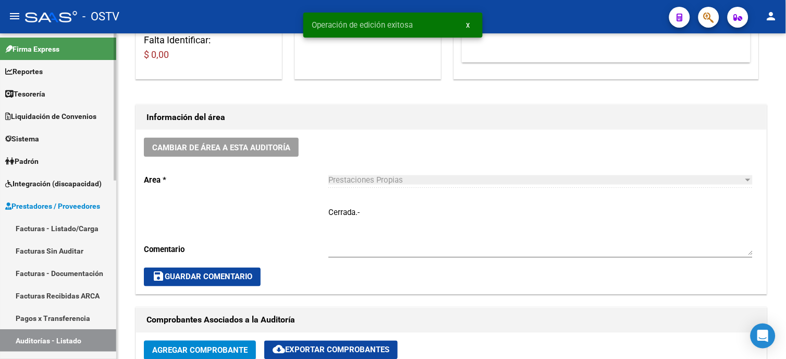
click at [77, 230] on link "Facturas - Listado/Carga" at bounding box center [58, 228] width 116 height 22
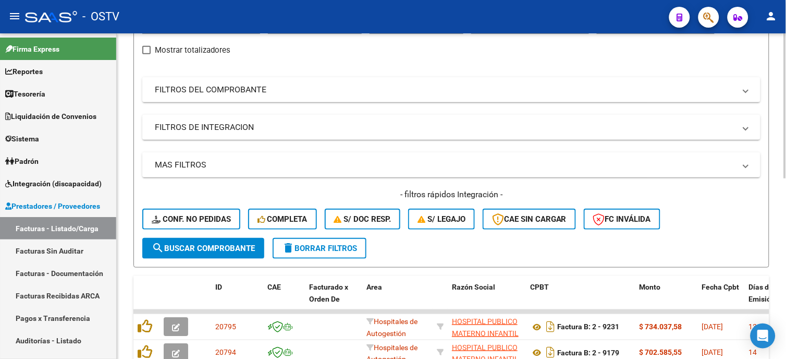
scroll to position [116, 0]
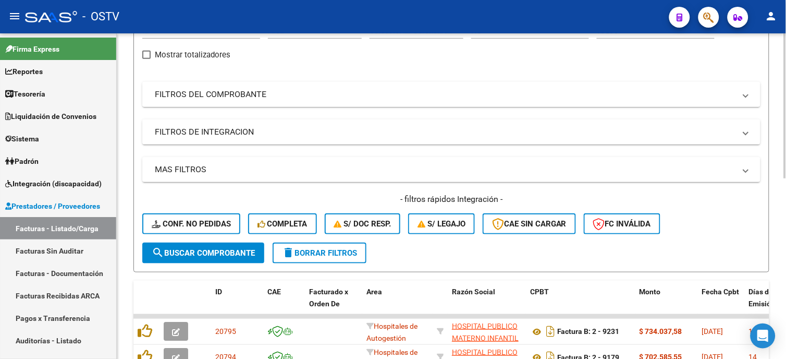
click at [292, 95] on mat-panel-title "FILTROS DEL COMPROBANTE" at bounding box center [445, 94] width 580 height 11
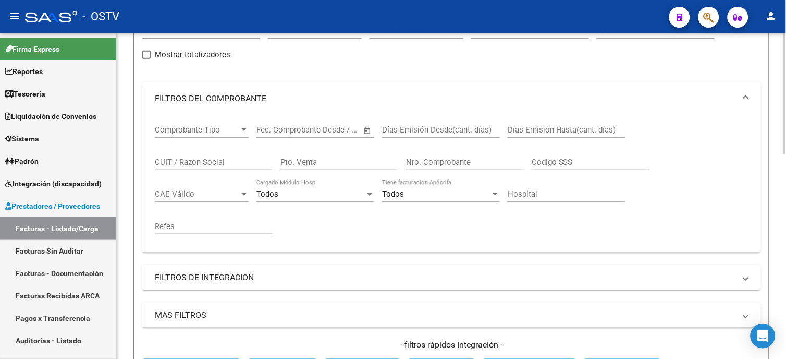
click at [436, 155] on div "Nro. Comprobante" at bounding box center [465, 158] width 118 height 22
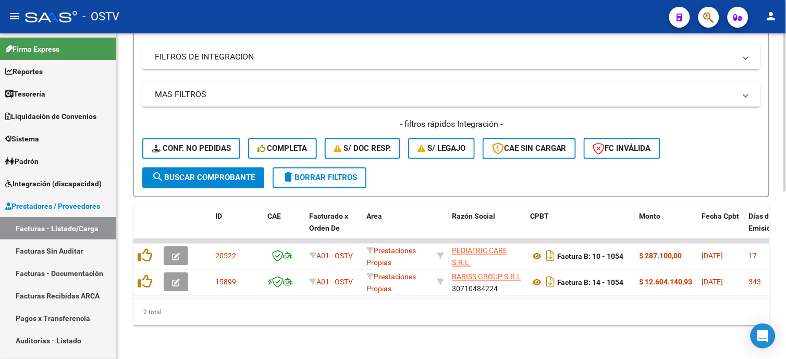
scroll to position [344, 0]
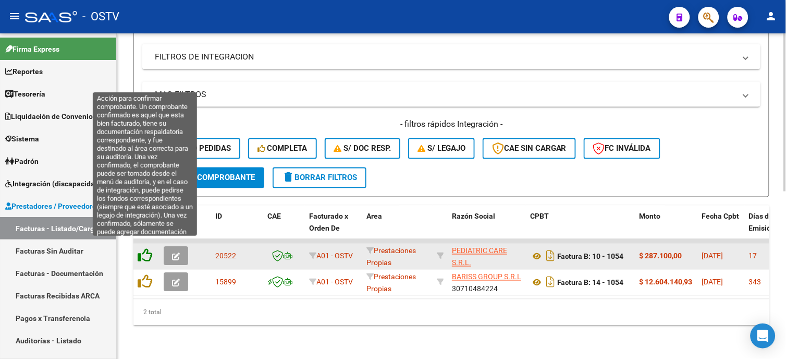
click at [142, 249] on icon at bounding box center [145, 255] width 15 height 15
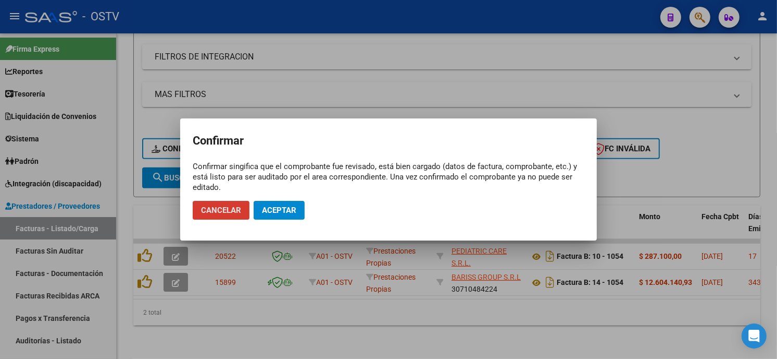
drag, startPoint x: 288, startPoint y: 212, endPoint x: 274, endPoint y: 218, distance: 15.2
click at [288, 212] on span "Aceptar" at bounding box center [279, 209] width 34 height 9
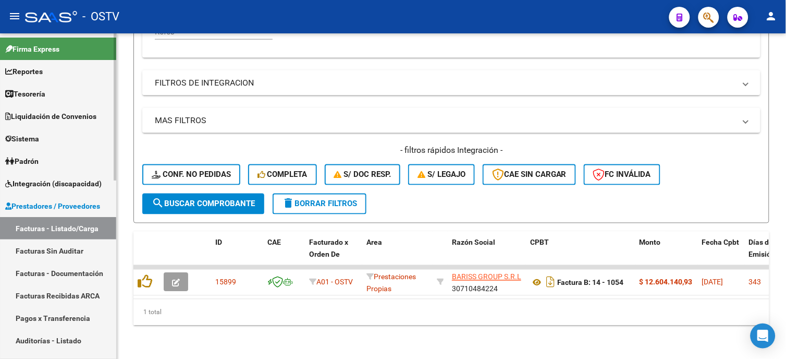
scroll to position [318, 0]
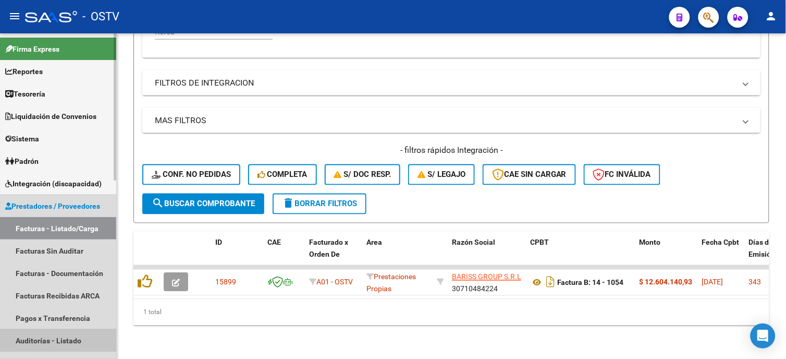
click at [55, 338] on link "Auditorías - Listado" at bounding box center [58, 340] width 116 height 22
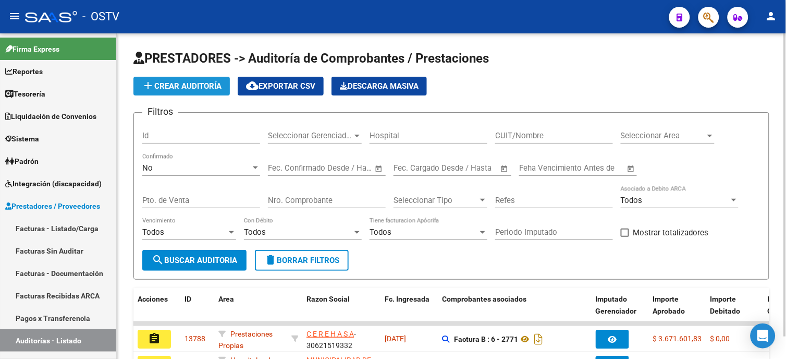
click at [171, 87] on span "add Crear Auditoría" at bounding box center [182, 85] width 80 height 9
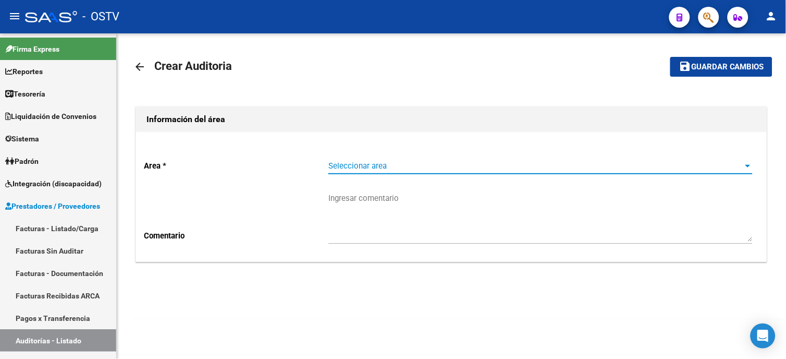
click at [365, 169] on span "Seleccionar area" at bounding box center [535, 165] width 415 height 9
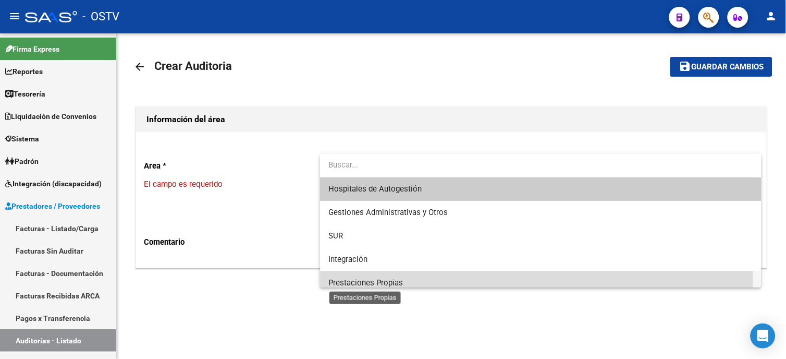
click at [369, 279] on span "Prestaciones Propias" at bounding box center [365, 282] width 75 height 9
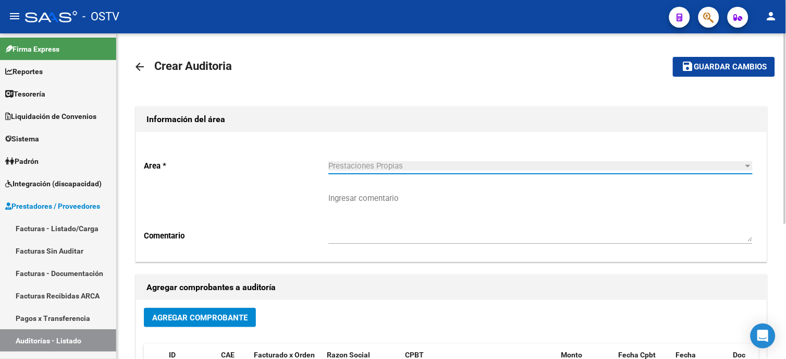
scroll to position [58, 0]
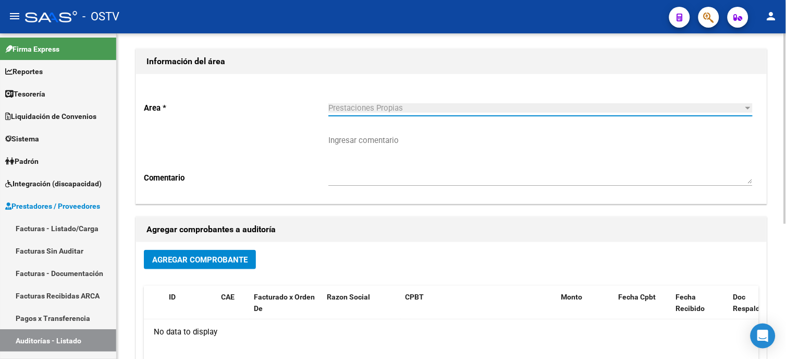
click at [223, 265] on button "Agregar Comprobante" at bounding box center [200, 259] width 112 height 19
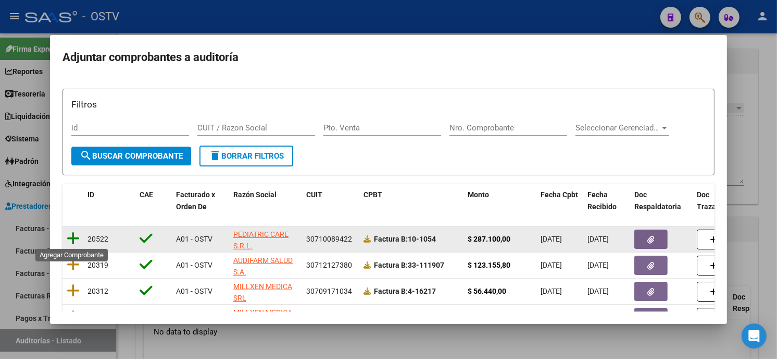
click at [69, 240] on icon at bounding box center [73, 238] width 13 height 15
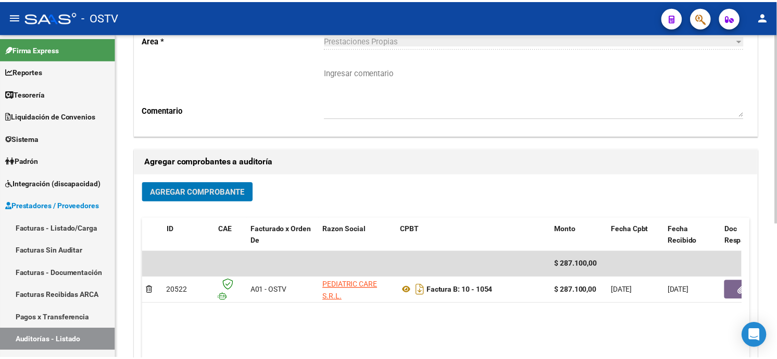
scroll to position [174, 0]
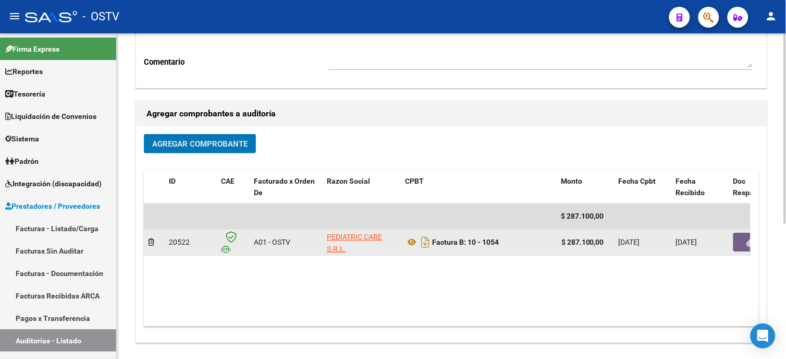
click at [742, 247] on button "button" at bounding box center [749, 241] width 33 height 19
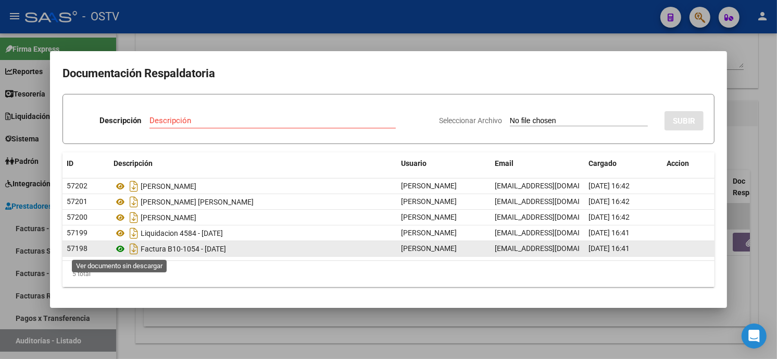
click at [121, 251] on icon at bounding box center [121, 248] width 14 height 13
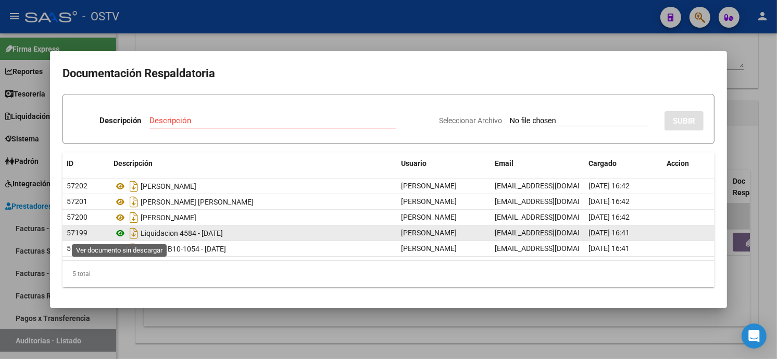
click at [122, 230] on icon at bounding box center [121, 233] width 14 height 13
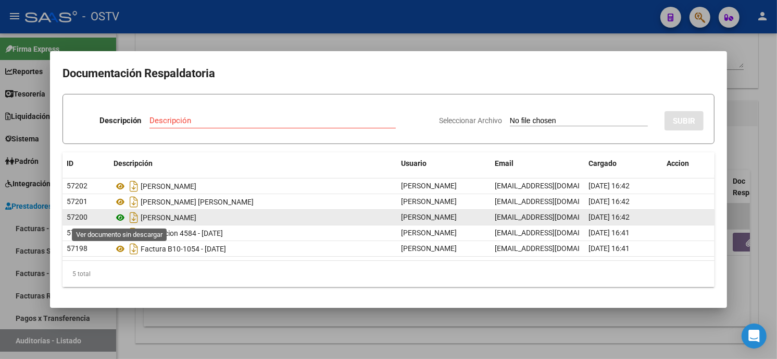
click at [119, 214] on icon at bounding box center [121, 217] width 14 height 13
